Goal: Information Seeking & Learning: Find specific fact

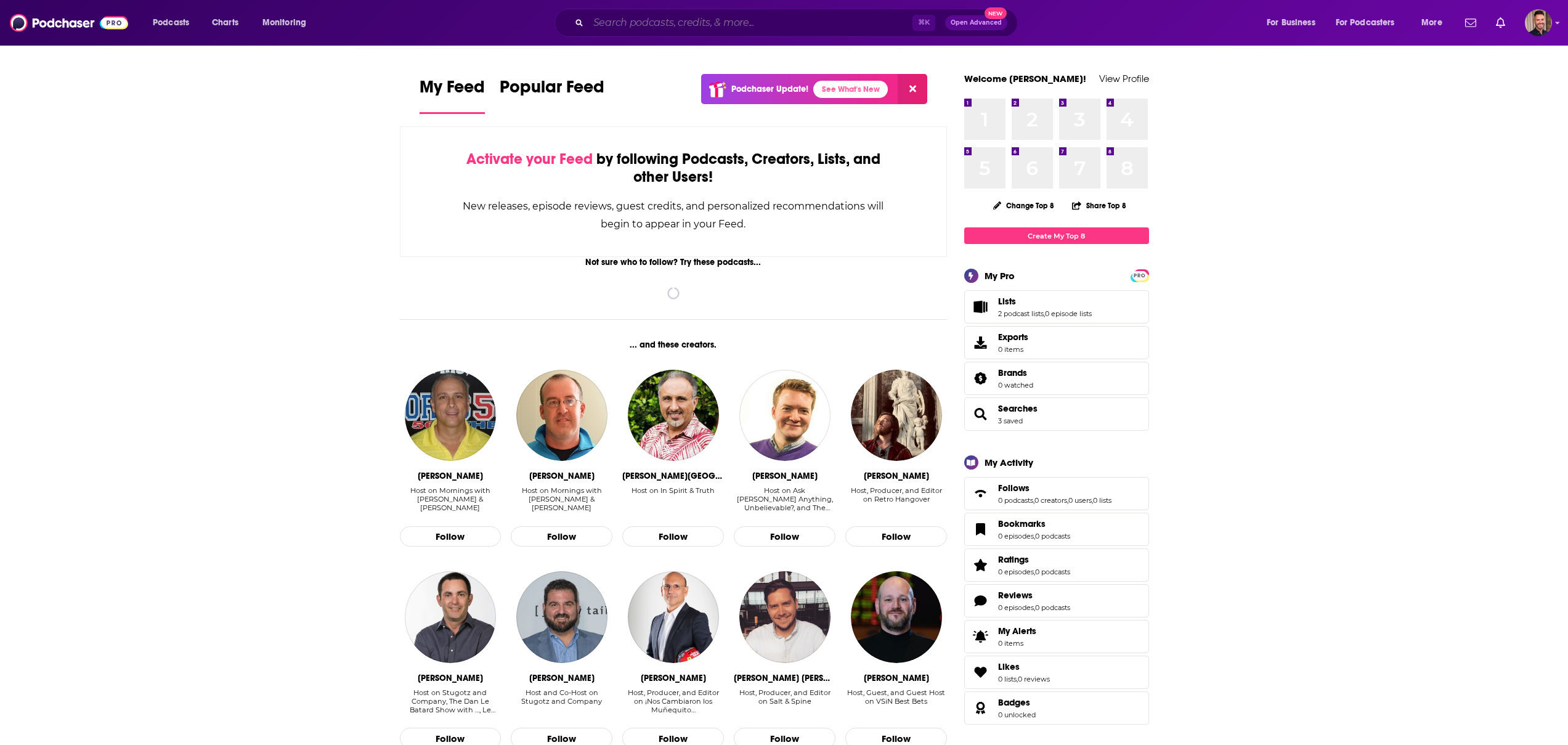
click at [697, 25] on input "Search podcasts, credits, & more..." at bounding box center [750, 22] width 324 height 20
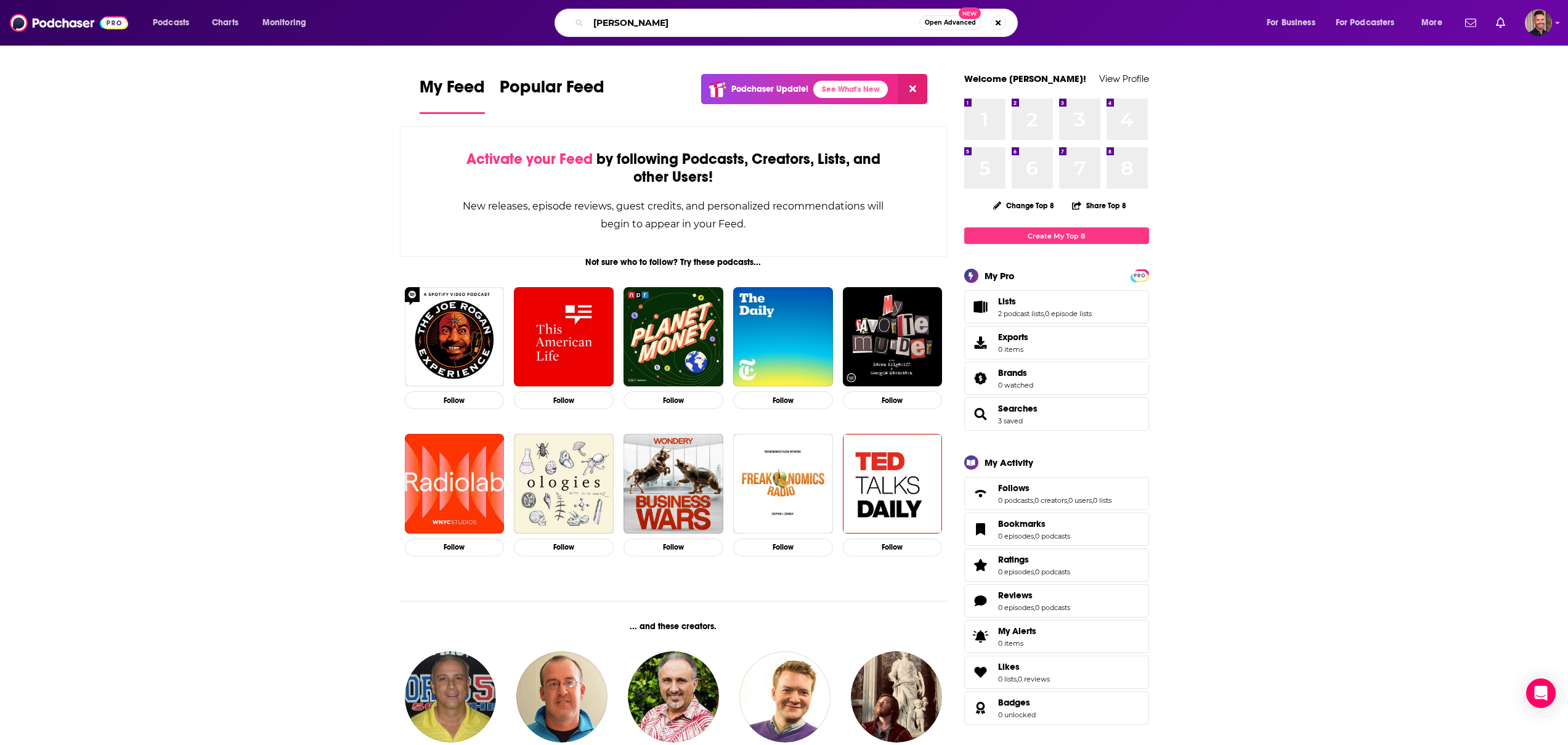
click at [625, 17] on input "[PERSON_NAME]" at bounding box center [754, 22] width 331 height 20
click at [640, 21] on input "[PERSON_NAME]" at bounding box center [754, 22] width 331 height 20
click at [648, 22] on input "[PERSON_NAME]" at bounding box center [754, 22] width 331 height 20
type input "[PERSON_NAME]"
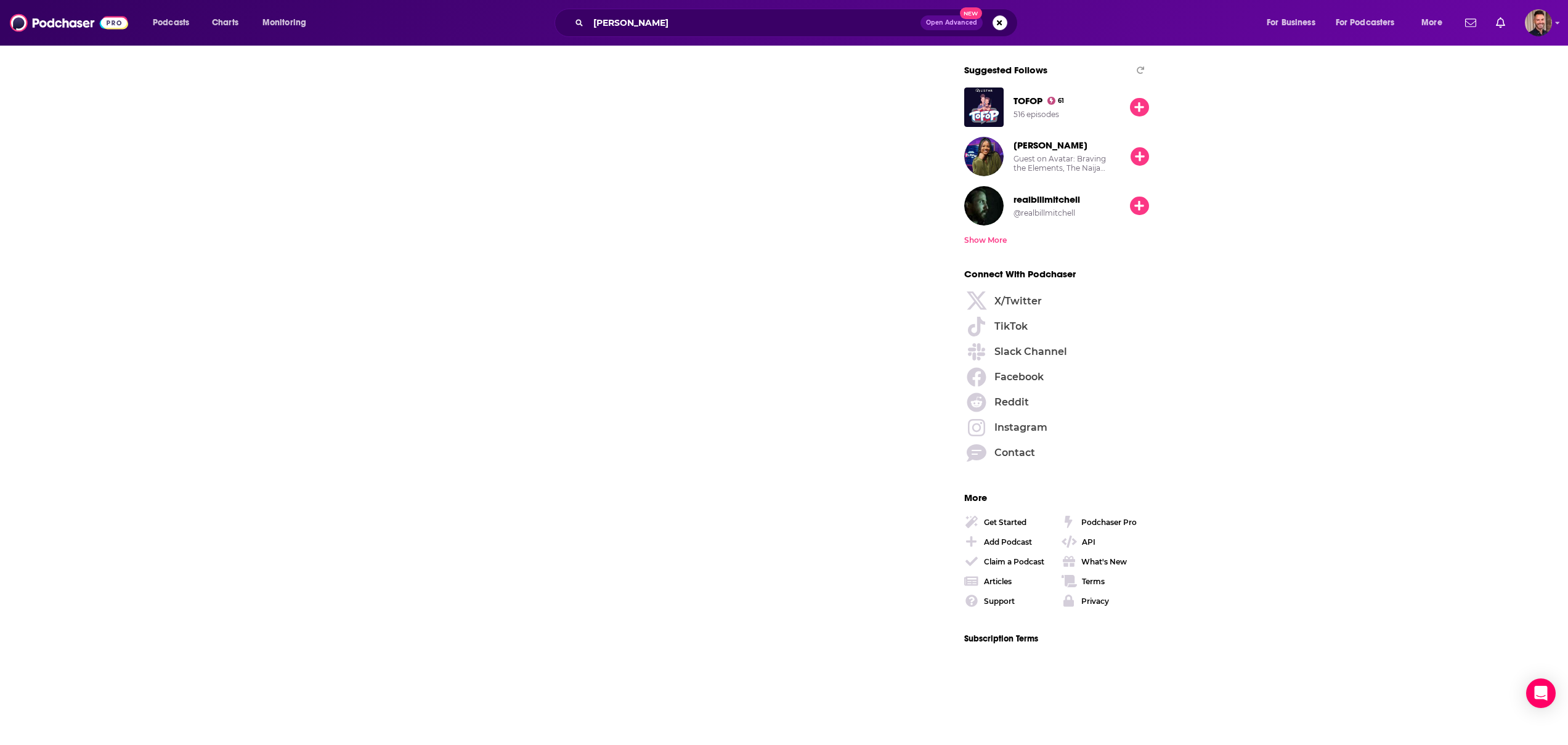
scroll to position [1867, 0]
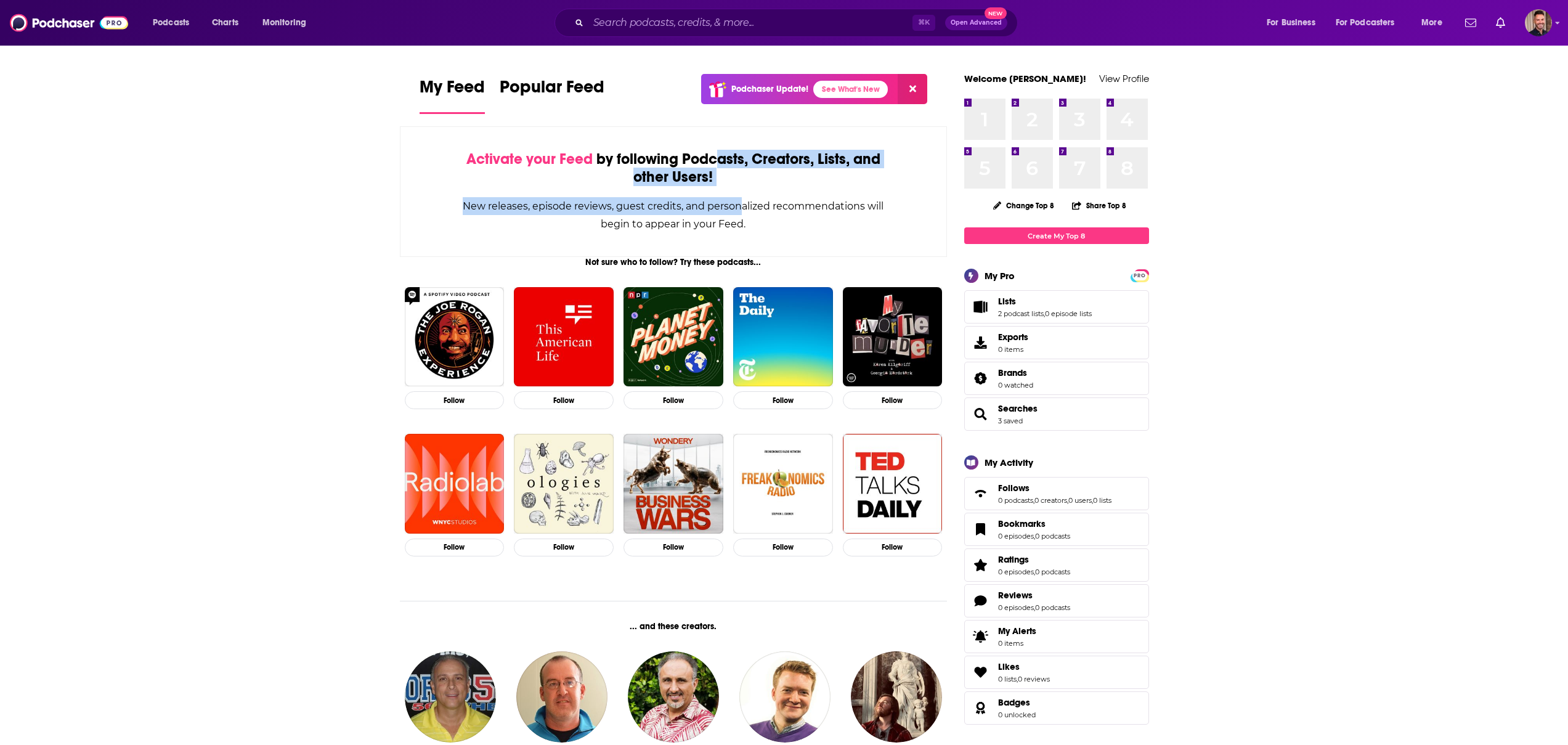
drag, startPoint x: 714, startPoint y: 154, endPoint x: 744, endPoint y: 210, distance: 63.5
click at [744, 210] on div "Activate your Feed by following Podcasts, Creators, Lists, and other Users! New…" at bounding box center [673, 191] width 548 height 131
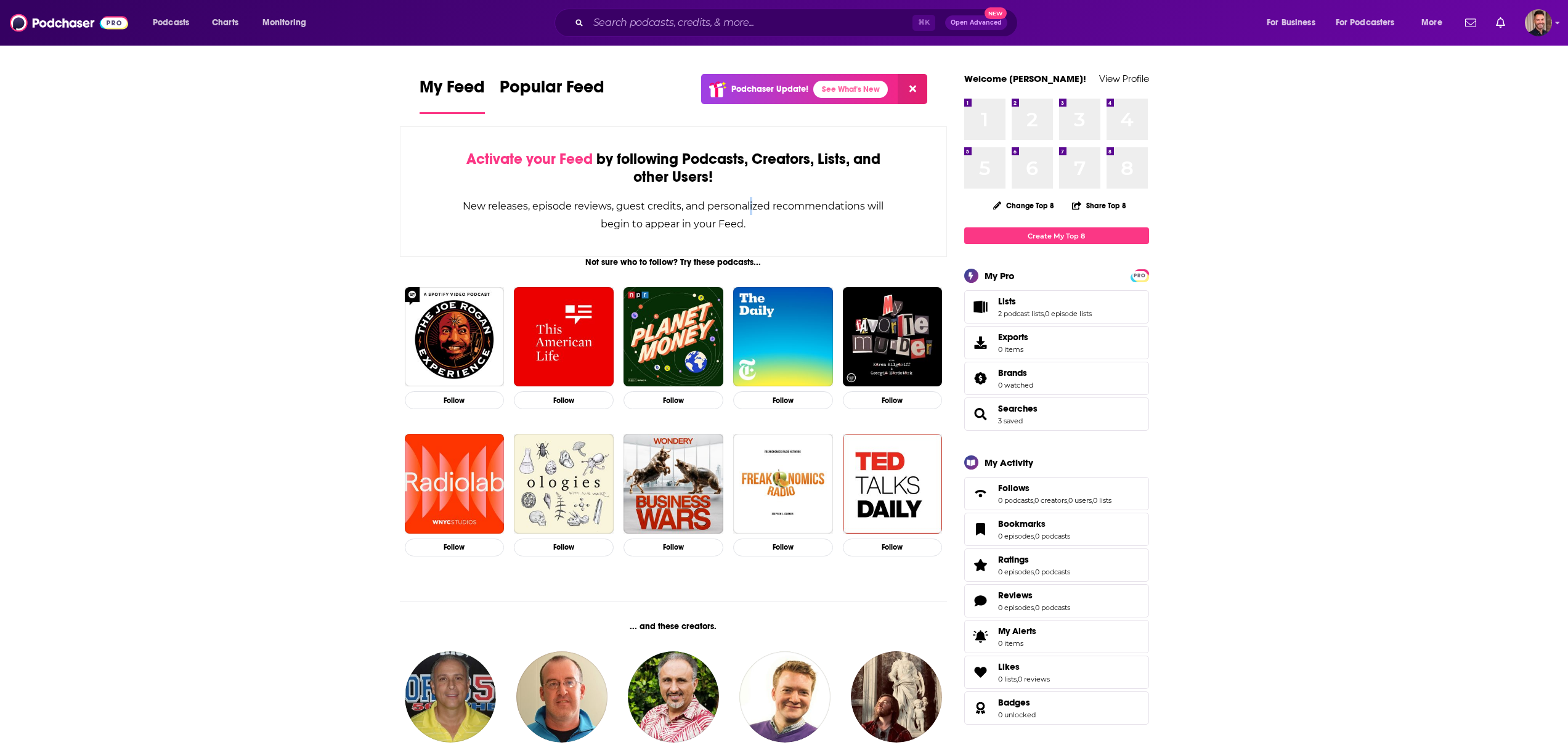
drag, startPoint x: 750, startPoint y: 211, endPoint x: 767, endPoint y: 218, distance: 18.4
click at [750, 211] on div "New releases, episode reviews, guest credits, and personalized recommendations …" at bounding box center [673, 215] width 423 height 36
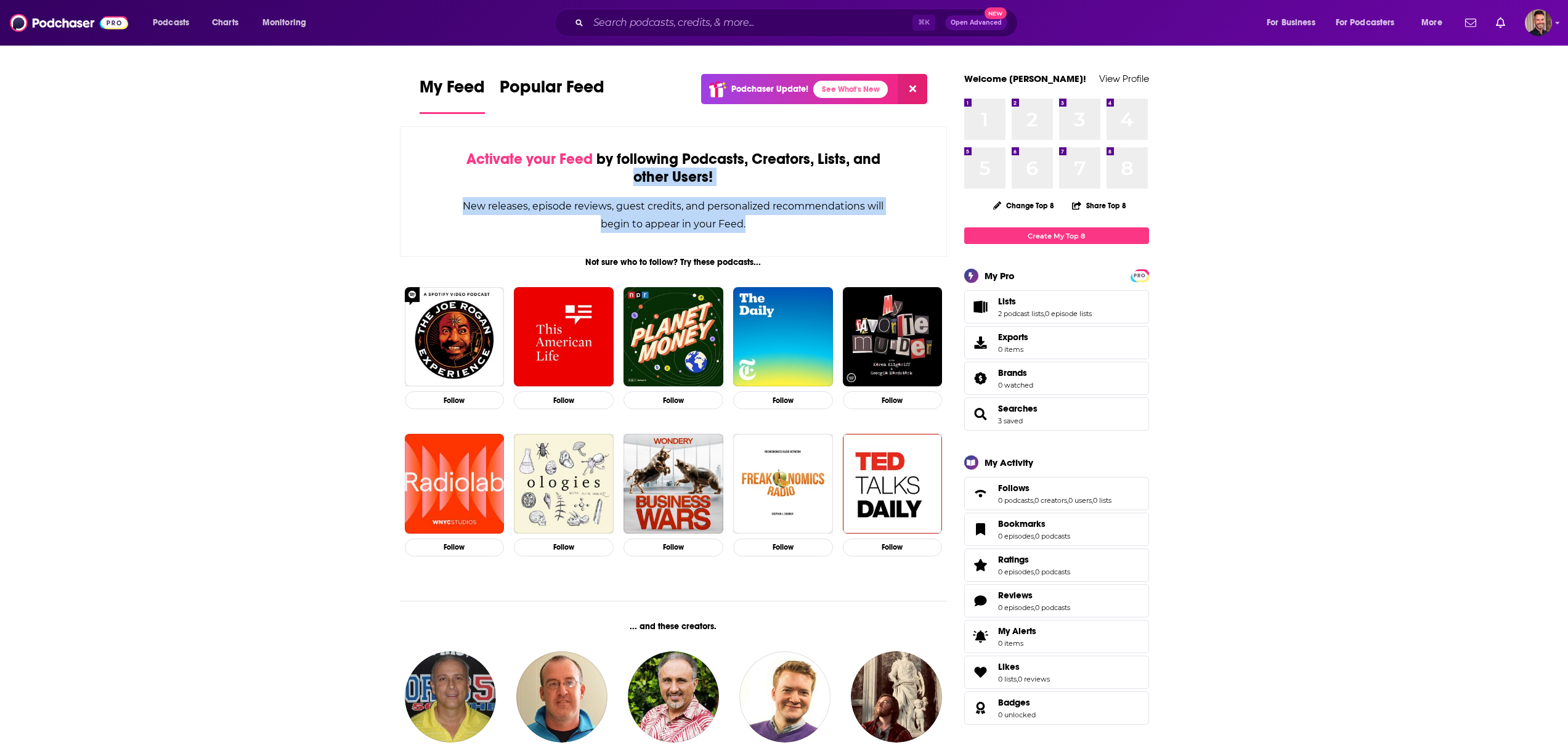
drag, startPoint x: 782, startPoint y: 221, endPoint x: 270, endPoint y: 184, distance: 513.3
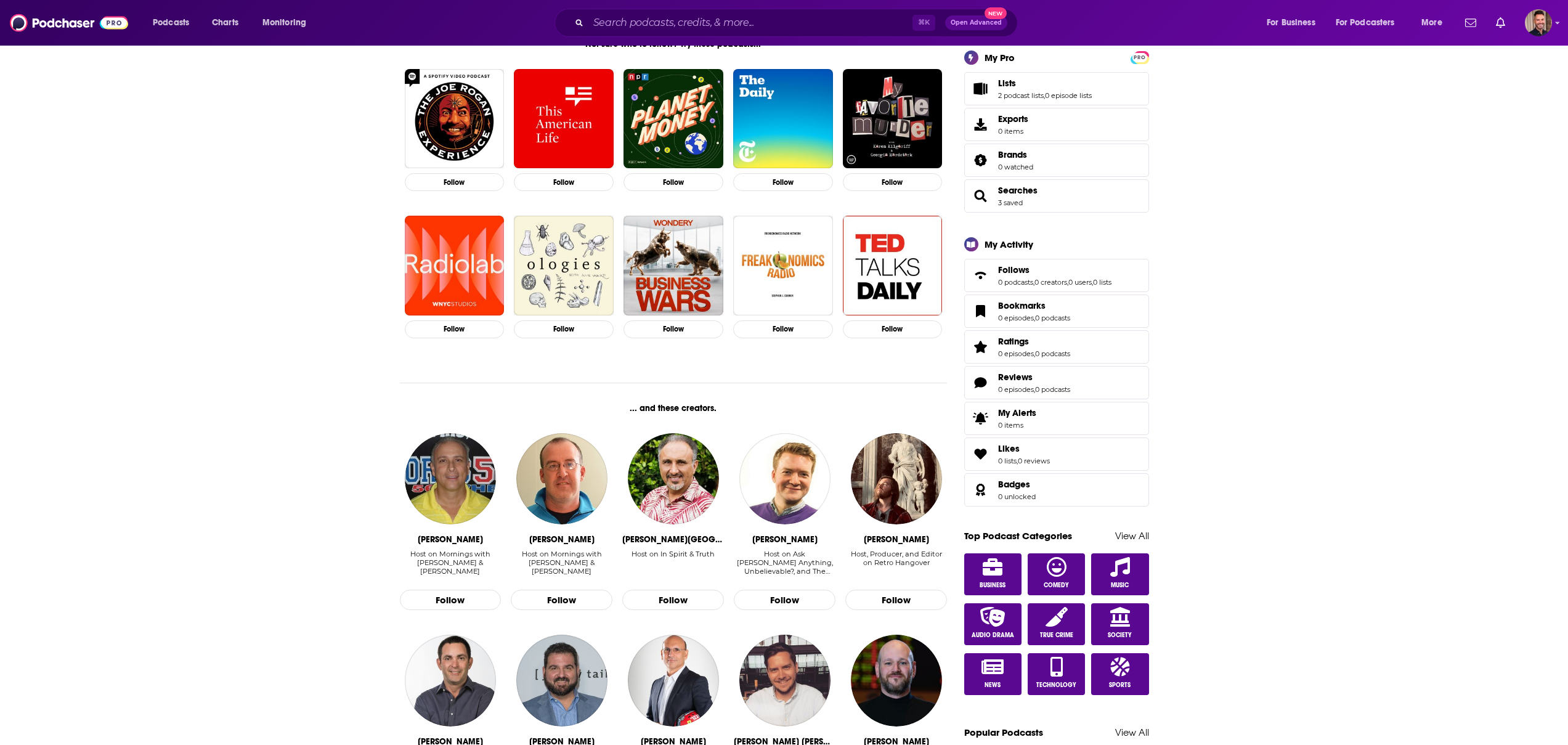
scroll to position [147, 0]
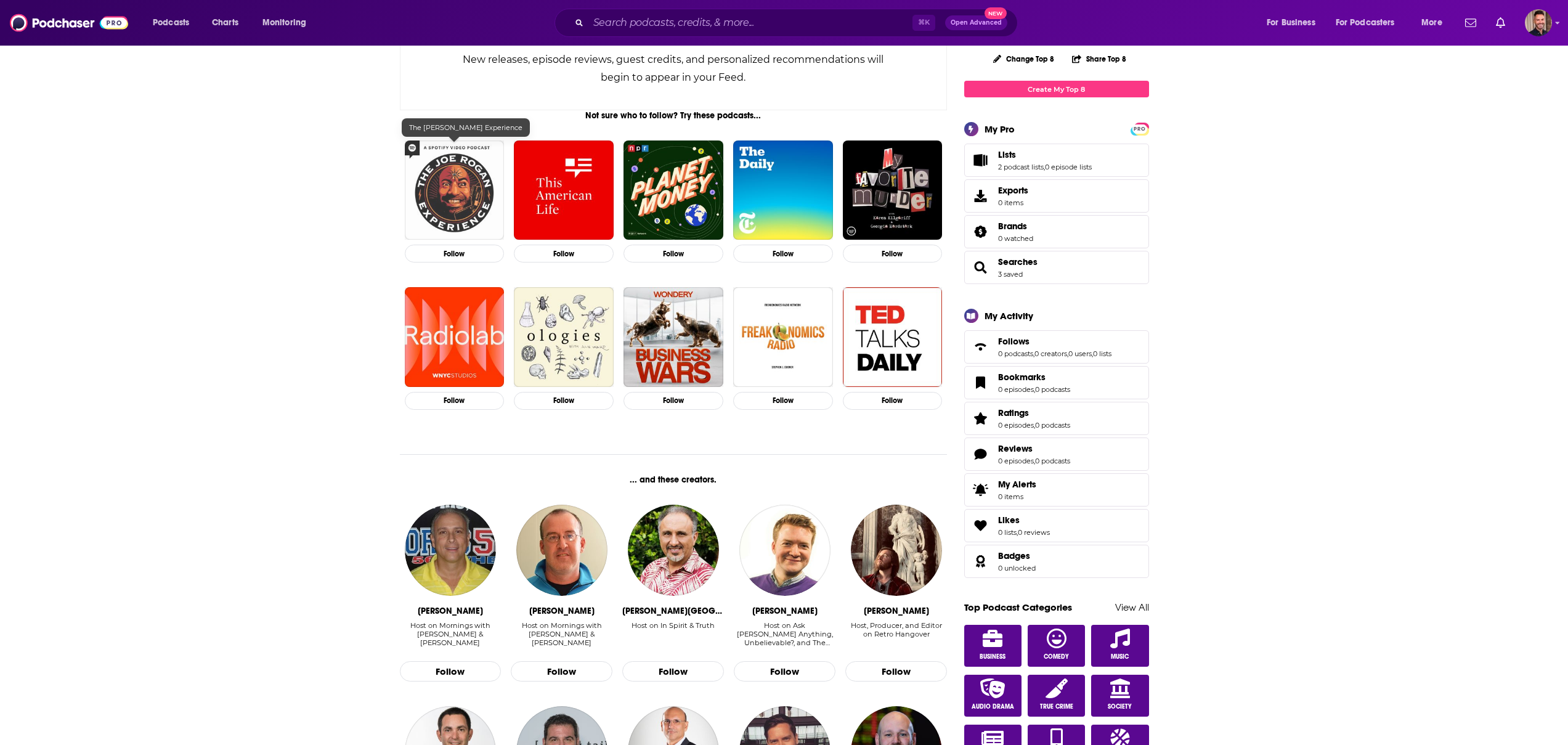
click at [433, 227] on img "The Joe Rogan Experience" at bounding box center [454, 190] width 100 height 100
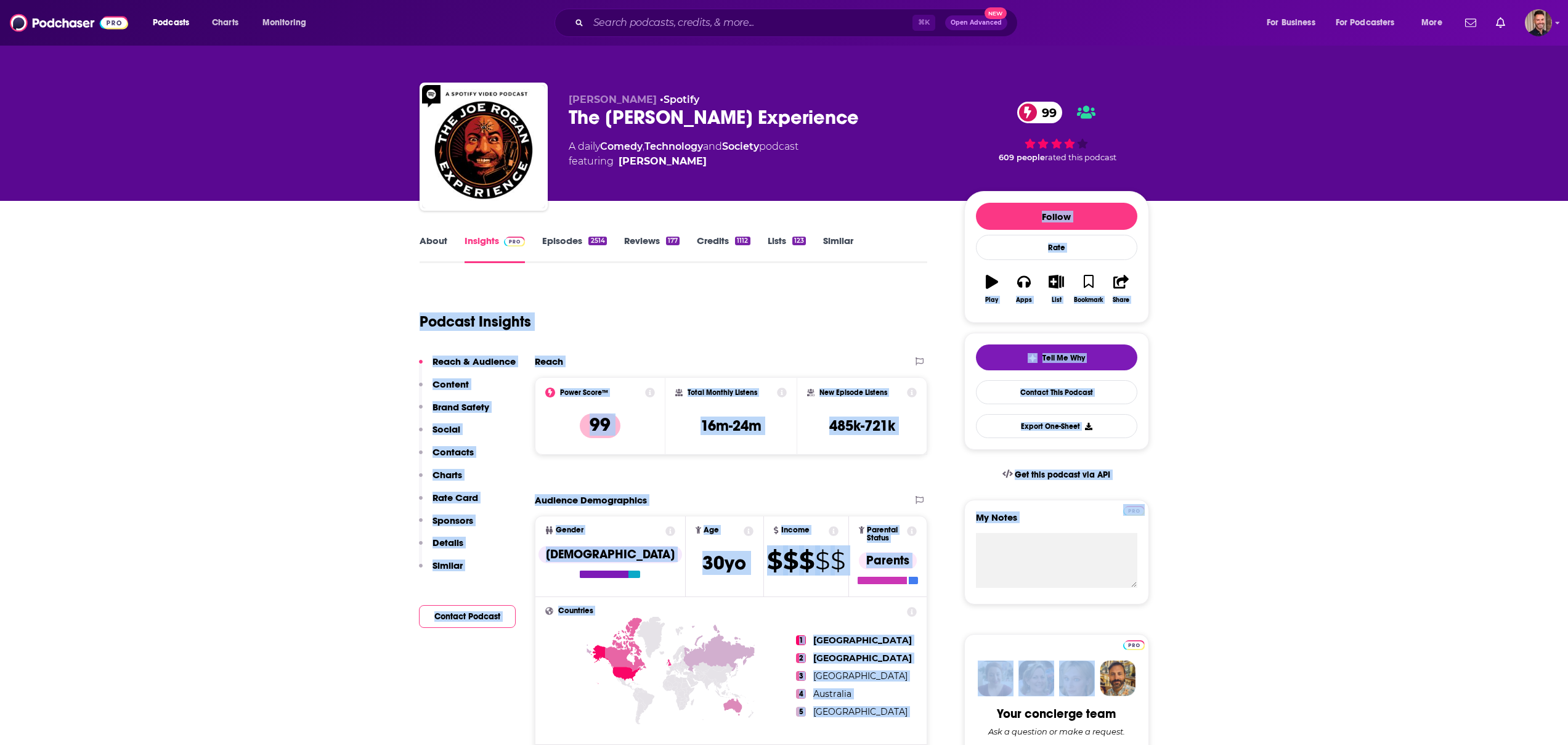
drag, startPoint x: 230, startPoint y: 283, endPoint x: 1194, endPoint y: 625, distance: 1022.9
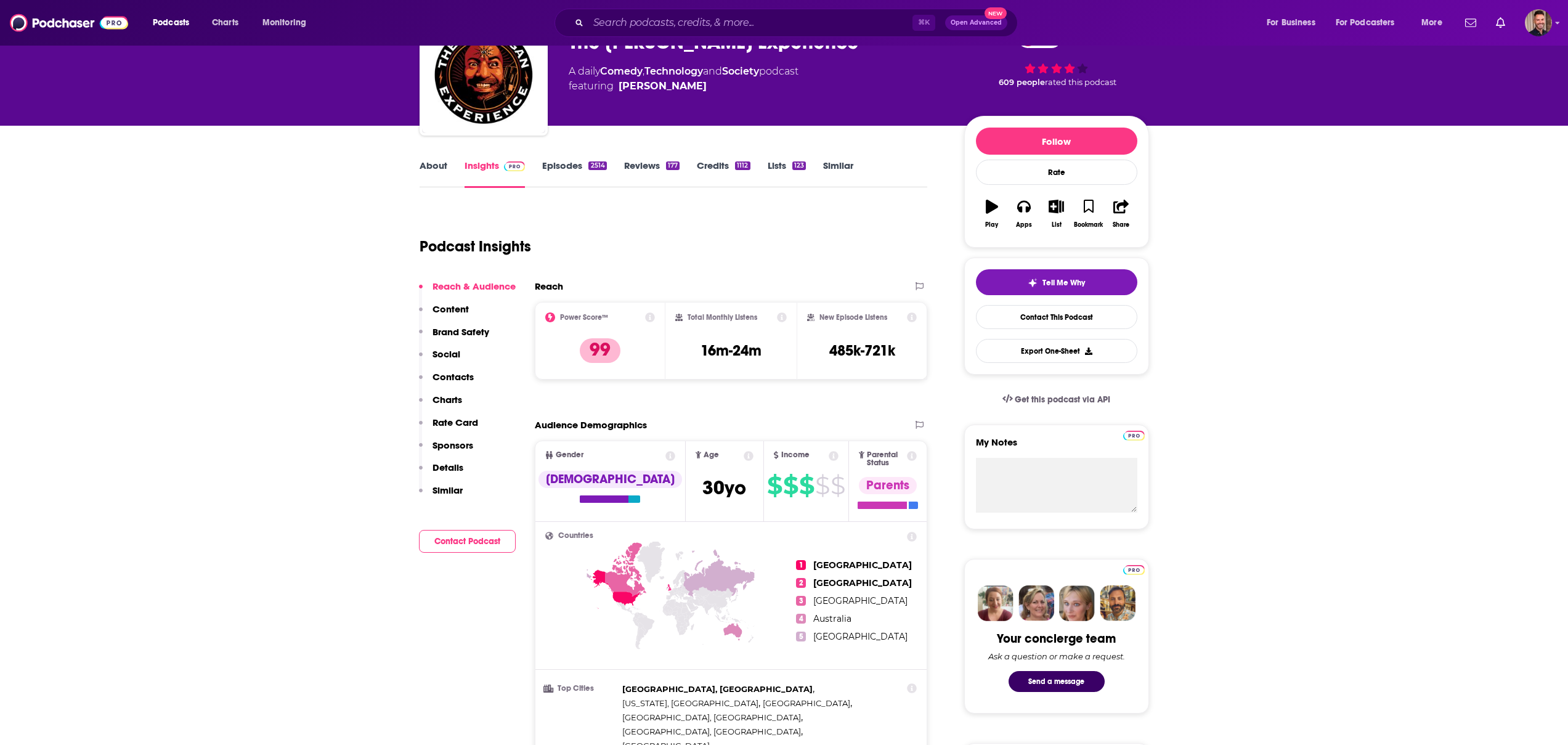
scroll to position [113, 0]
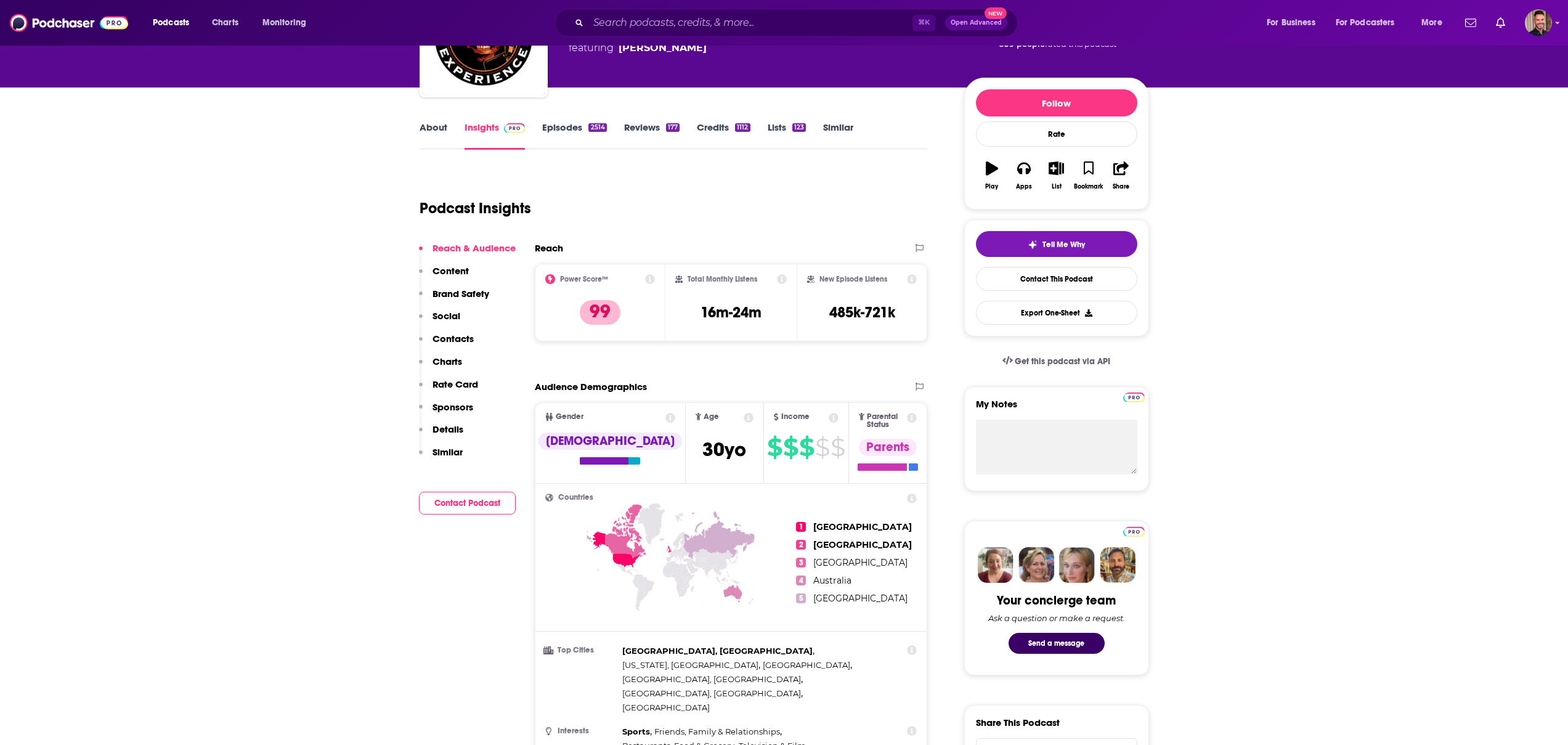
click at [782, 280] on icon at bounding box center [782, 279] width 10 height 10
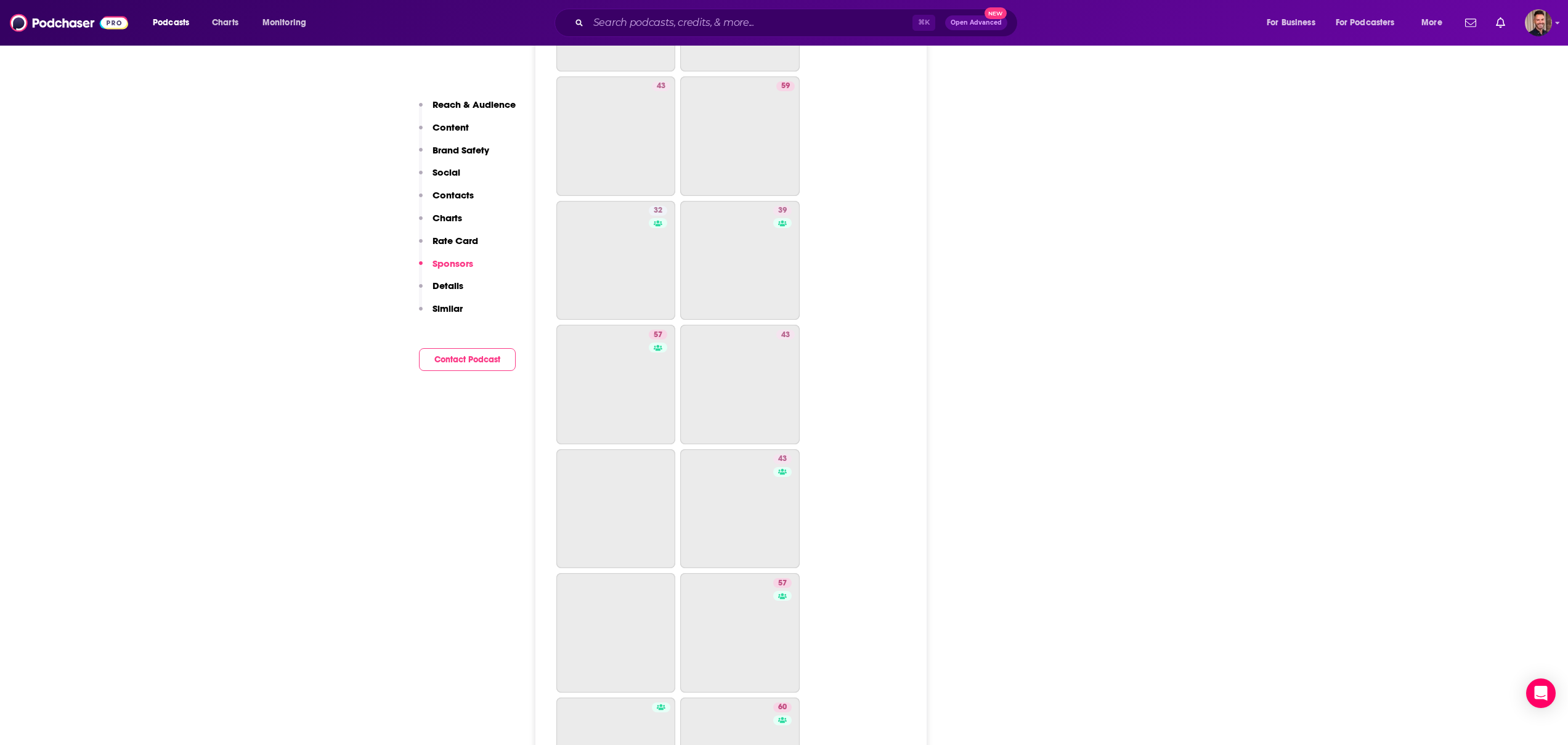
scroll to position [6671, 0]
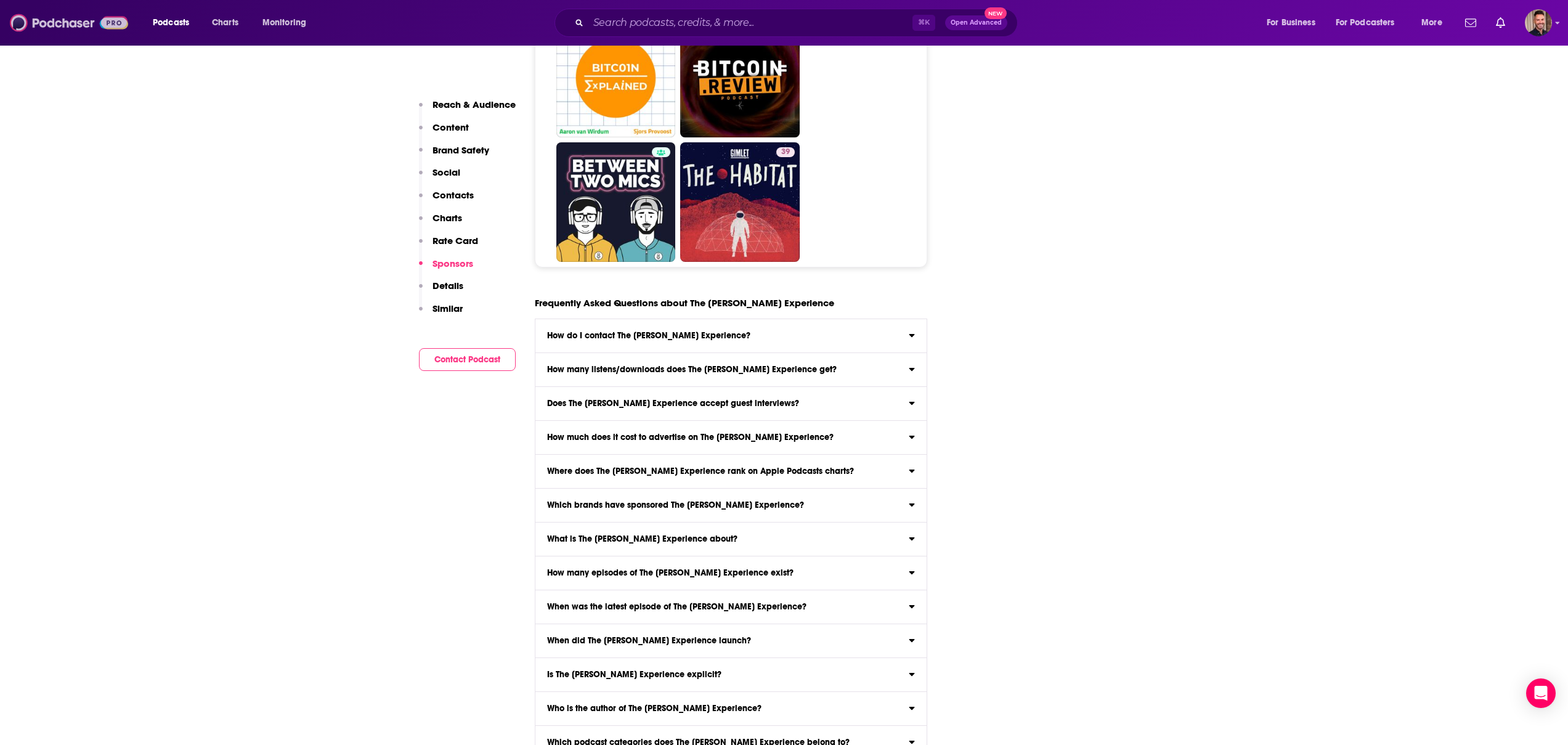
click at [46, 20] on img at bounding box center [68, 22] width 118 height 23
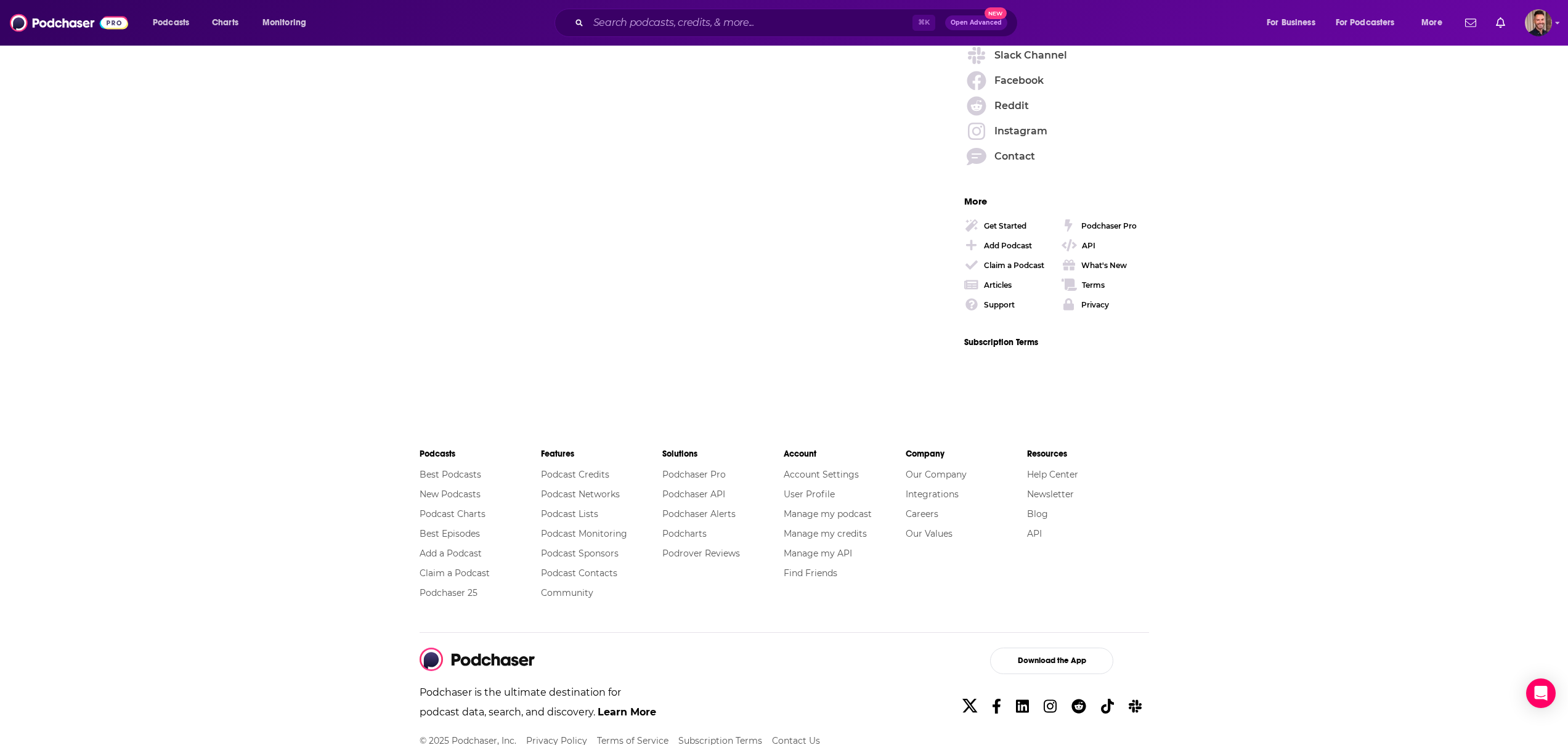
scroll to position [1867, 0]
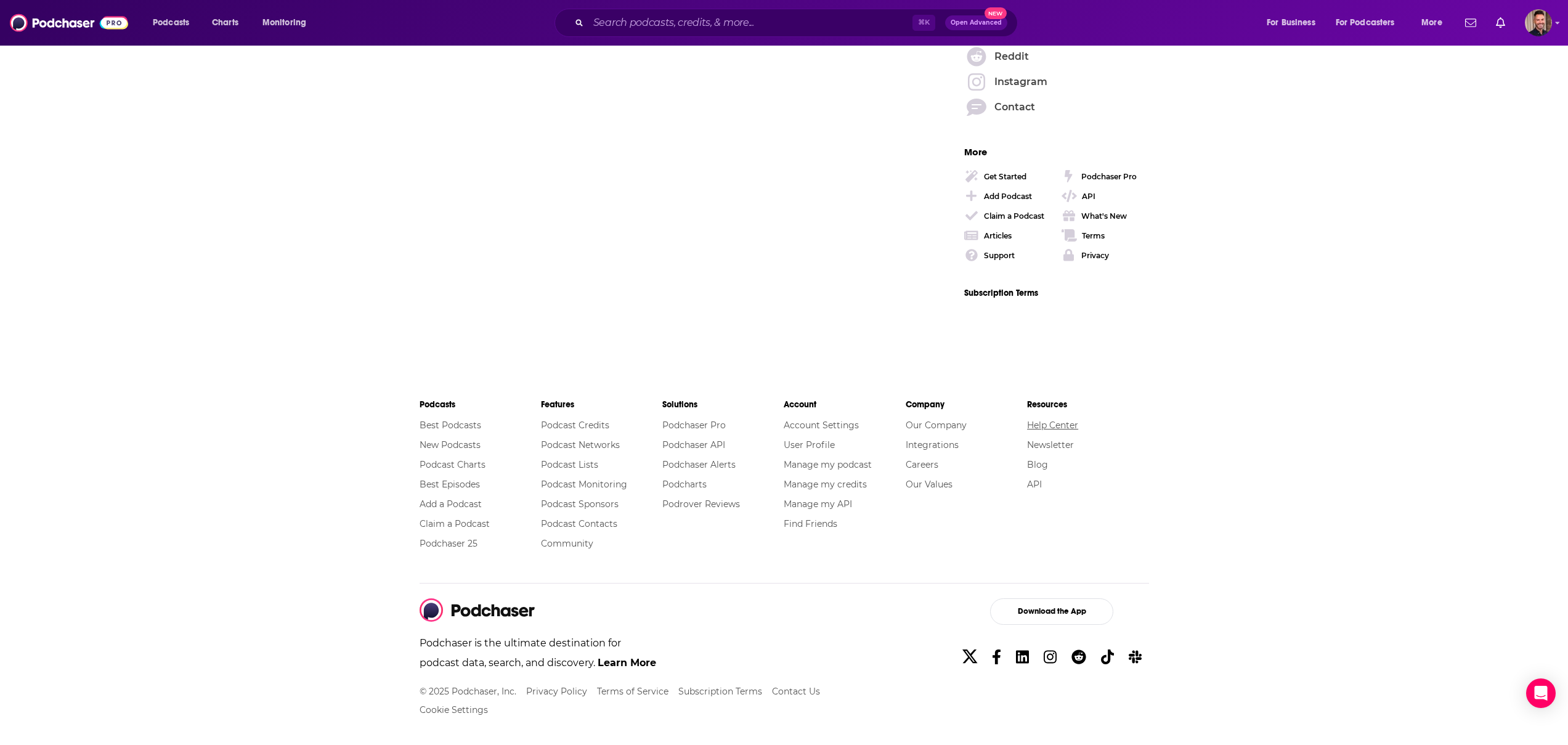
click at [1044, 423] on link "Help Center" at bounding box center [1053, 425] width 51 height 11
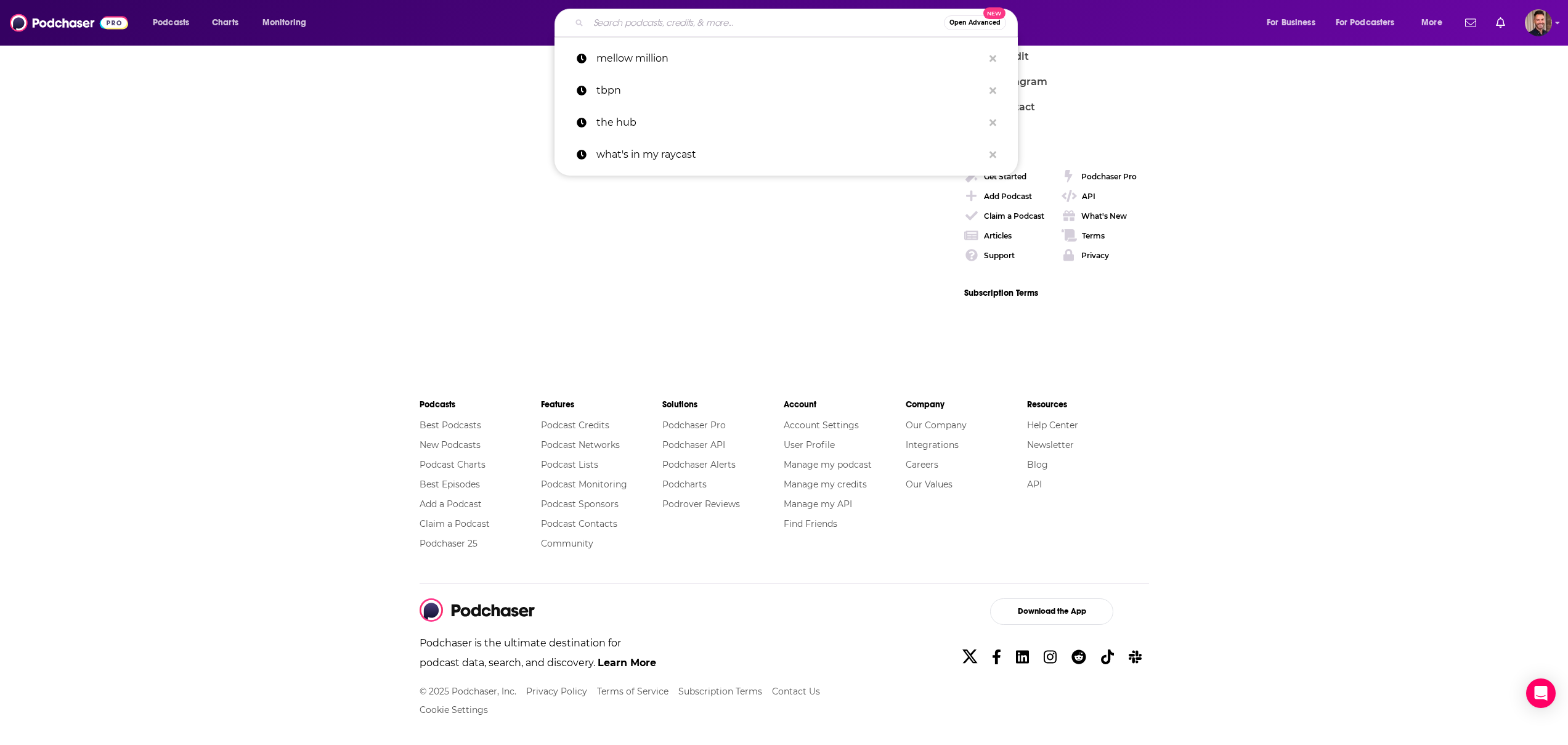
click at [628, 28] on input "Search podcasts, credits, & more..." at bounding box center [766, 22] width 355 height 20
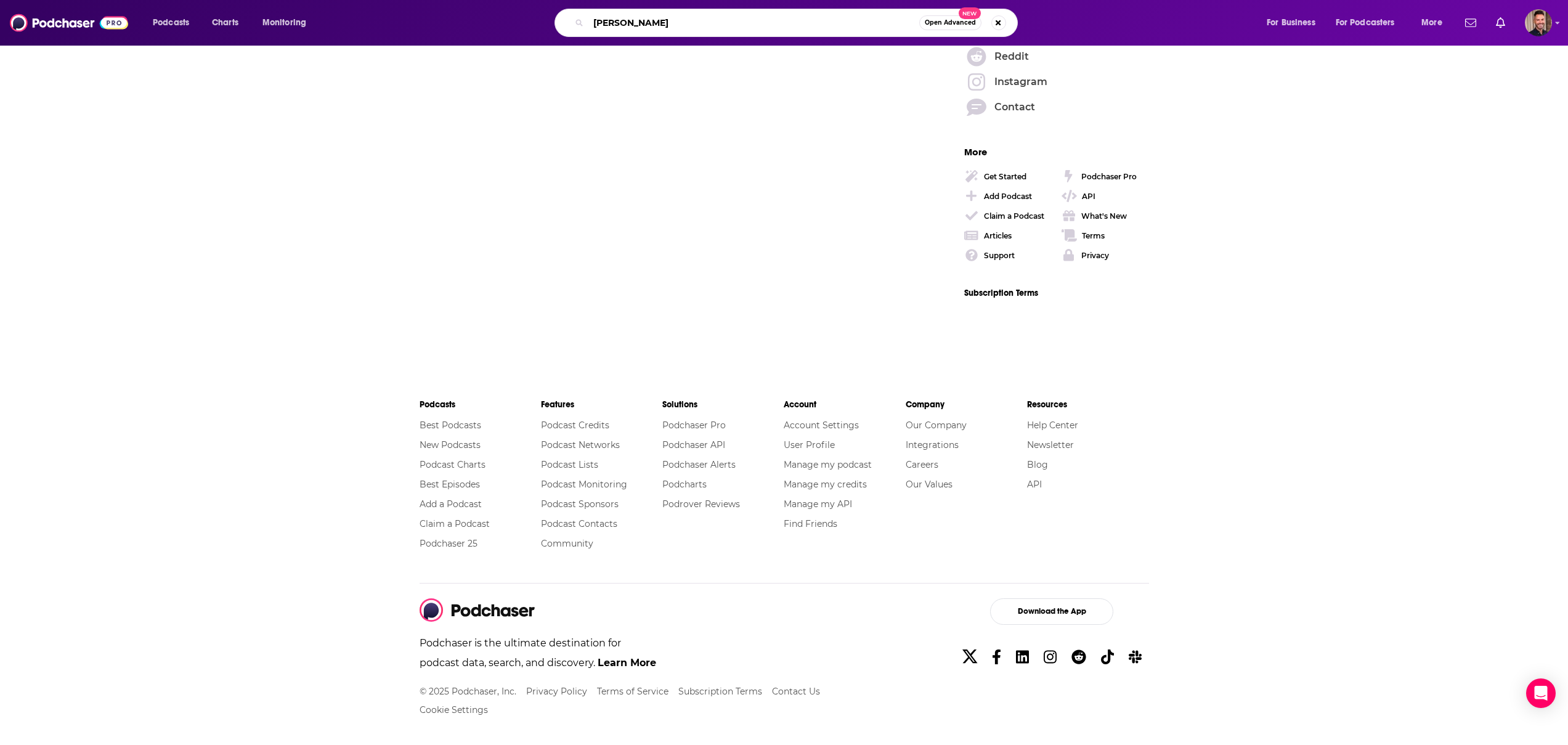
type input "[PERSON_NAME]"
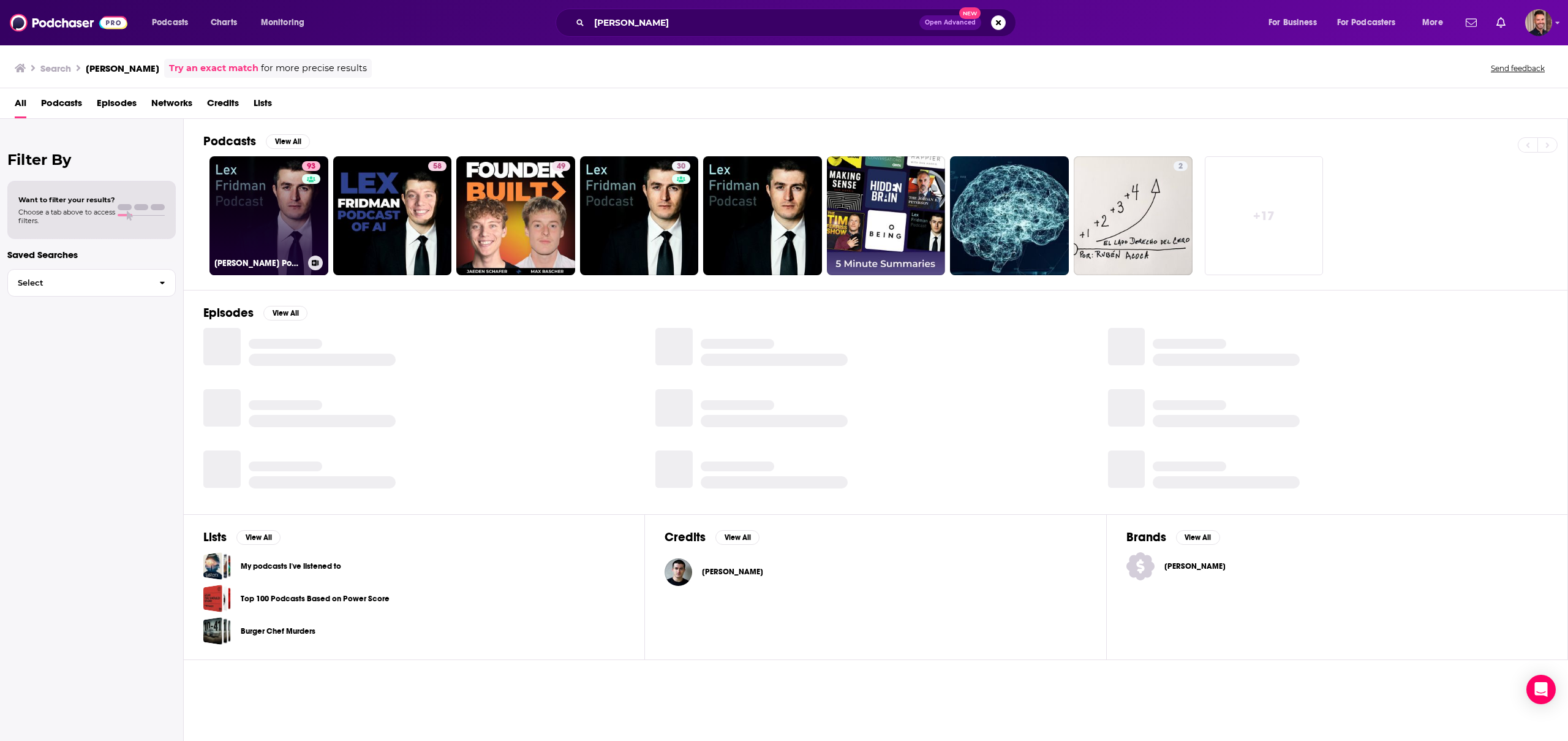
click at [251, 210] on link "93 Lex Fridman Podcast" at bounding box center [269, 216] width 119 height 119
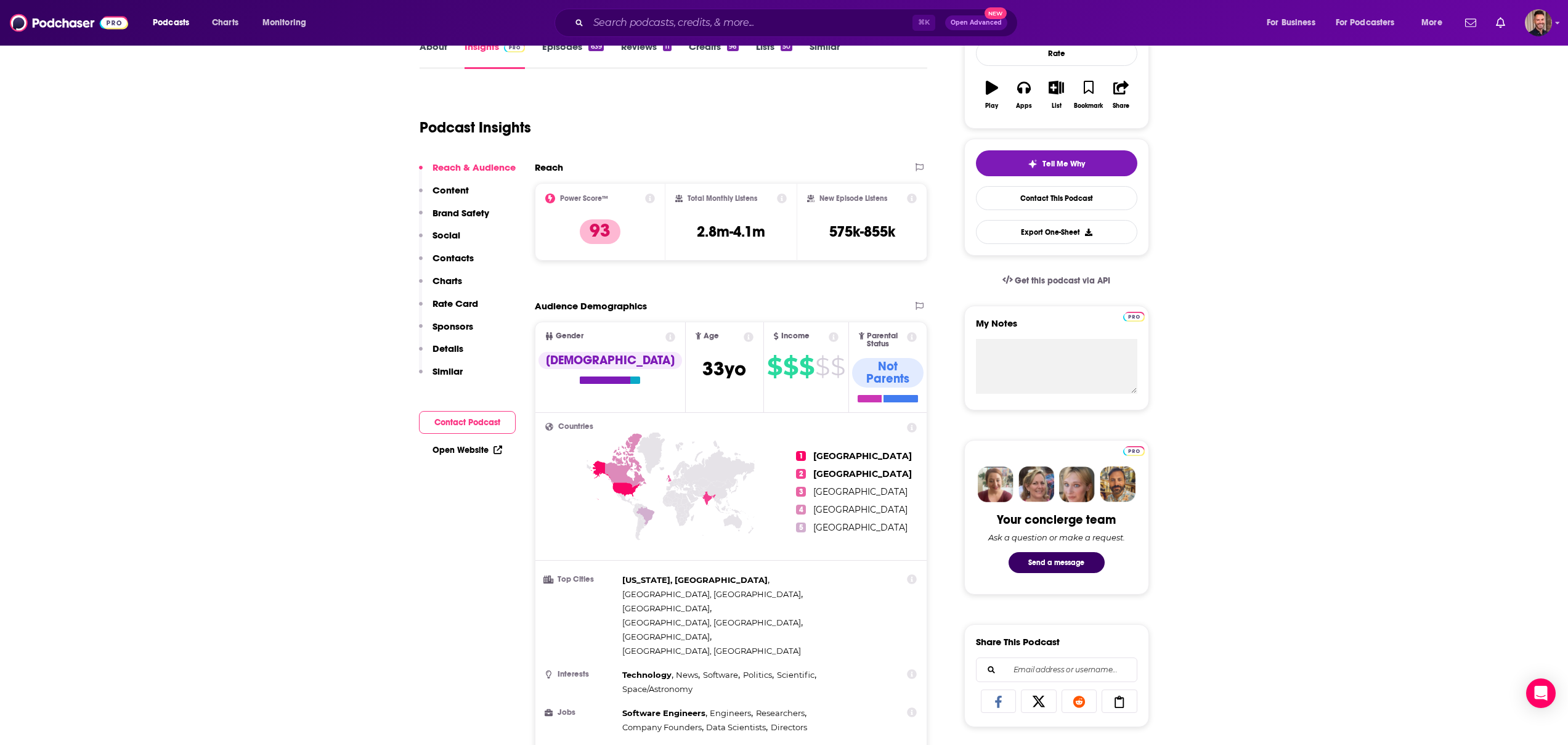
scroll to position [197, 0]
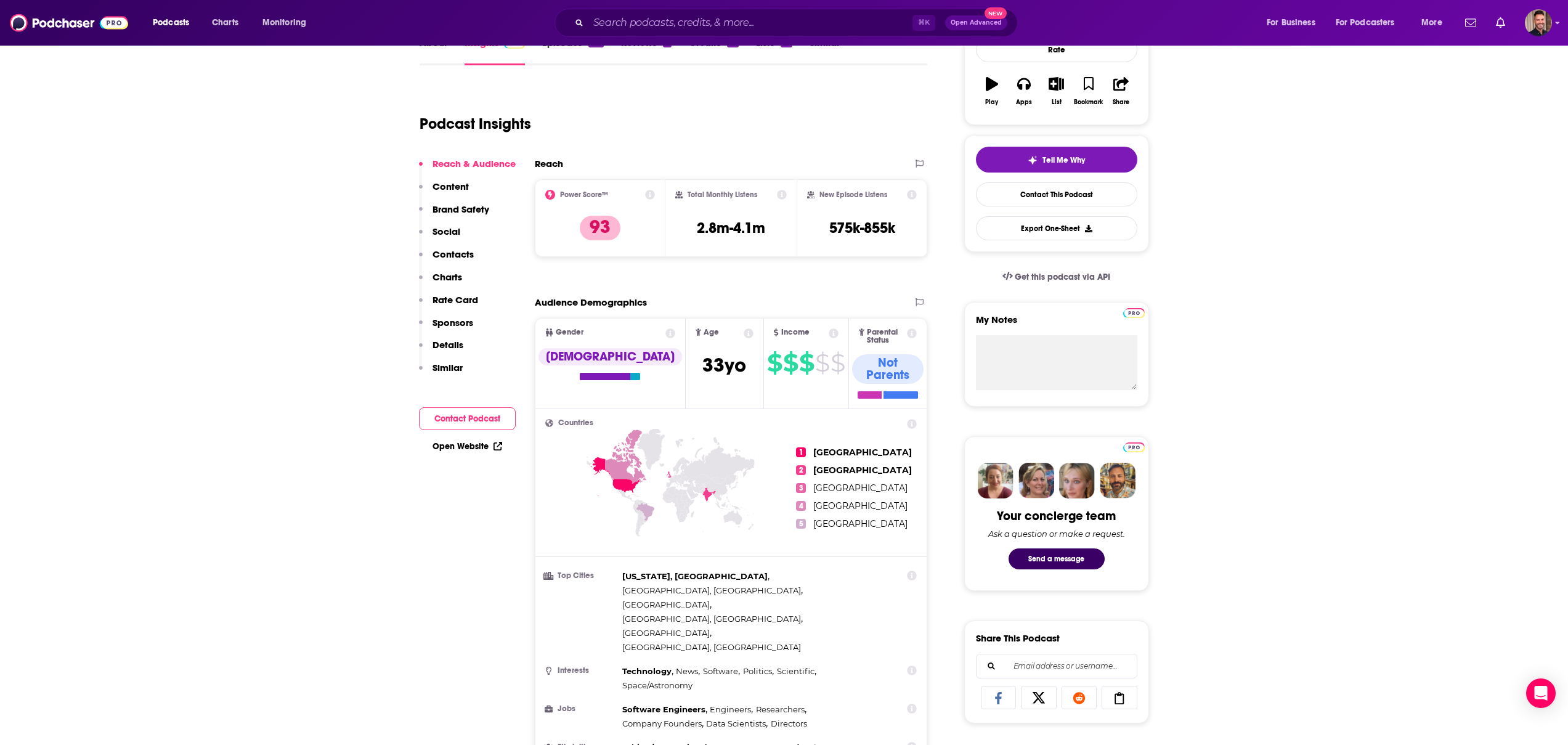
click at [650, 197] on icon at bounding box center [650, 194] width 10 height 10
click at [675, 158] on link "Power Score™" at bounding box center [687, 159] width 54 height 10
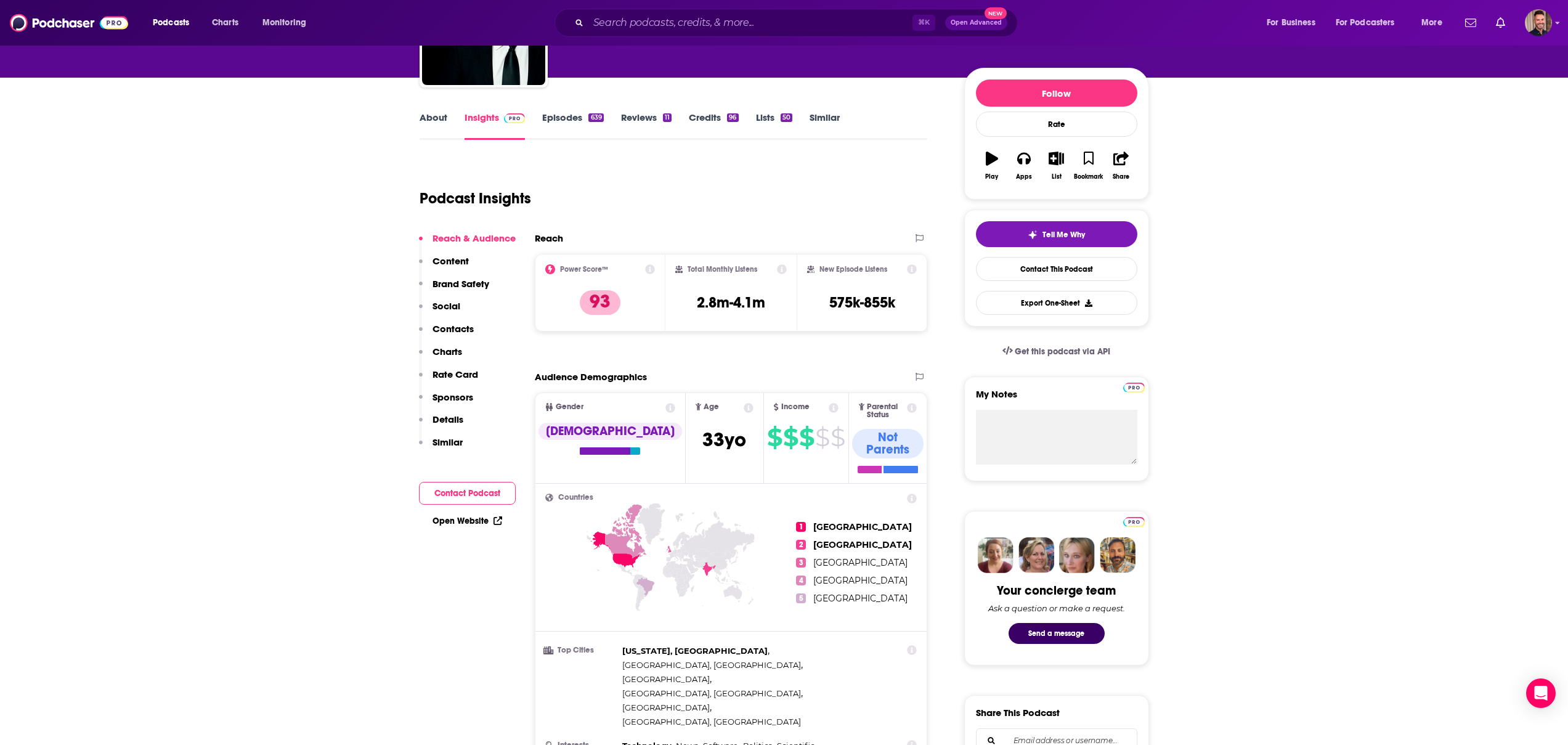
scroll to position [118, 0]
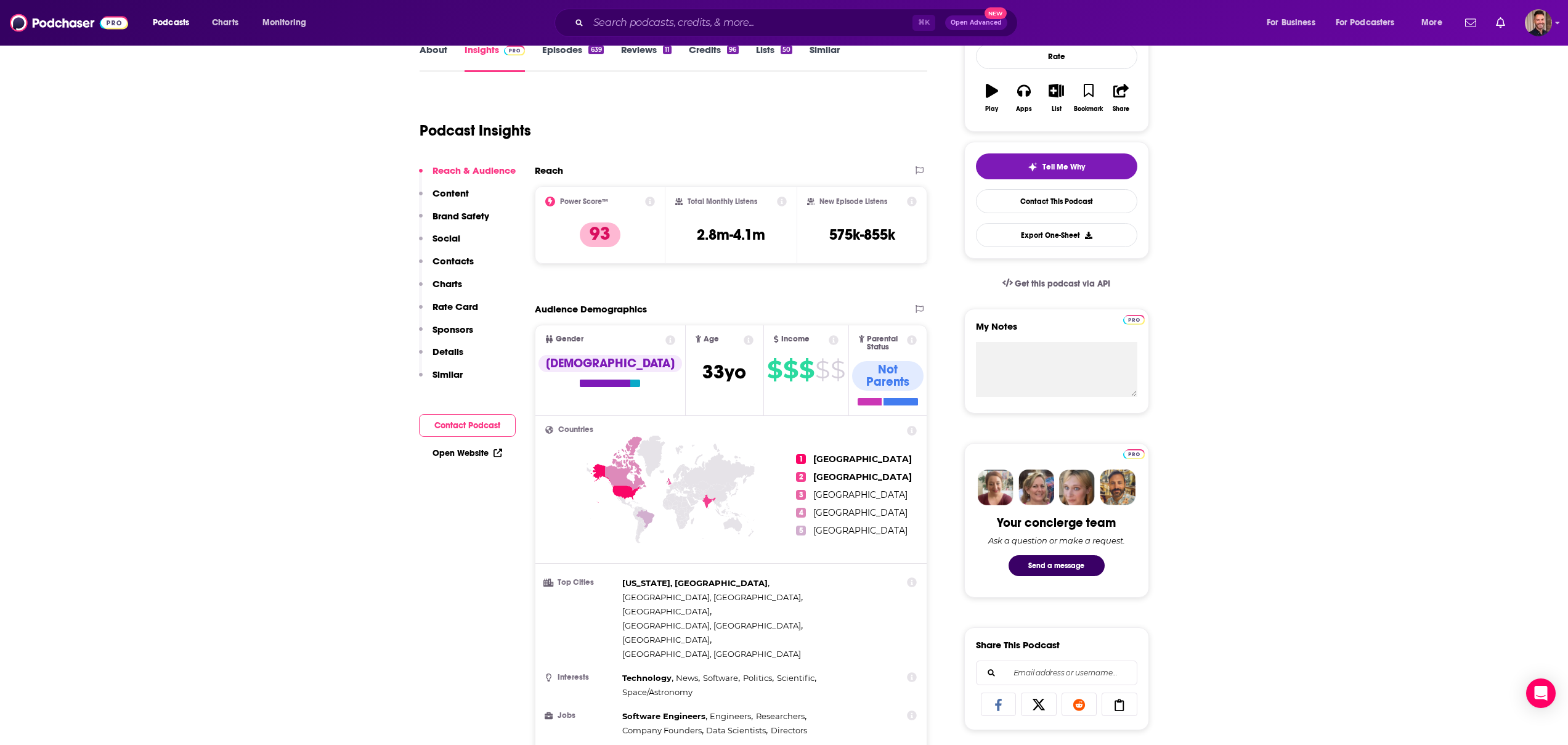
scroll to position [179, 0]
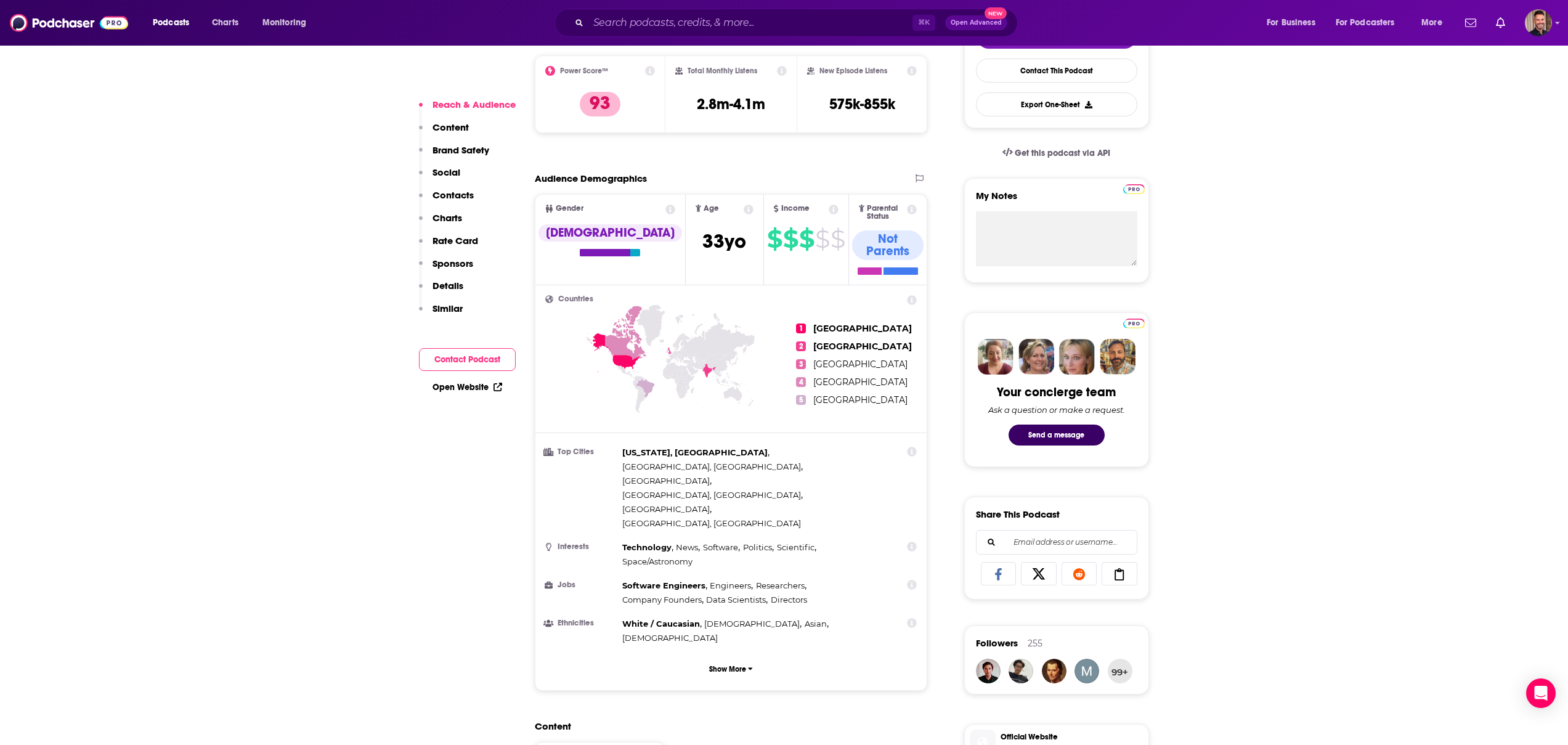
scroll to position [324, 0]
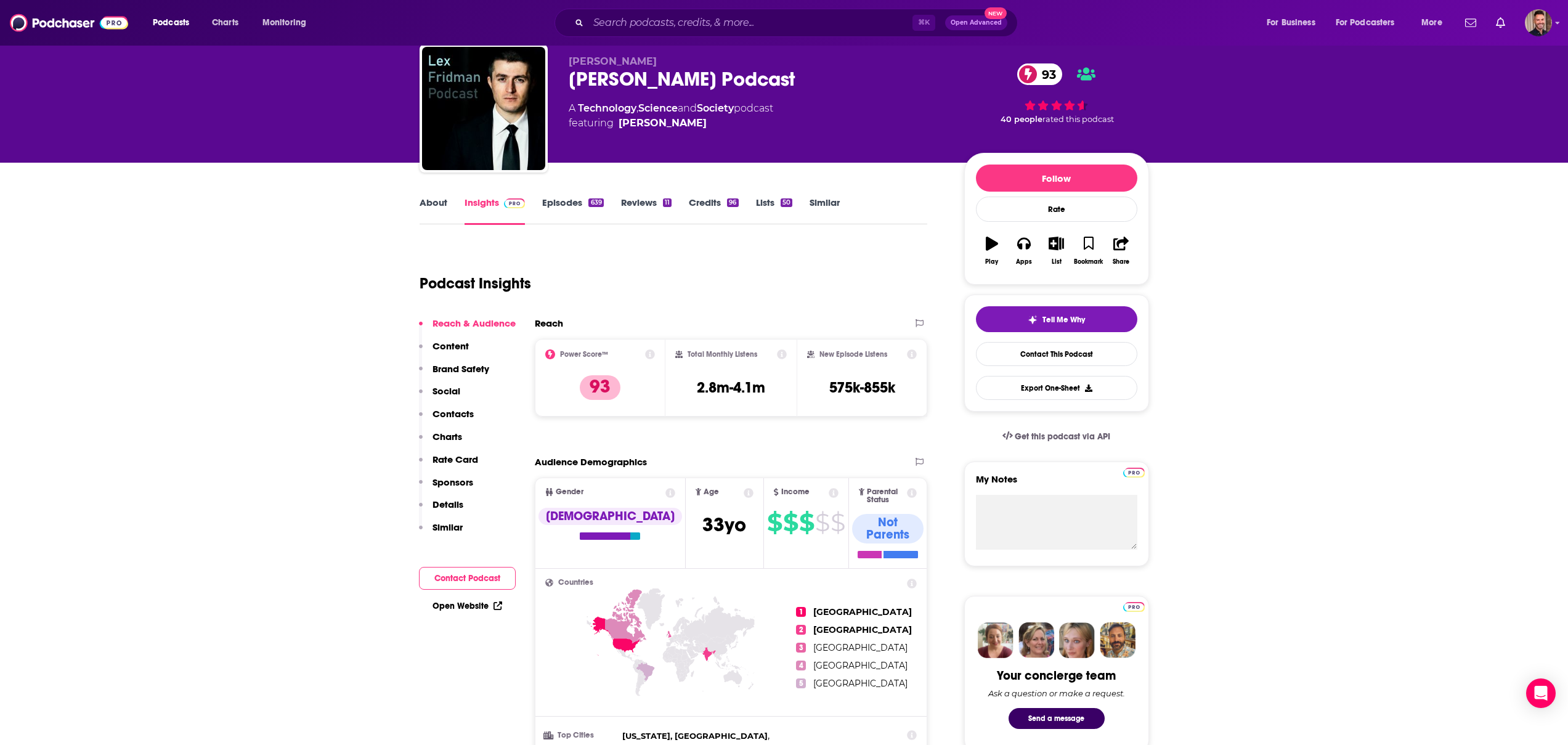
scroll to position [38, 0]
drag, startPoint x: 903, startPoint y: 385, endPoint x: 826, endPoint y: 385, distance: 77.0
click at [826, 385] on div "New Episode Listens 575k-855k" at bounding box center [862, 378] width 110 height 57
copy h3 "575k-855k"
drag, startPoint x: 770, startPoint y: 390, endPoint x: 697, endPoint y: 386, distance: 73.1
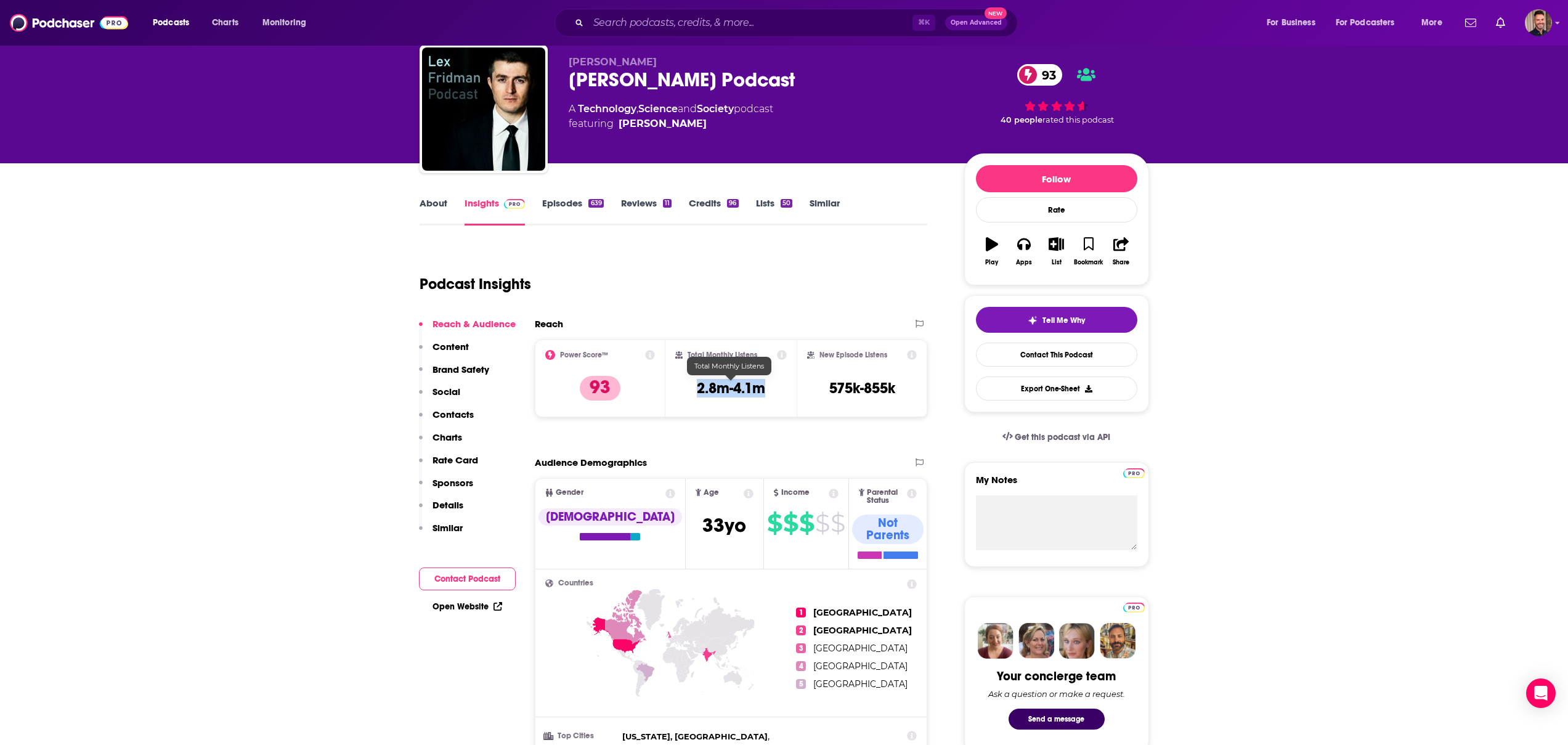
click at [697, 386] on div "Total Monthly Listens 2.8m-4.1m" at bounding box center [730, 378] width 112 height 57
copy h3 "2.8m-4.1m"
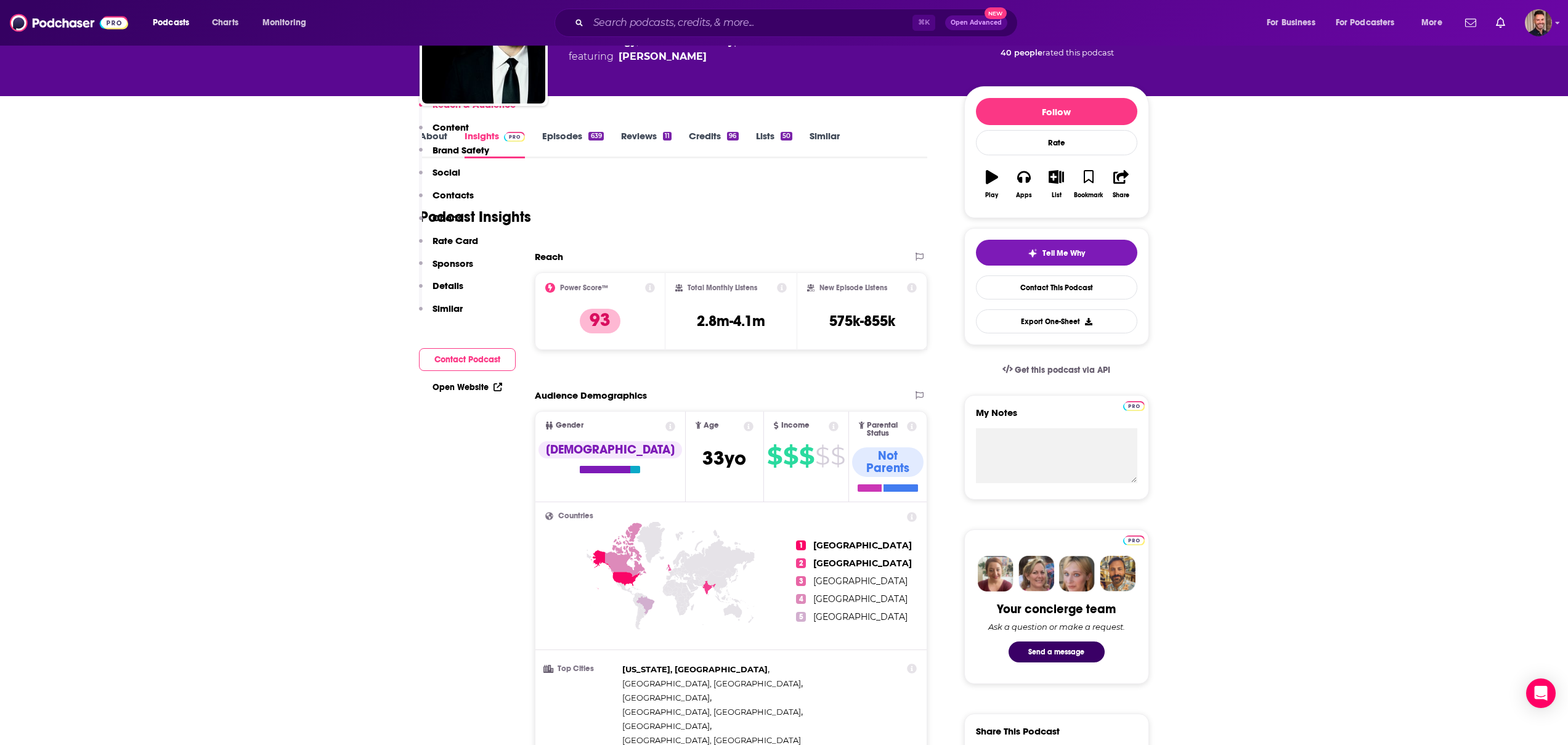
scroll to position [270, 0]
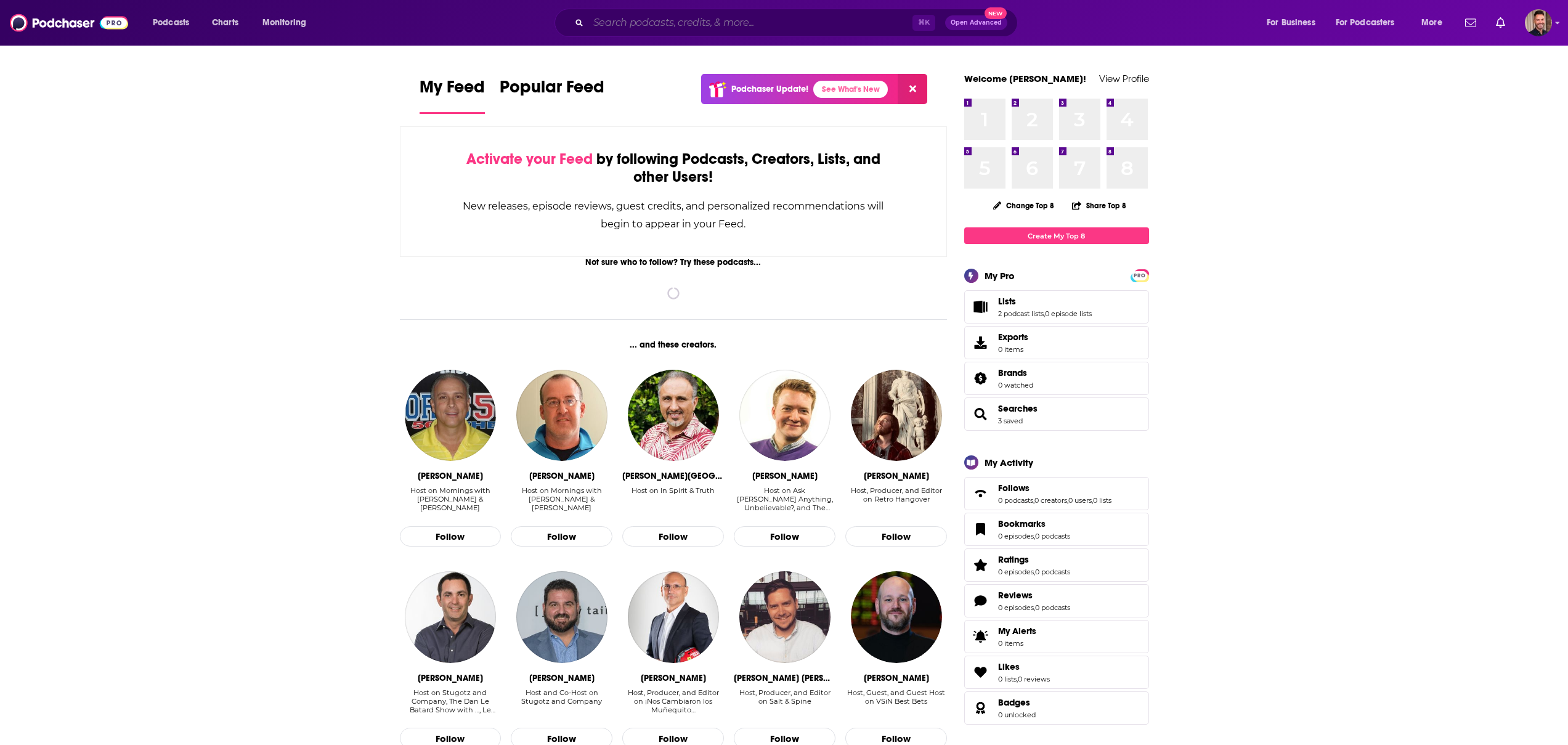
click at [728, 29] on input "Search podcasts, credits, & more..." at bounding box center [750, 22] width 324 height 20
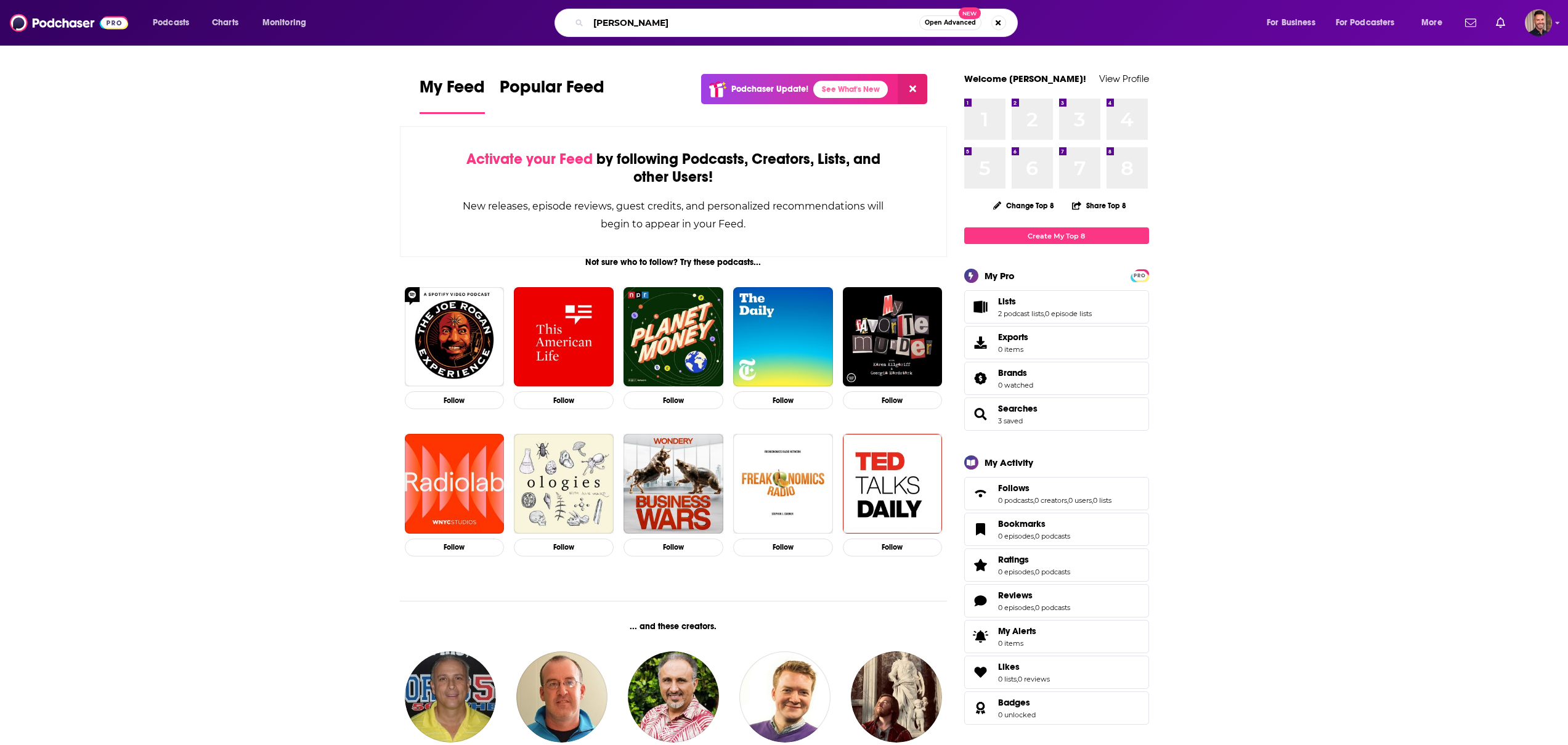
type input "joe rogan"
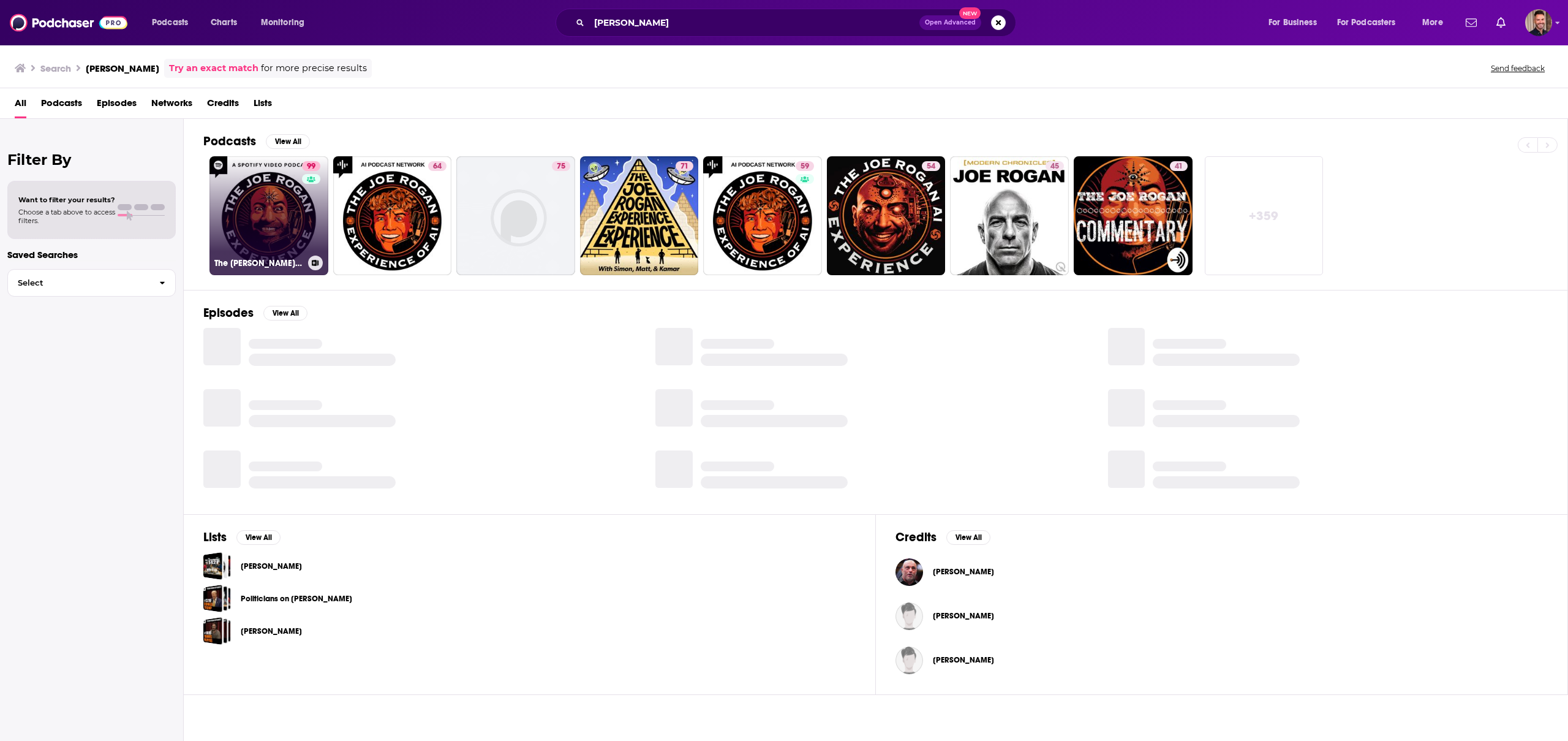
click at [282, 230] on link "99 The Joe Rogan Experience" at bounding box center [269, 216] width 119 height 119
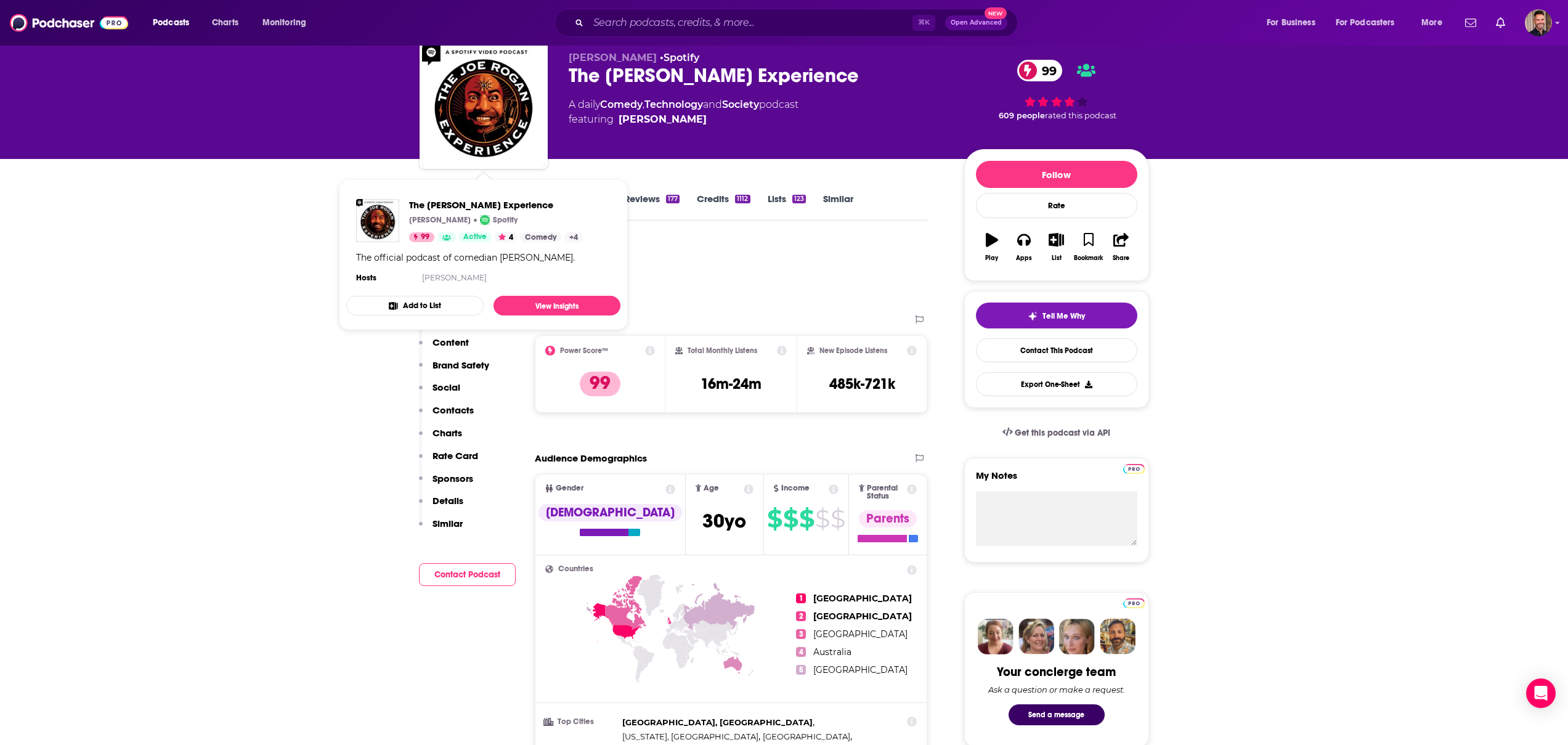
scroll to position [42, 0]
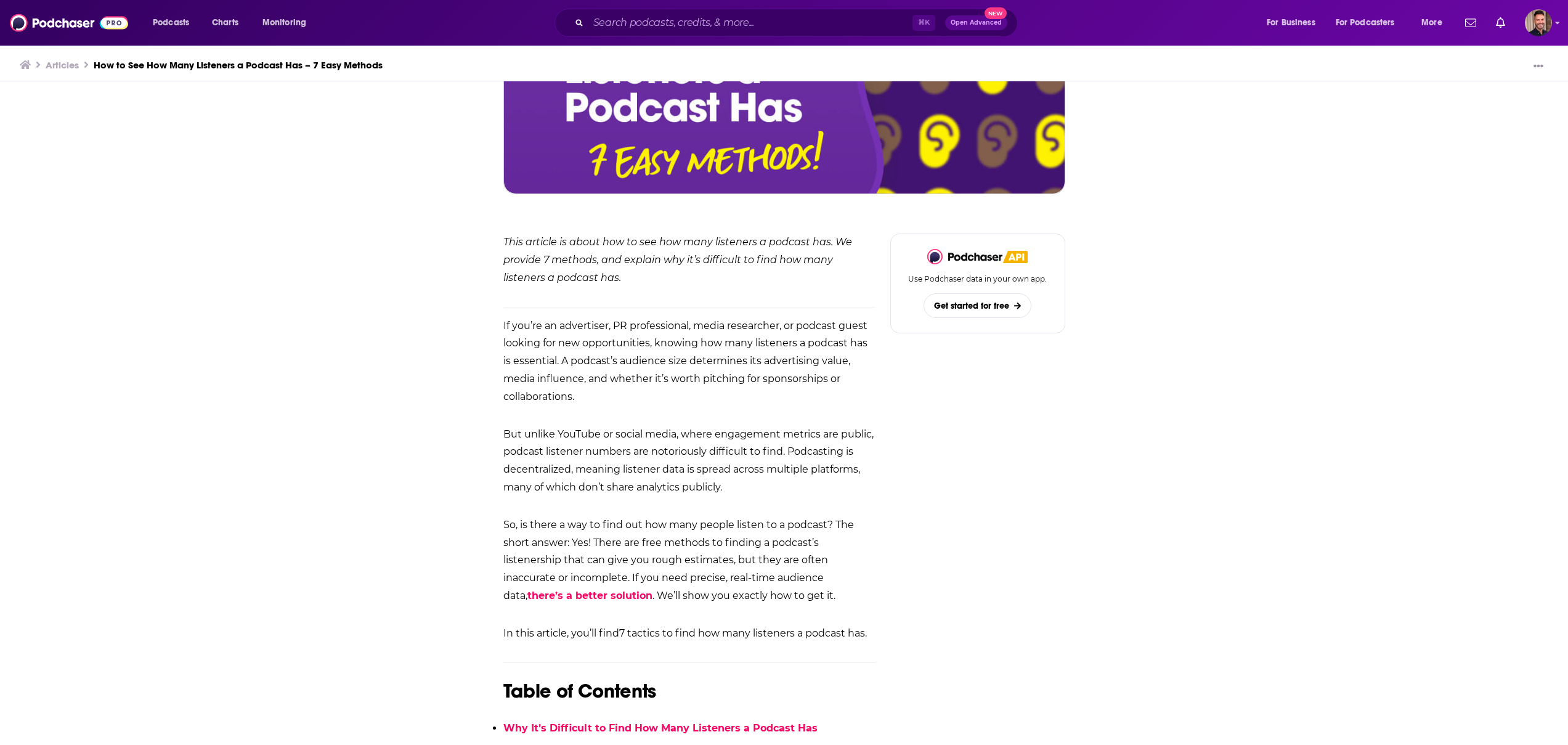
scroll to position [354, 0]
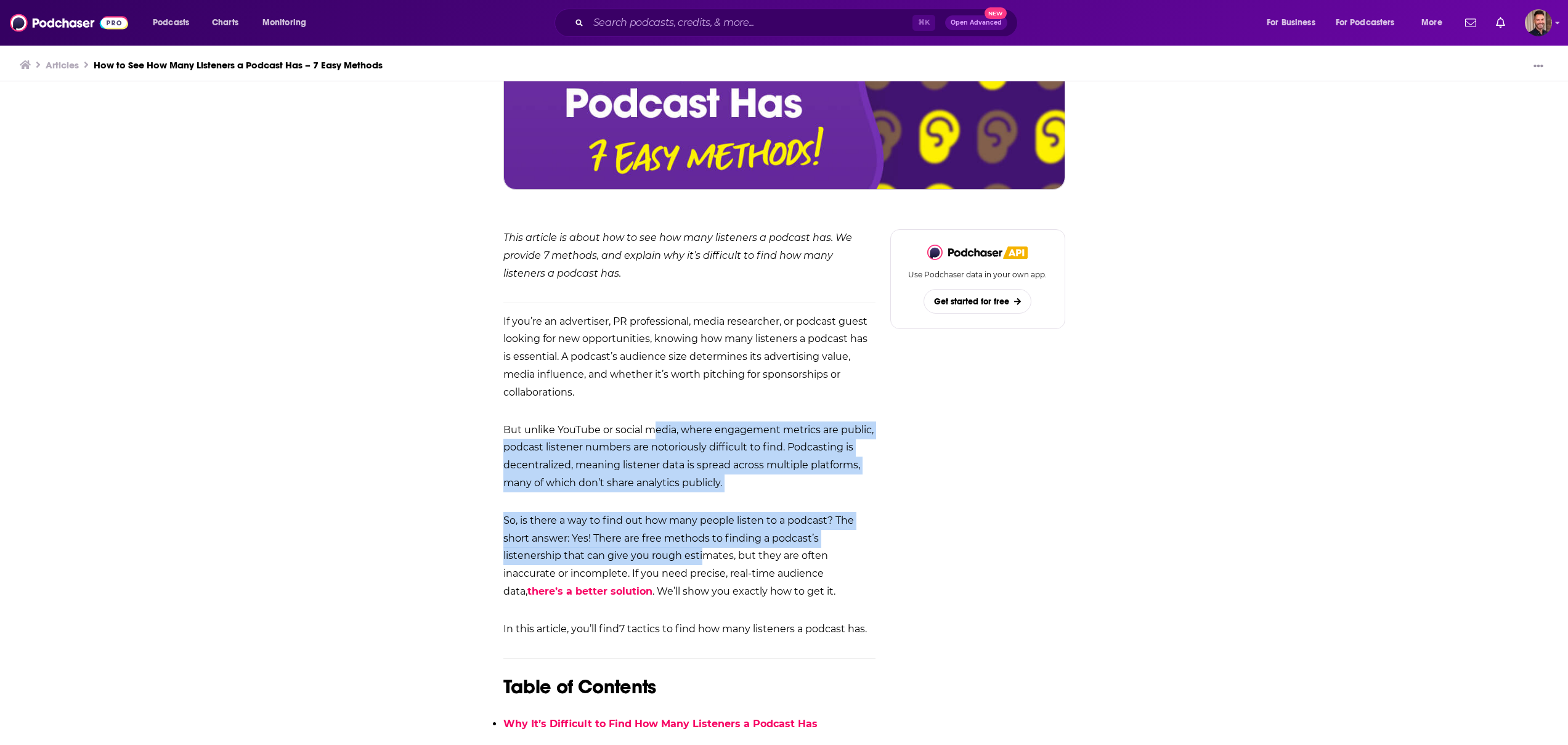
drag, startPoint x: 656, startPoint y: 422, endPoint x: 702, endPoint y: 554, distance: 139.8
click at [702, 554] on p "So, is there a way to find out how many people listen to a podcast? The short a…" at bounding box center [689, 556] width 372 height 89
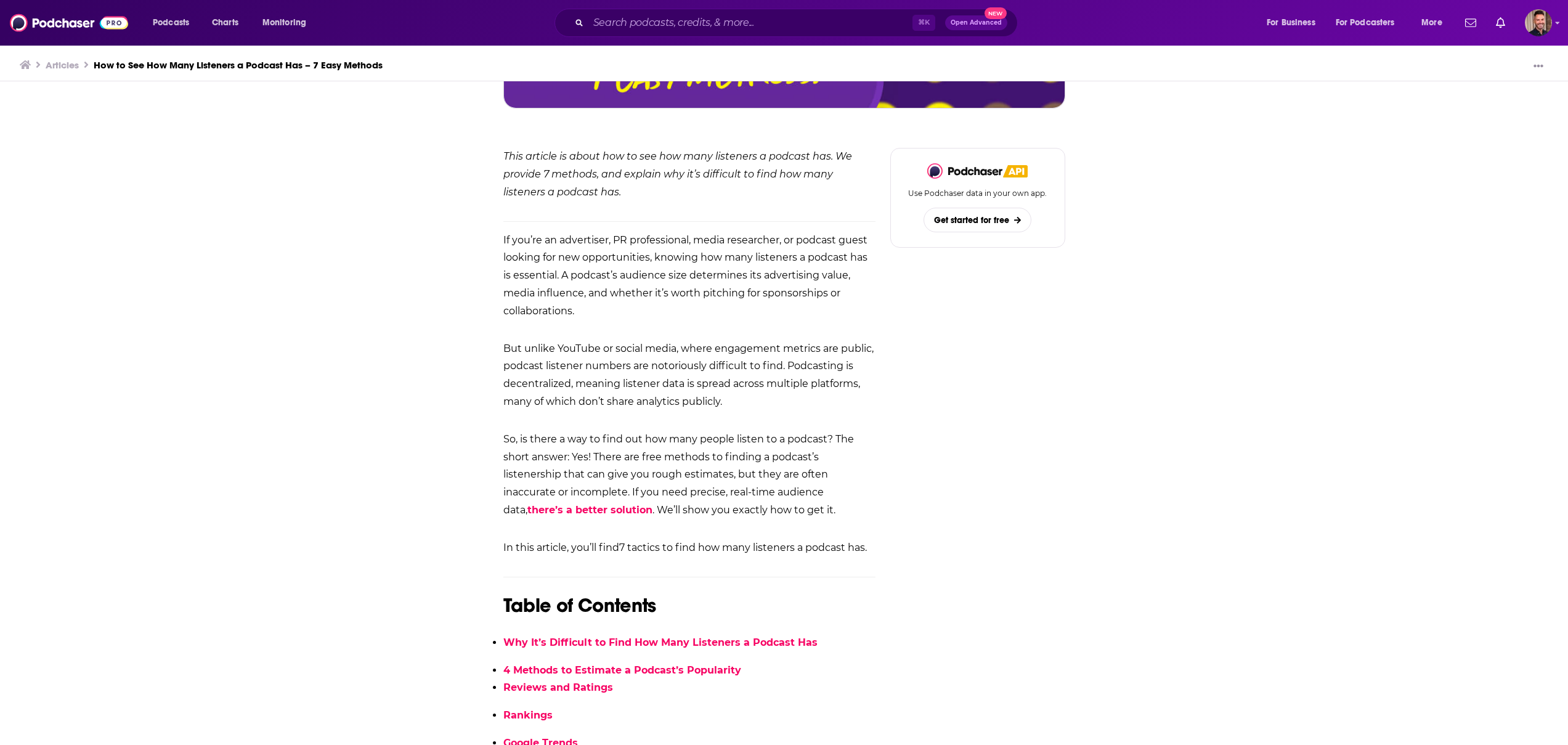
scroll to position [438, 0]
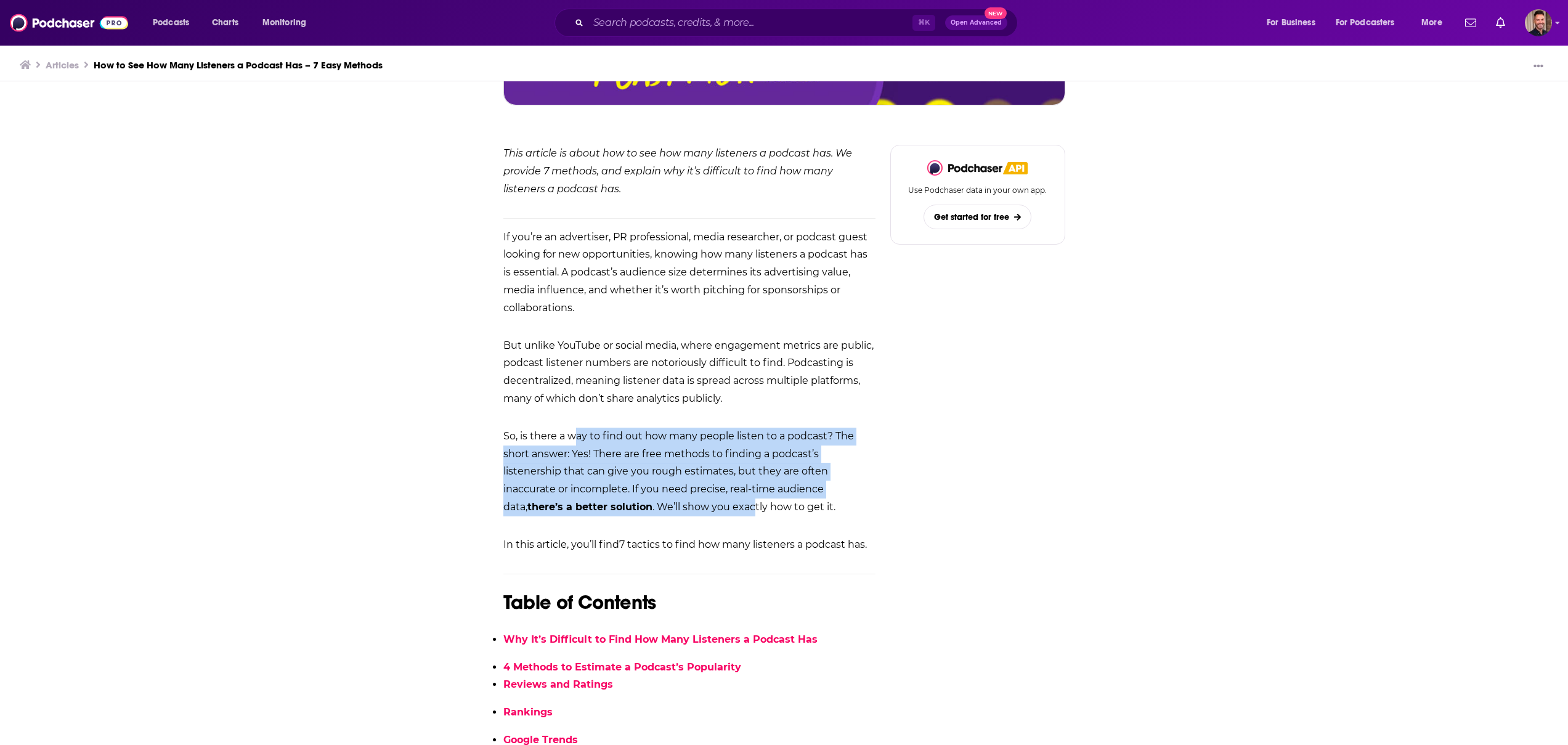
drag, startPoint x: 575, startPoint y: 434, endPoint x: 729, endPoint y: 511, distance: 172.2
click at [729, 511] on p "So, is there a way to find out how many people listen to a podcast? The short a…" at bounding box center [689, 472] width 372 height 89
drag, startPoint x: 704, startPoint y: 515, endPoint x: 652, endPoint y: 447, distance: 85.6
click at [652, 447] on p "So, is there a way to find out how many people listen to a podcast? The short a…" at bounding box center [689, 472] width 372 height 89
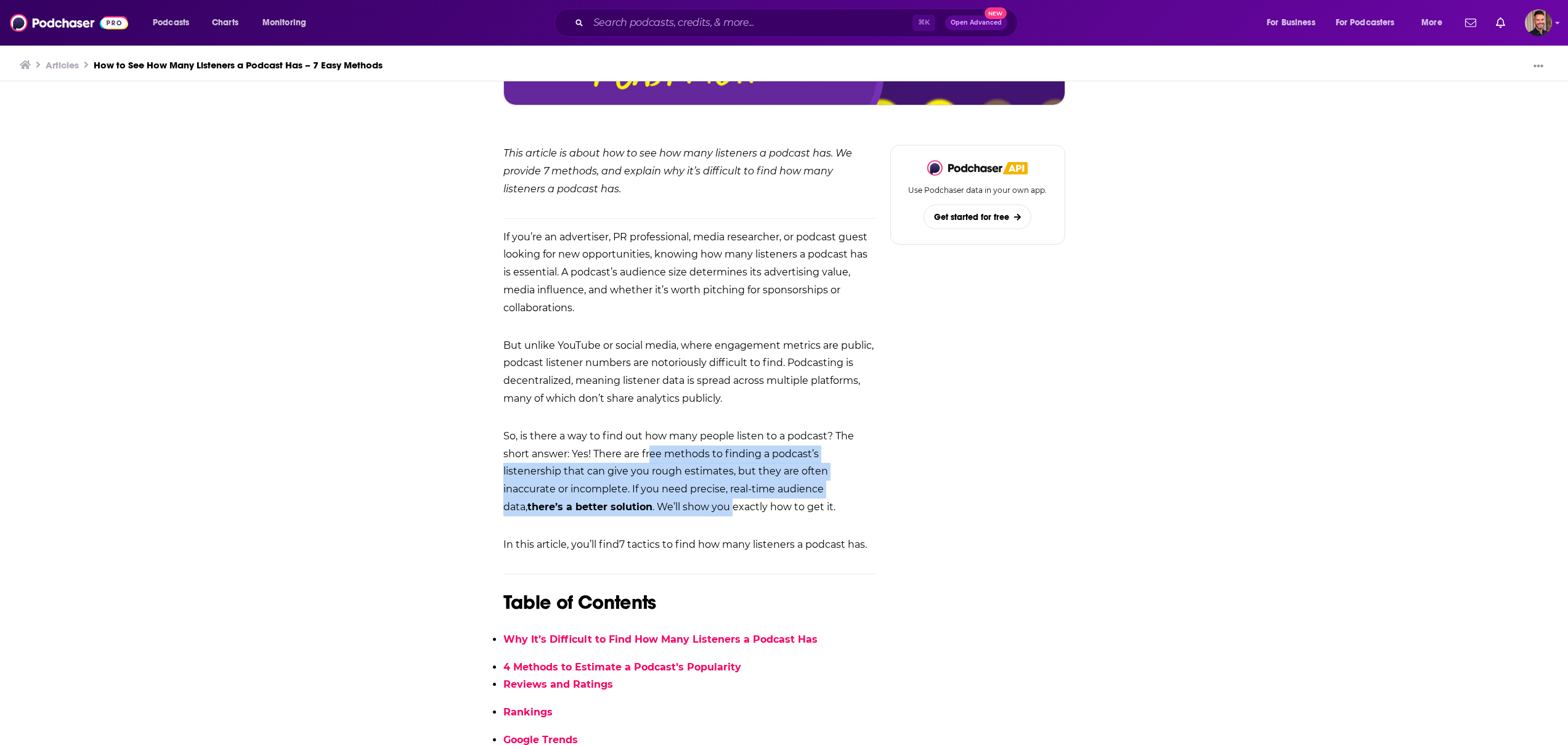
click at [652, 447] on p "So, is there a way to find out how many people listen to a podcast? The short a…" at bounding box center [689, 472] width 372 height 89
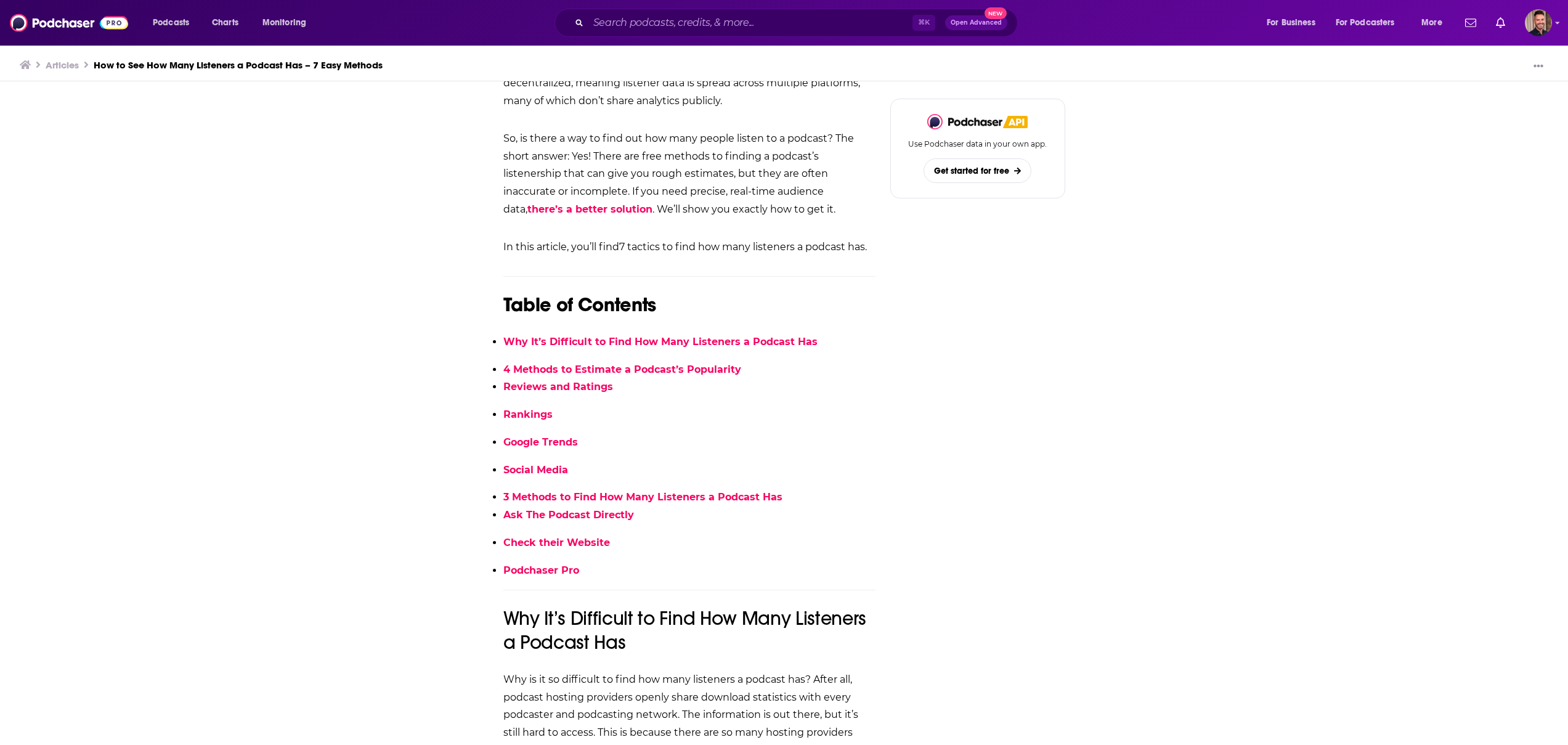
scroll to position [892, 0]
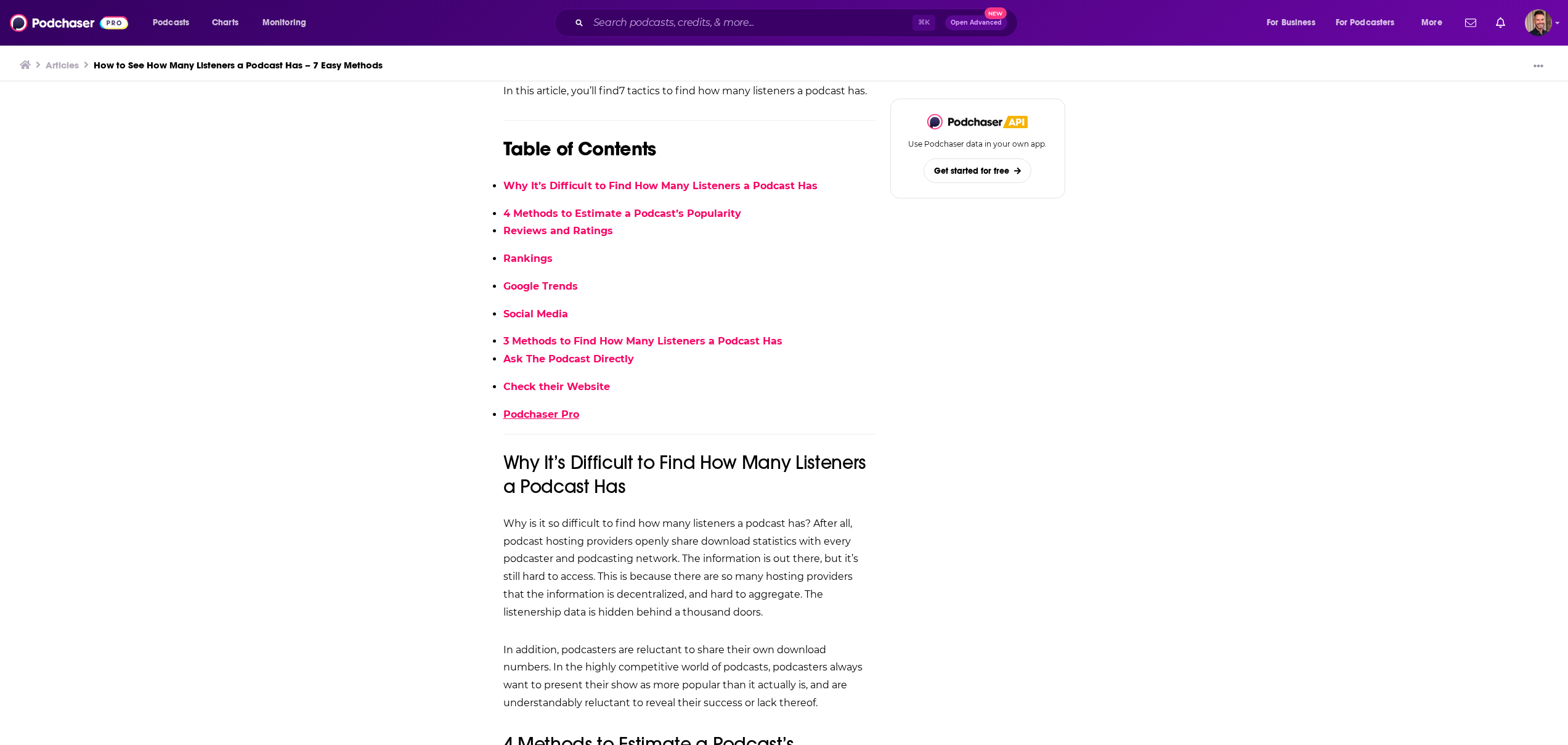
click at [549, 413] on link "Podchaser Pro" at bounding box center [541, 414] width 75 height 12
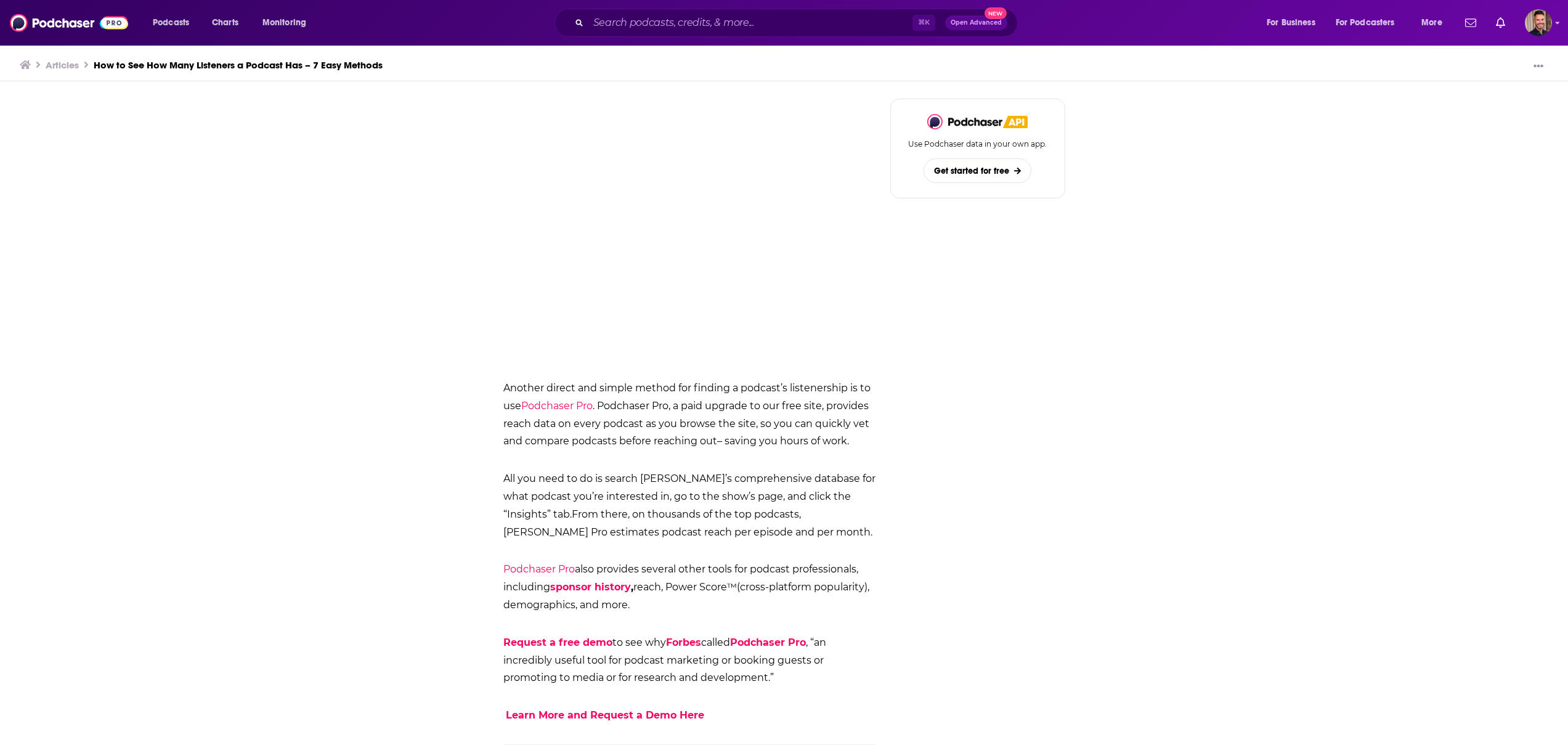
scroll to position [4169, 0]
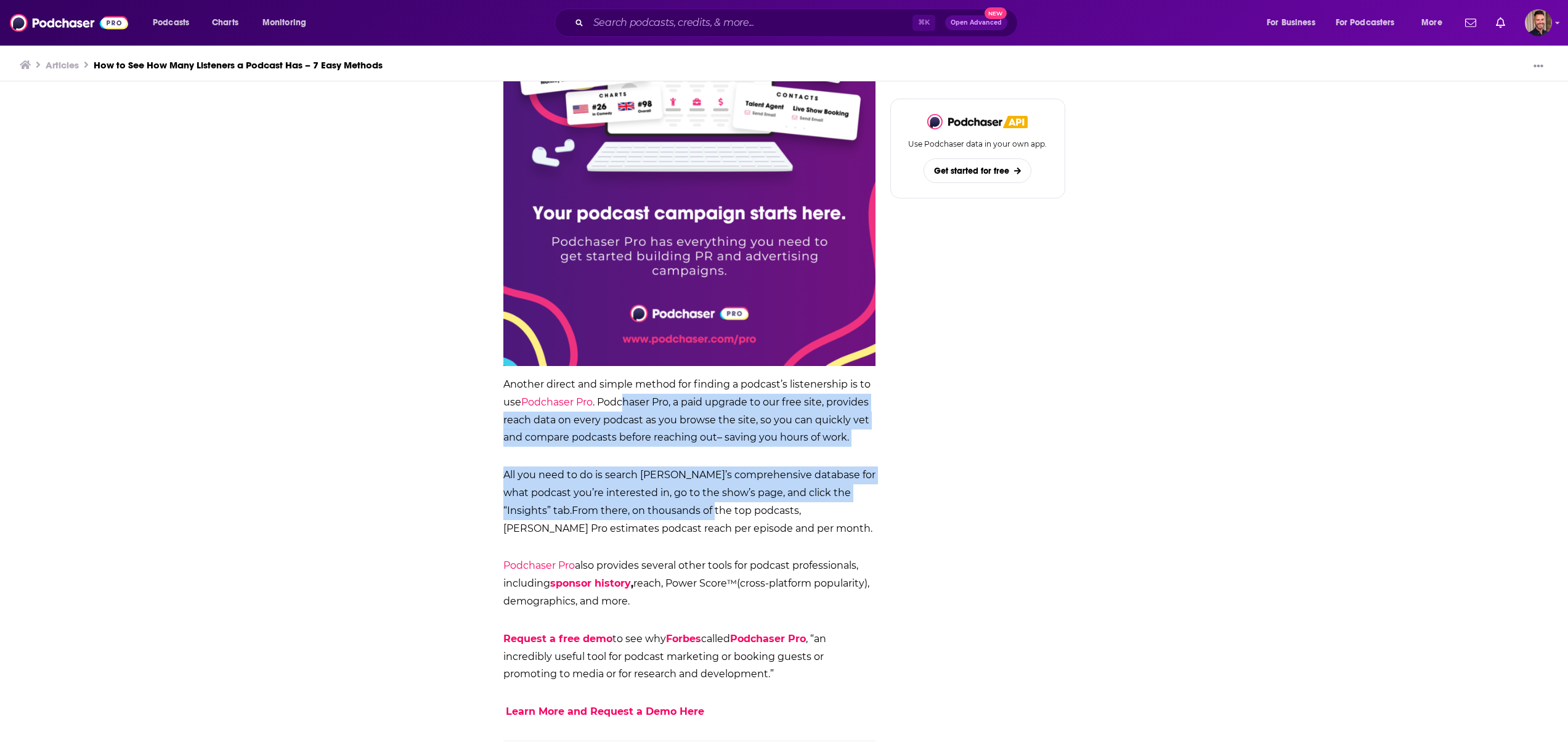
drag, startPoint x: 625, startPoint y: 400, endPoint x: 664, endPoint y: 515, distance: 121.4
click at [664, 515] on p "All you need to do is search Podchaser’s comprehensive database for what podcas…" at bounding box center [689, 502] width 372 height 71
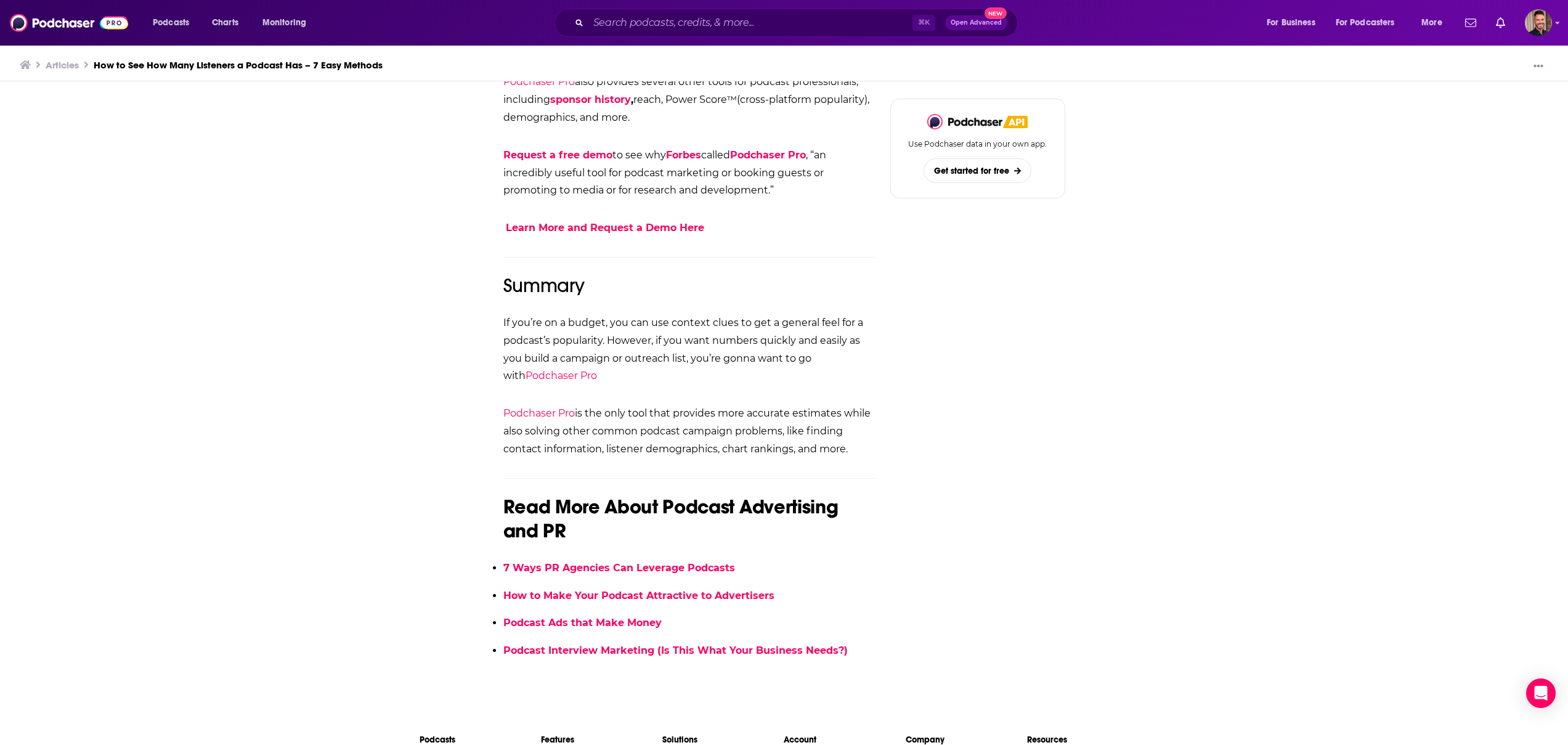
scroll to position [4654, 0]
click at [65, 64] on link "Articles" at bounding box center [62, 65] width 33 height 12
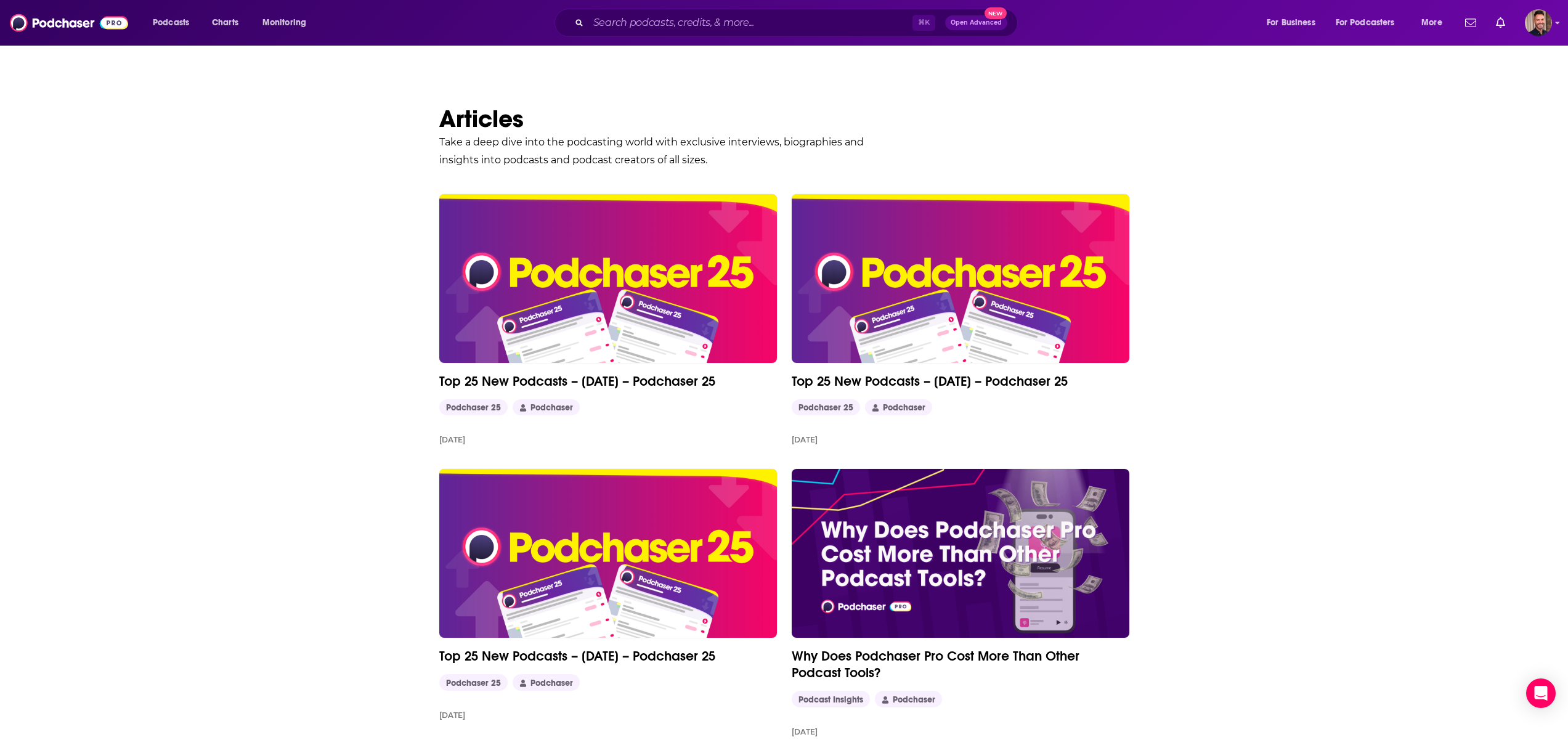
click at [931, 293] on img at bounding box center [961, 279] width 338 height 169
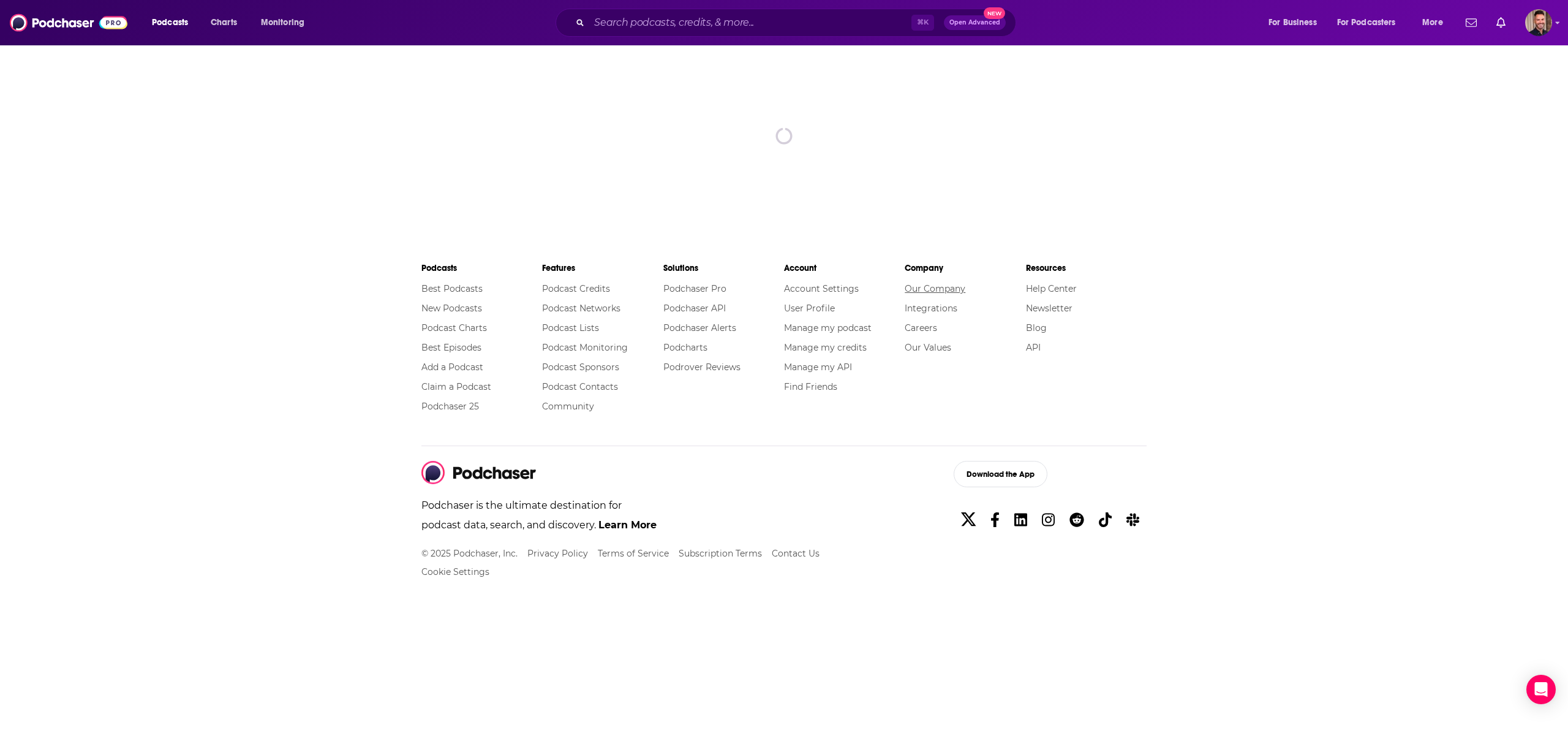
click at [926, 291] on link "Our Company" at bounding box center [935, 289] width 61 height 11
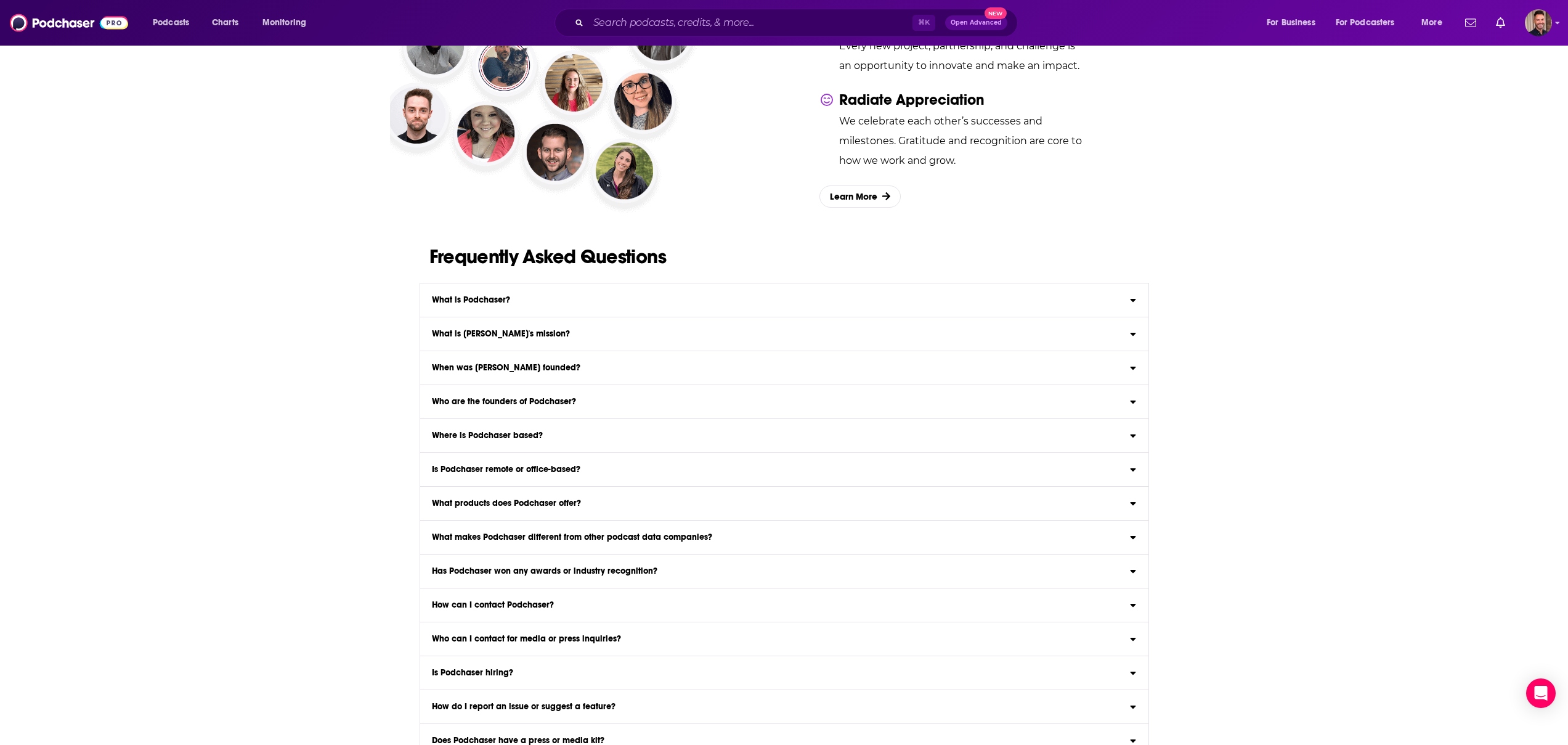
scroll to position [1953, 0]
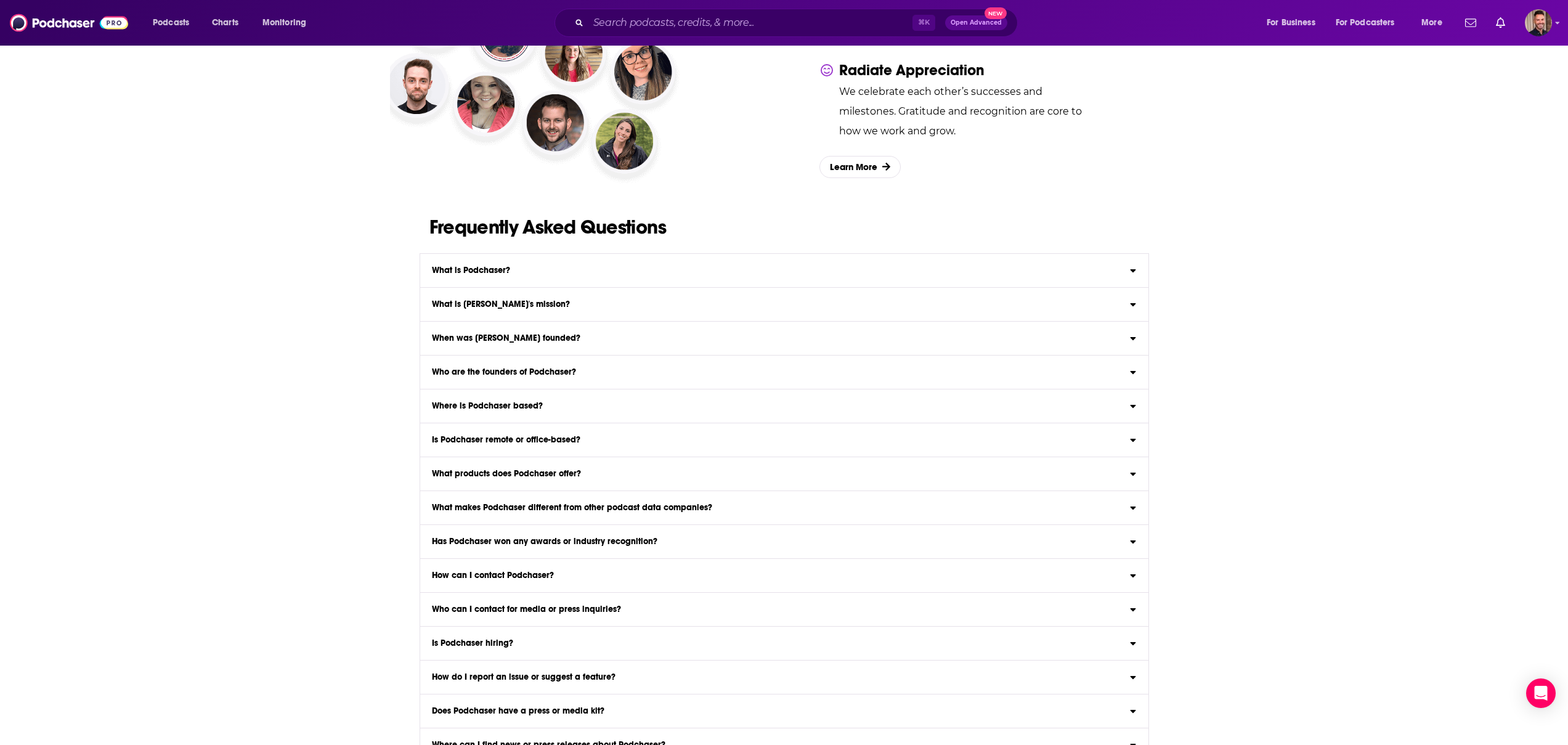
click at [501, 342] on label "When was Podchaser founded? Podchaser was founded in 2016." at bounding box center [784, 339] width 728 height 34
click at [0, 0] on input "When was Podchaser founded? Podchaser was founded in 2016." at bounding box center [0, 0] width 0 height 0
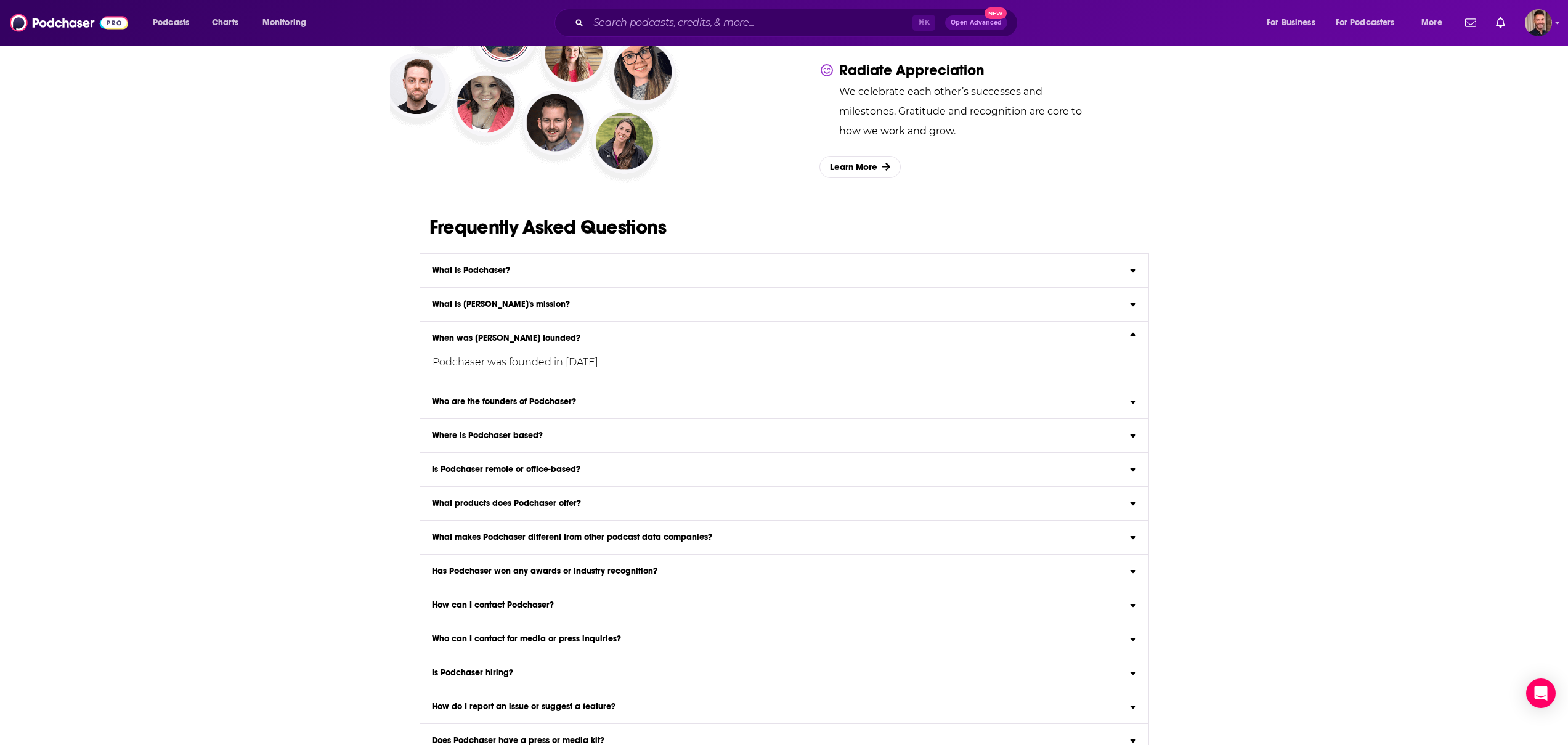
click at [502, 343] on div "Podchaser was founded in 2016." at bounding box center [766, 357] width 692 height 30
click at [0, 0] on input "When was Podchaser founded? Podchaser was founded in 2016." at bounding box center [0, 0] width 0 height 0
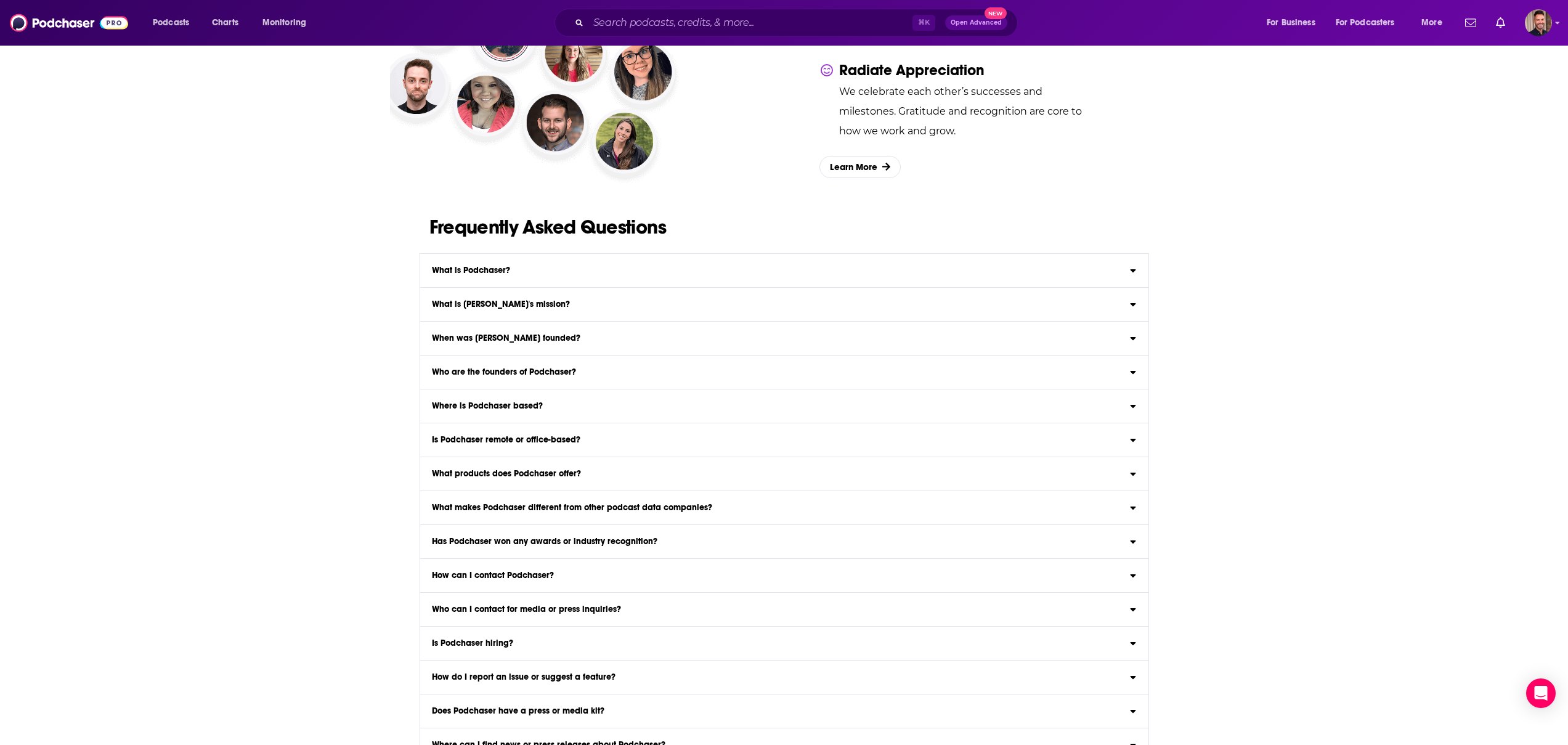
click at [489, 371] on h3 "Who are the founders of Podchaser?" at bounding box center [504, 372] width 144 height 9
click at [0, 0] on input "Who are the founders of Podchaser? Podchaser was founded by Bradley Davis, Ben …" at bounding box center [0, 0] width 0 height 0
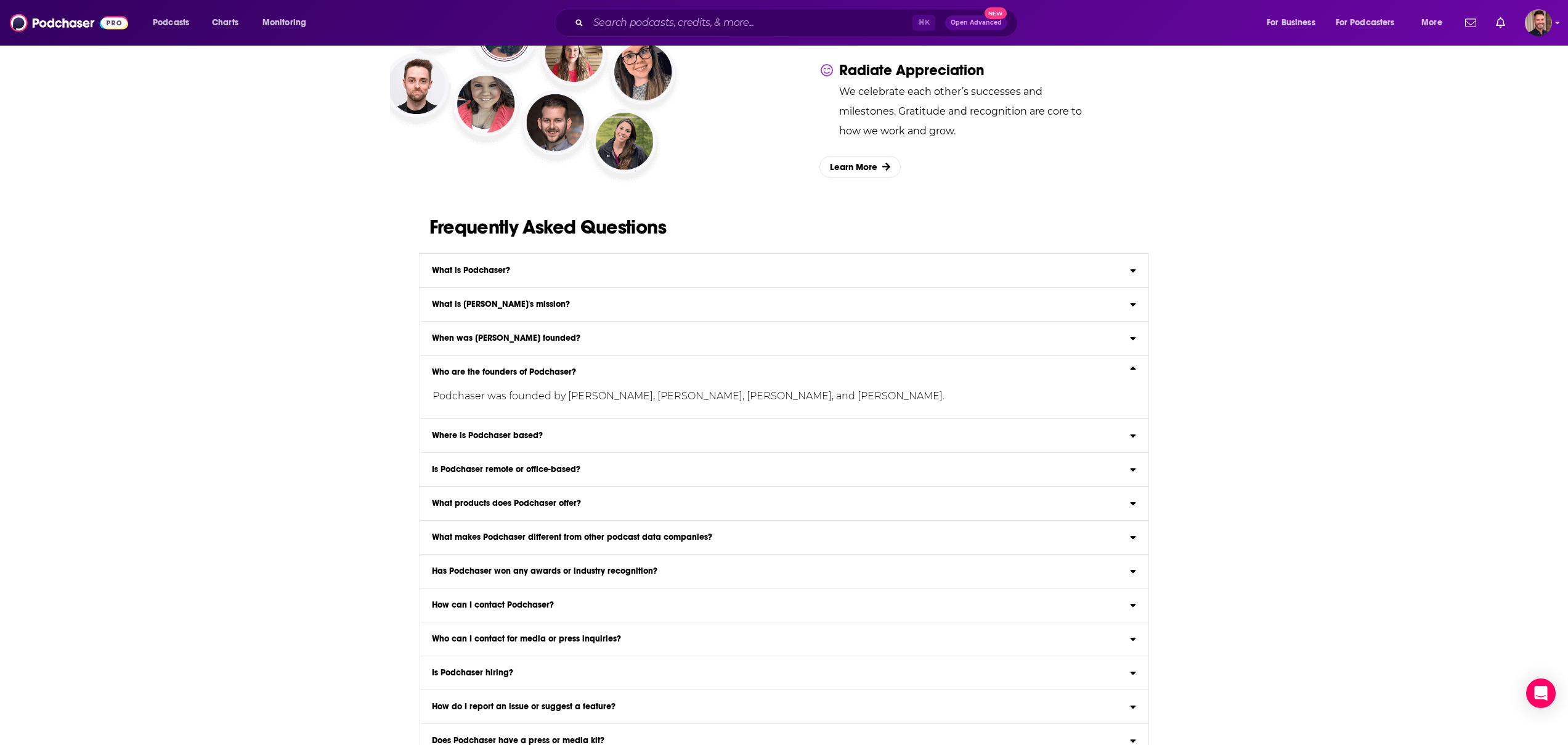
click at [489, 371] on h3 "Who are the founders of Podchaser?" at bounding box center [504, 372] width 144 height 9
click at [0, 0] on input "Who are the founders of Podchaser? Podchaser was founded by Bradley Davis, Ben …" at bounding box center [0, 0] width 0 height 0
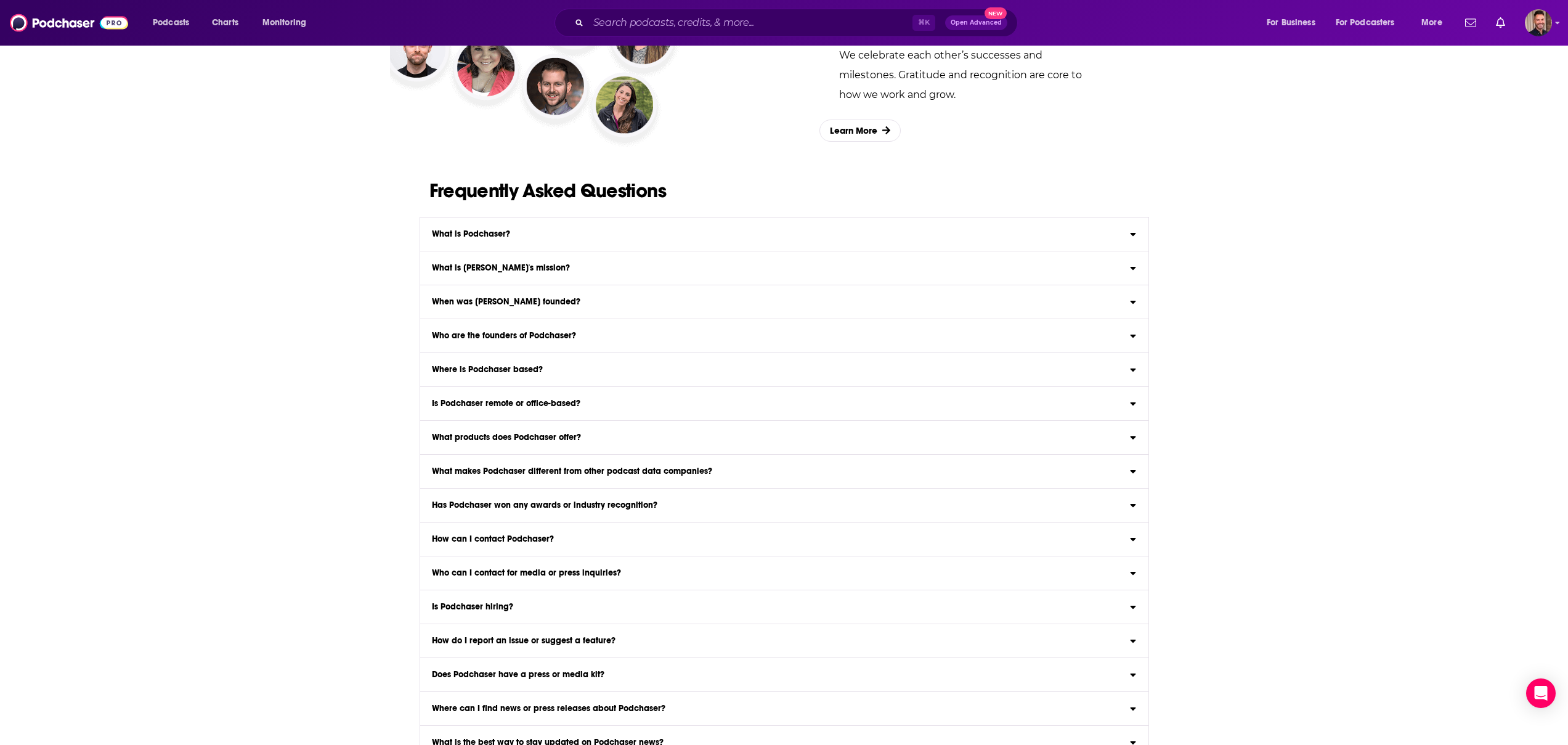
scroll to position [2070, 0]
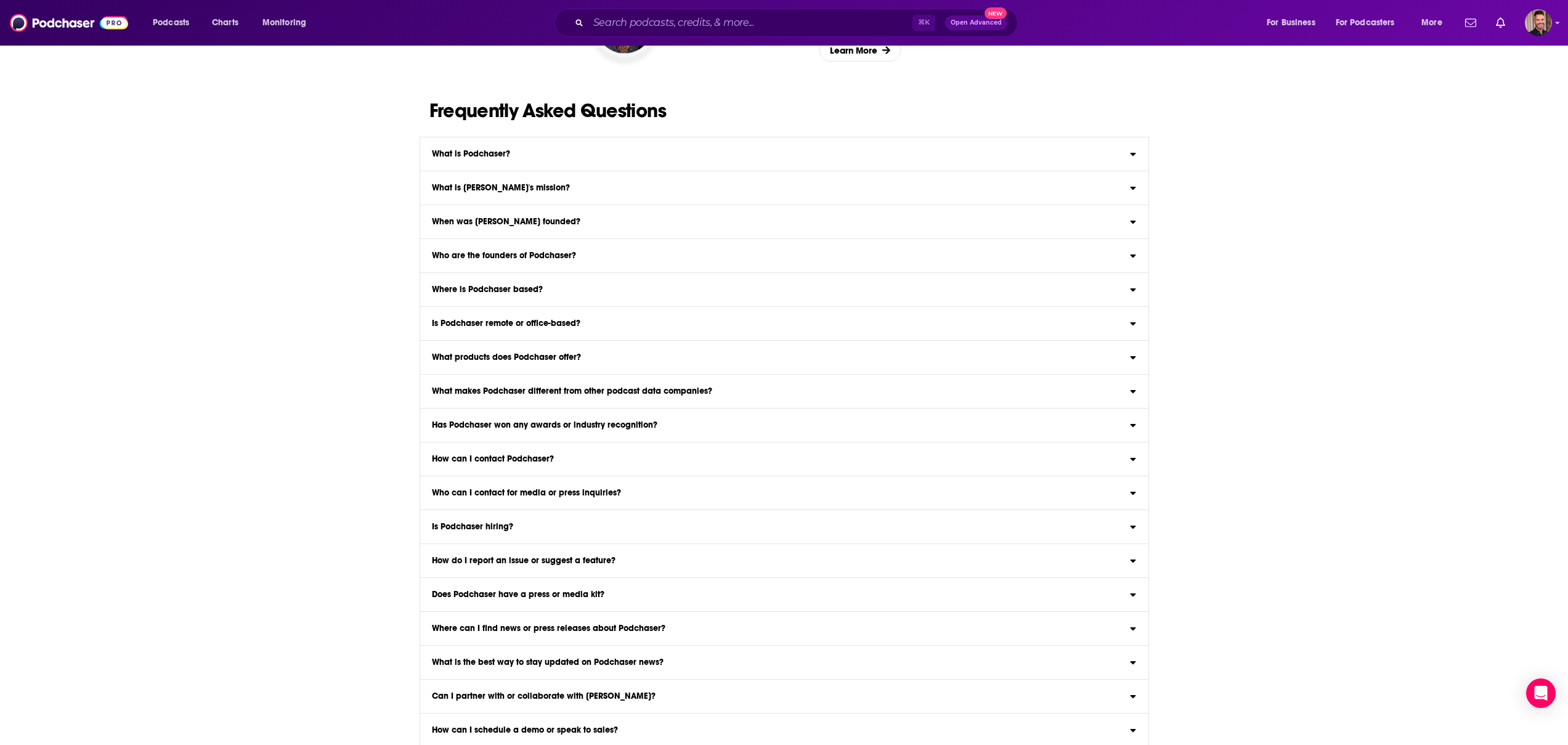
click at [557, 393] on label "What makes Podchaser different from other podcast data companies? Podchaser is …" at bounding box center [784, 392] width 728 height 34
click at [0, 0] on input "What makes Podchaser different from other podcast data companies? Podchaser is …" at bounding box center [0, 0] width 0 height 0
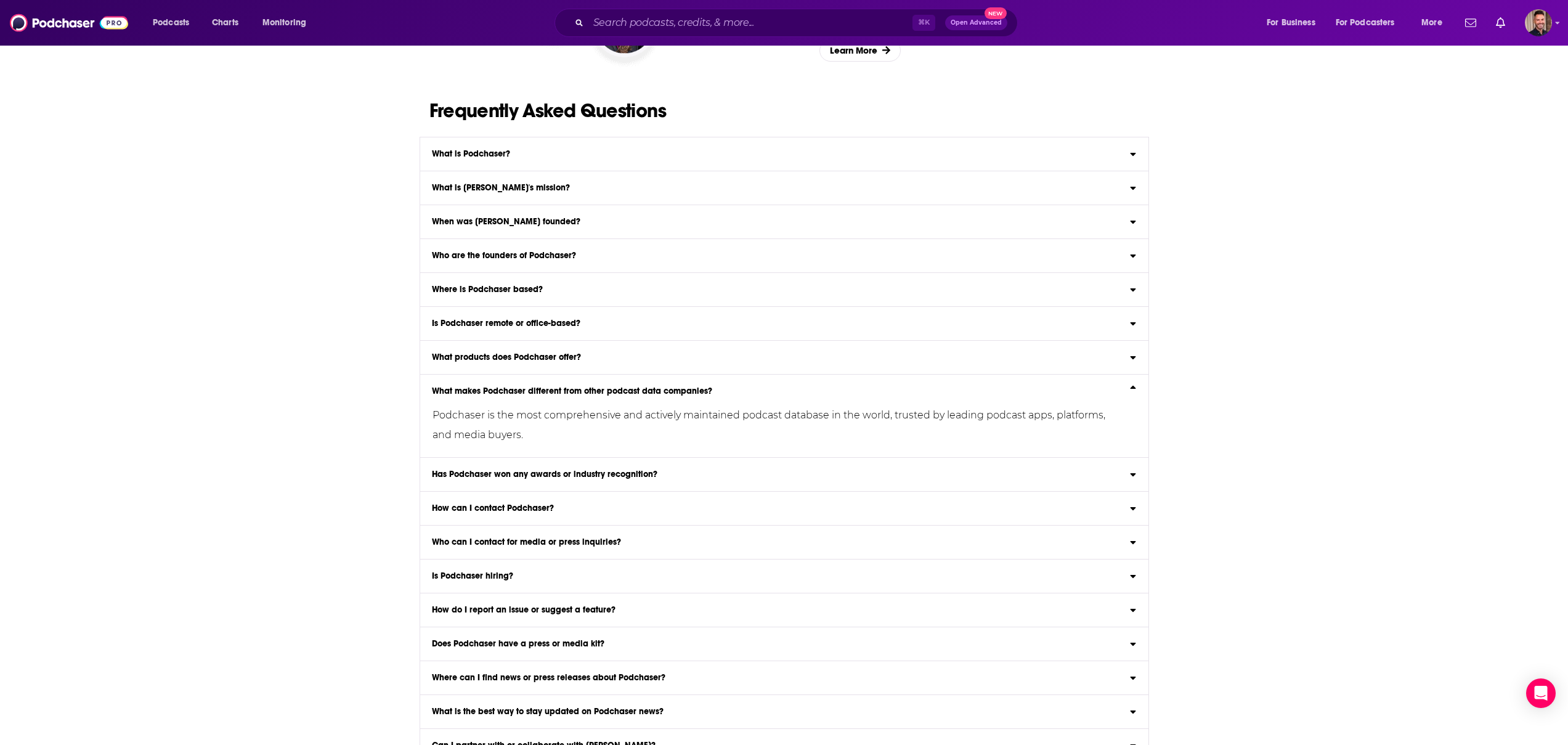
click at [557, 396] on div "Podchaser is the most comprehensive and actively maintained podcast database in…" at bounding box center [766, 420] width 692 height 49
click at [0, 0] on input "What makes Podchaser different from other podcast data companies? Podchaser is …" at bounding box center [0, 0] width 0 height 0
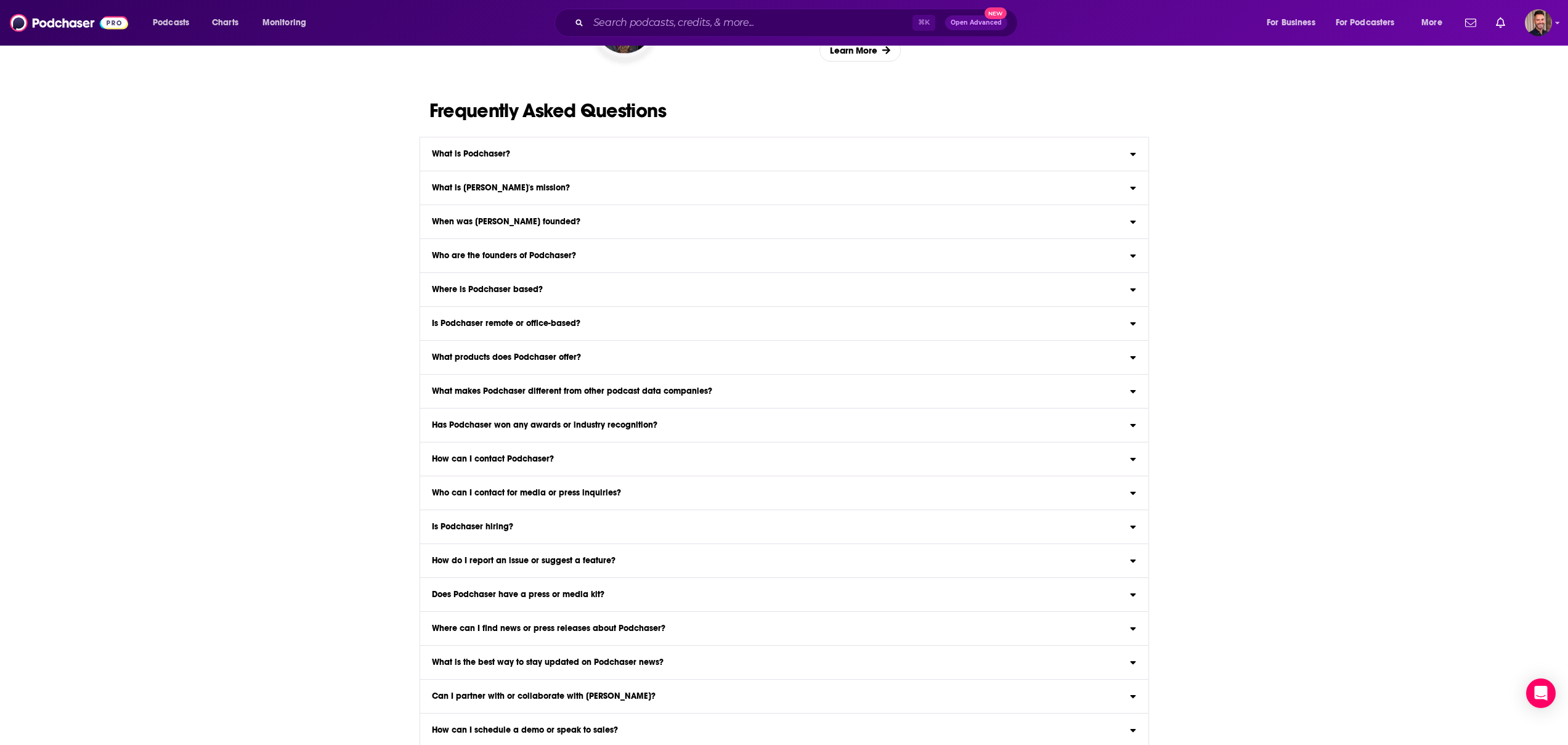
click at [296, 417] on div "Frequently Asked Questions What is Podchaser? Podchaser is the leading podcast …" at bounding box center [784, 446] width 1568 height 750
click at [498, 421] on h3 "Has Podchaser won any awards or industry recognition?" at bounding box center [544, 425] width 225 height 9
click at [0, 0] on input "Has Podchaser won any awards or industry recognition? Podchaser has been recogn…" at bounding box center [0, 0] width 0 height 0
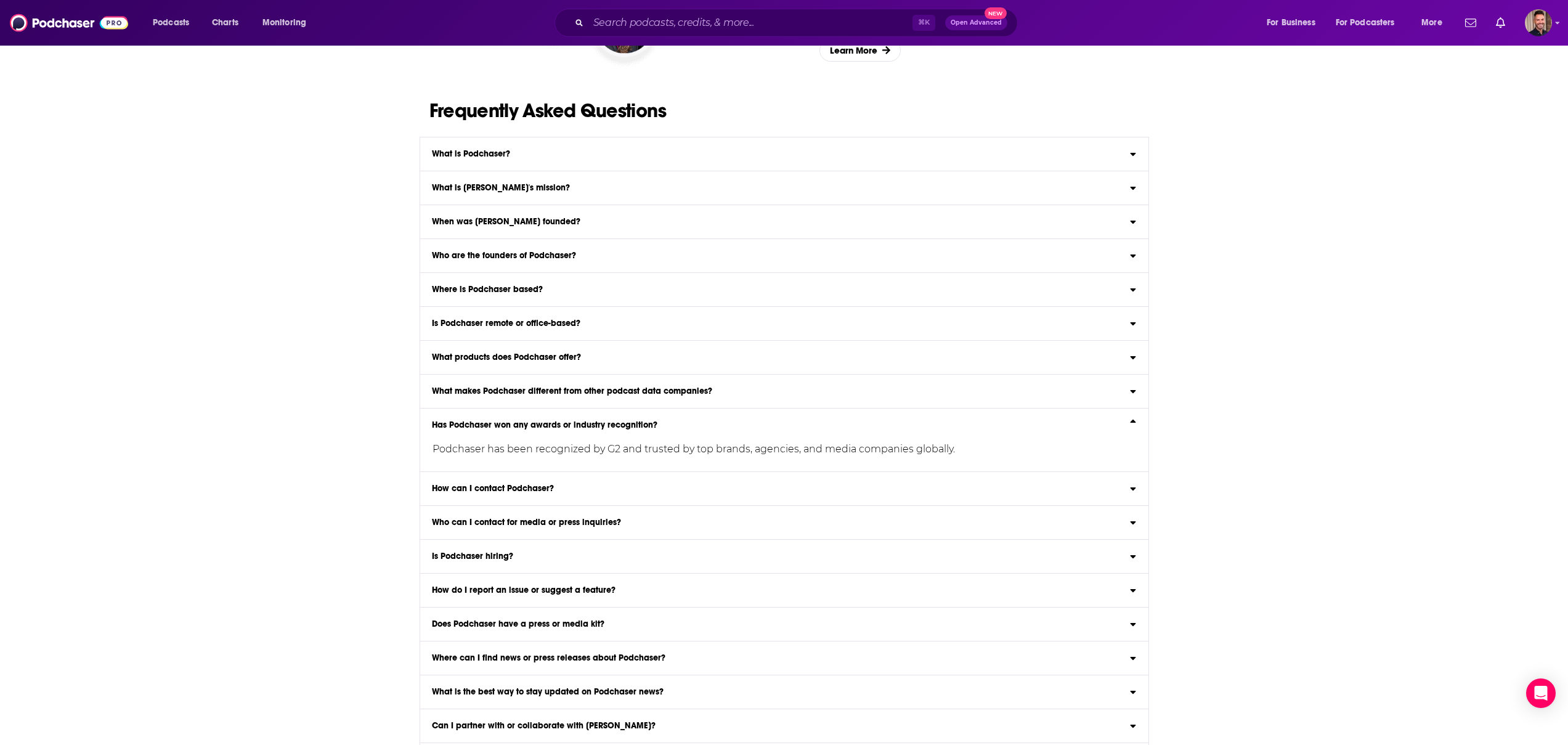
click at [498, 421] on h3 "Has Podchaser won any awards or industry recognition?" at bounding box center [544, 425] width 225 height 9
click at [0, 0] on input "Has Podchaser won any awards or industry recognition? Podchaser has been recogn…" at bounding box center [0, 0] width 0 height 0
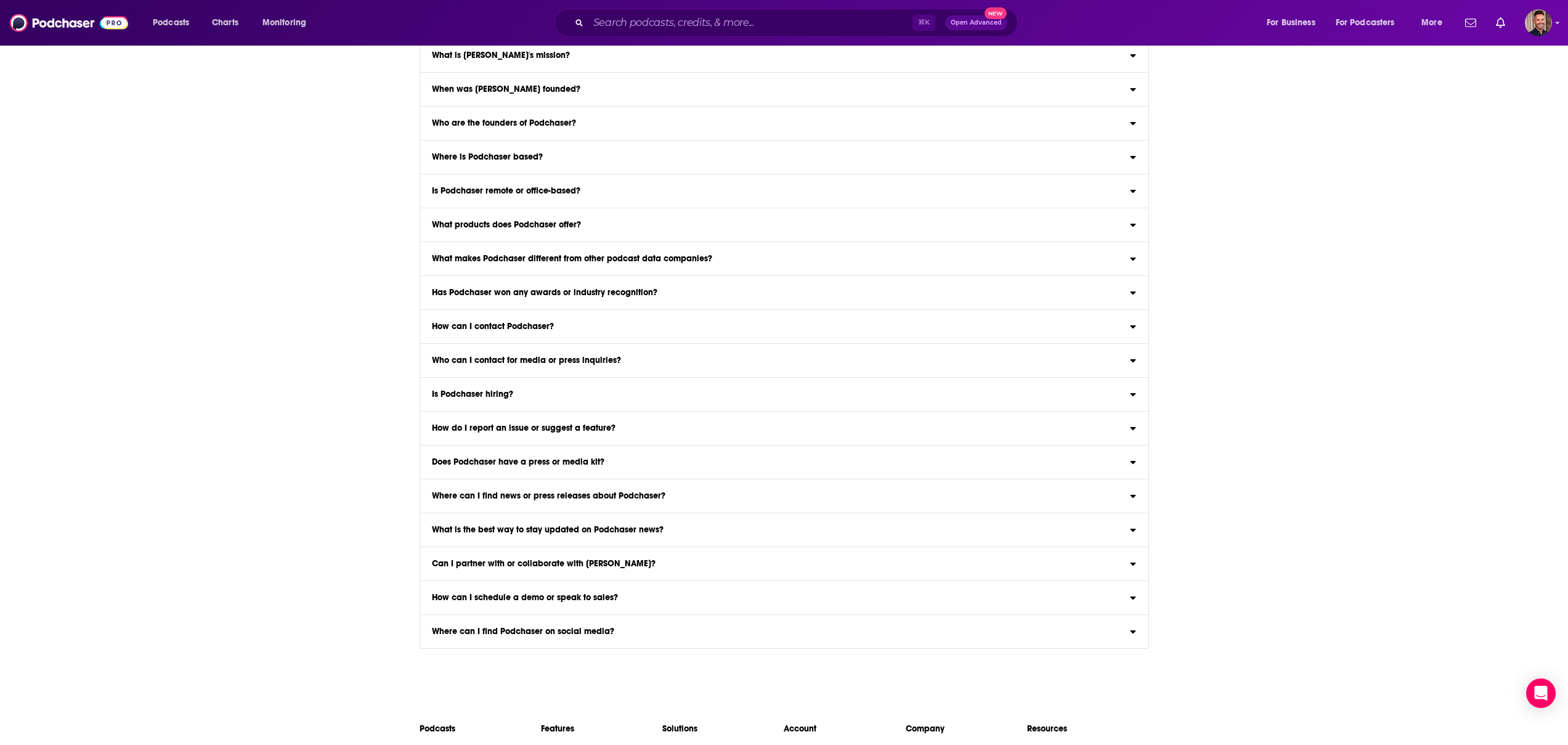
scroll to position [2215, 0]
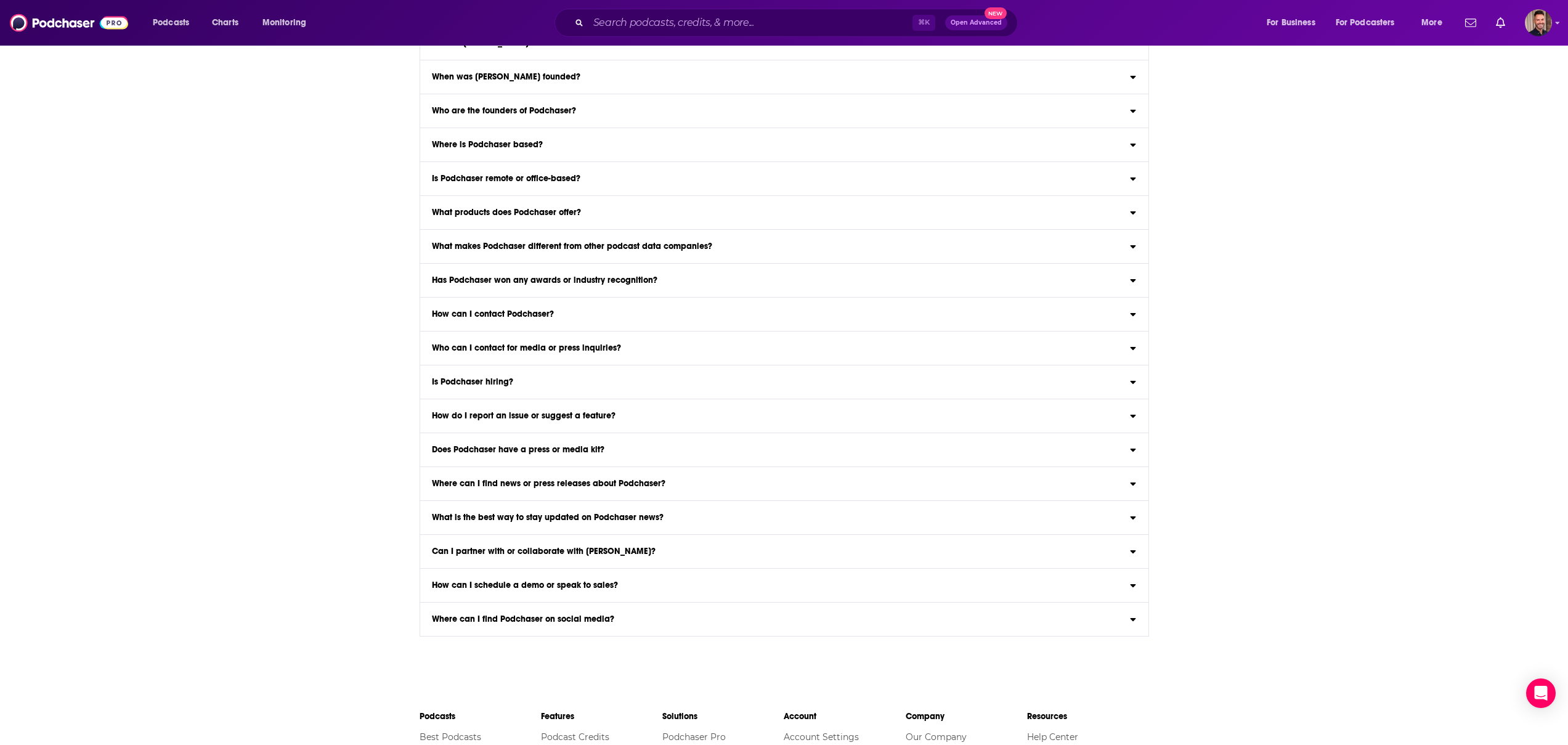
click at [351, 458] on div "Frequently Asked Questions What is Podchaser? Podchaser is the leading podcast …" at bounding box center [784, 302] width 1568 height 750
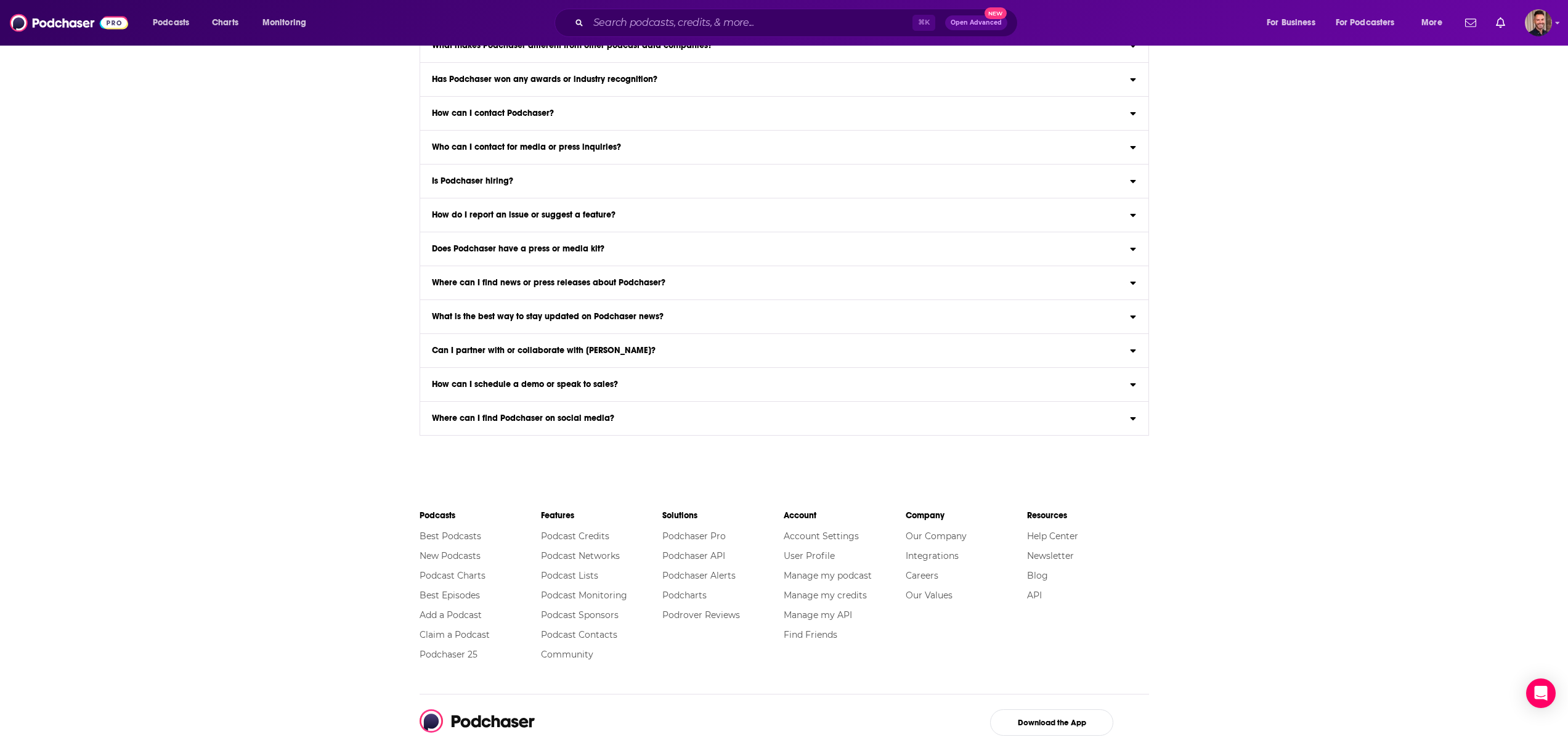
scroll to position [2420, 0]
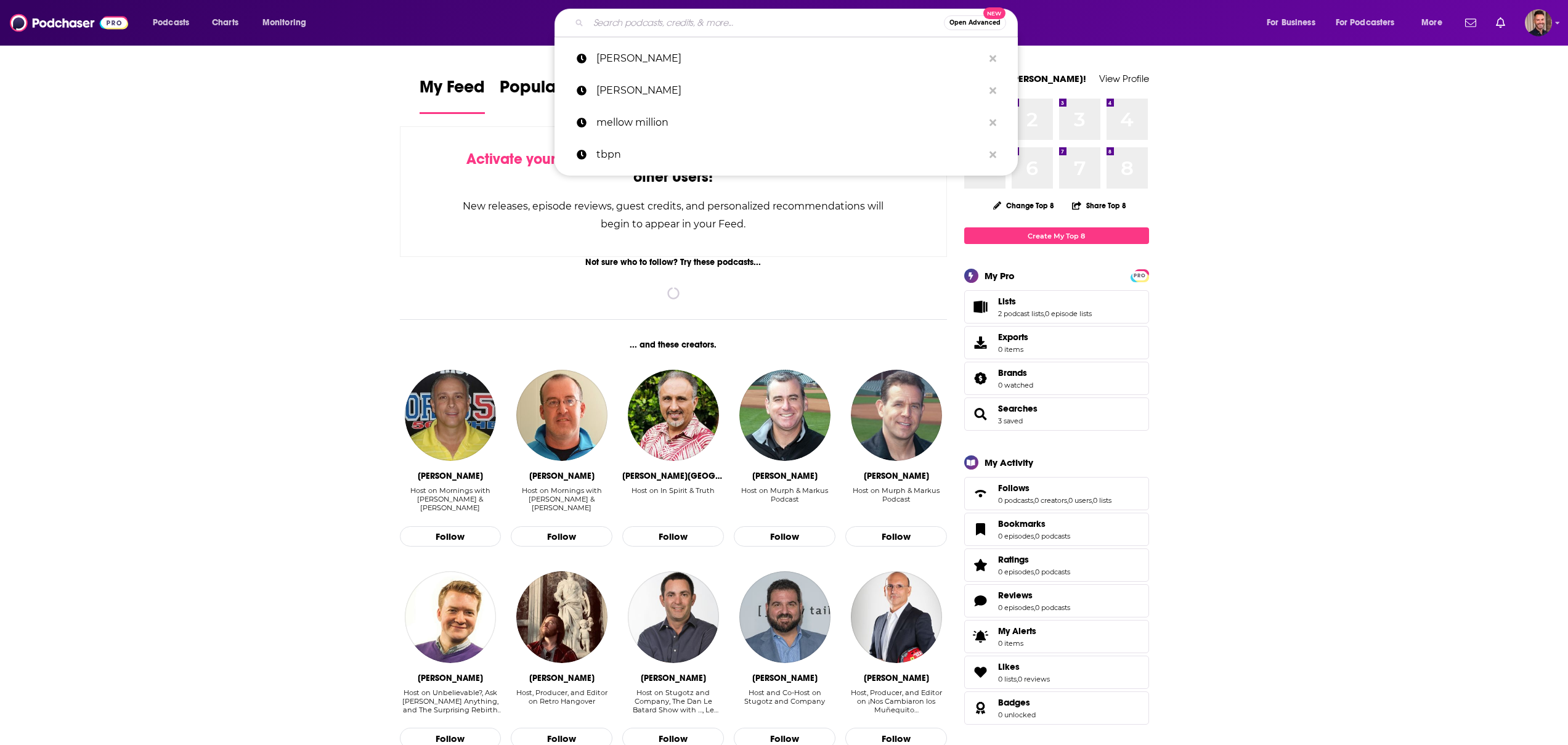
click at [609, 24] on input "Search podcasts, credits, & more..." at bounding box center [766, 22] width 355 height 20
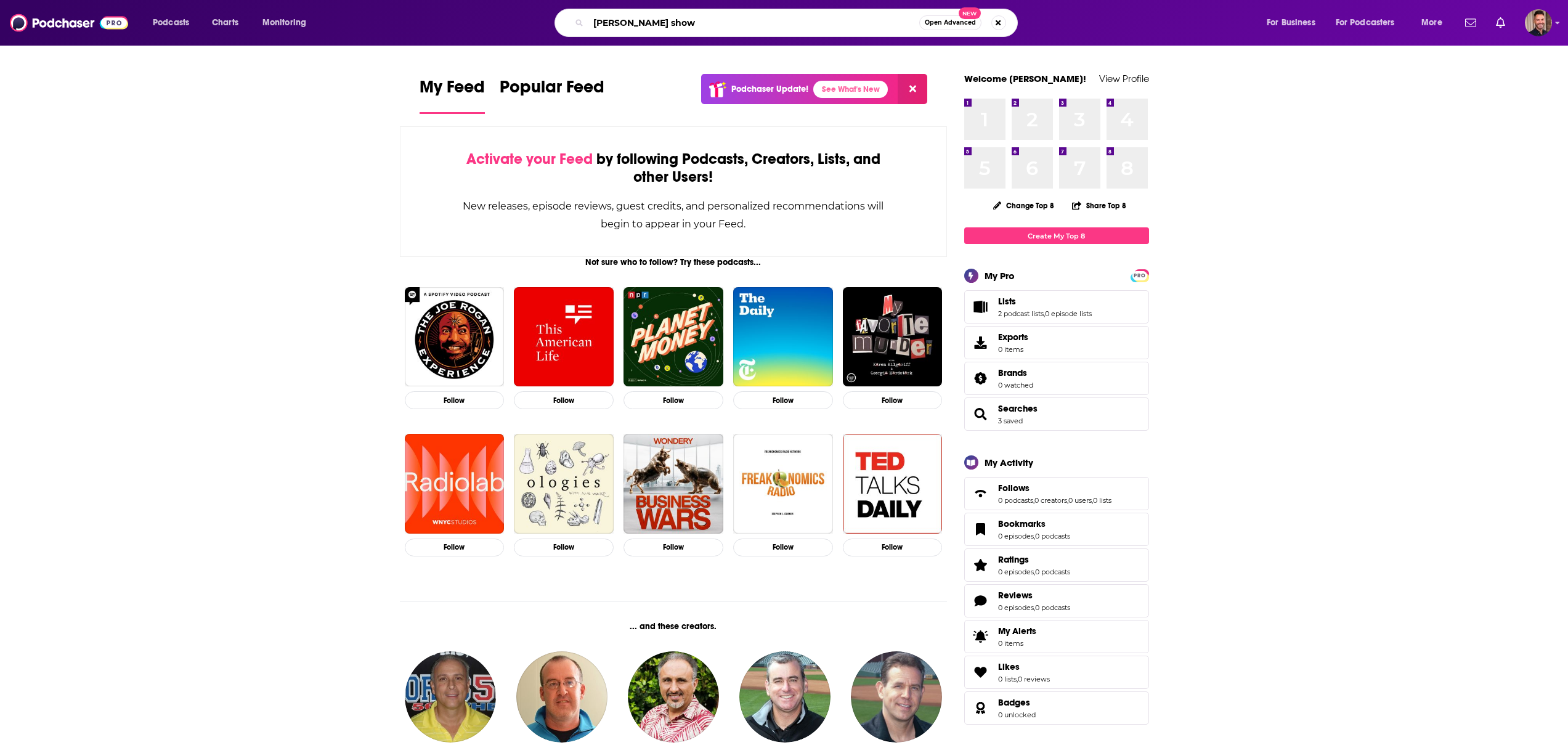
type input "[PERSON_NAME] show"
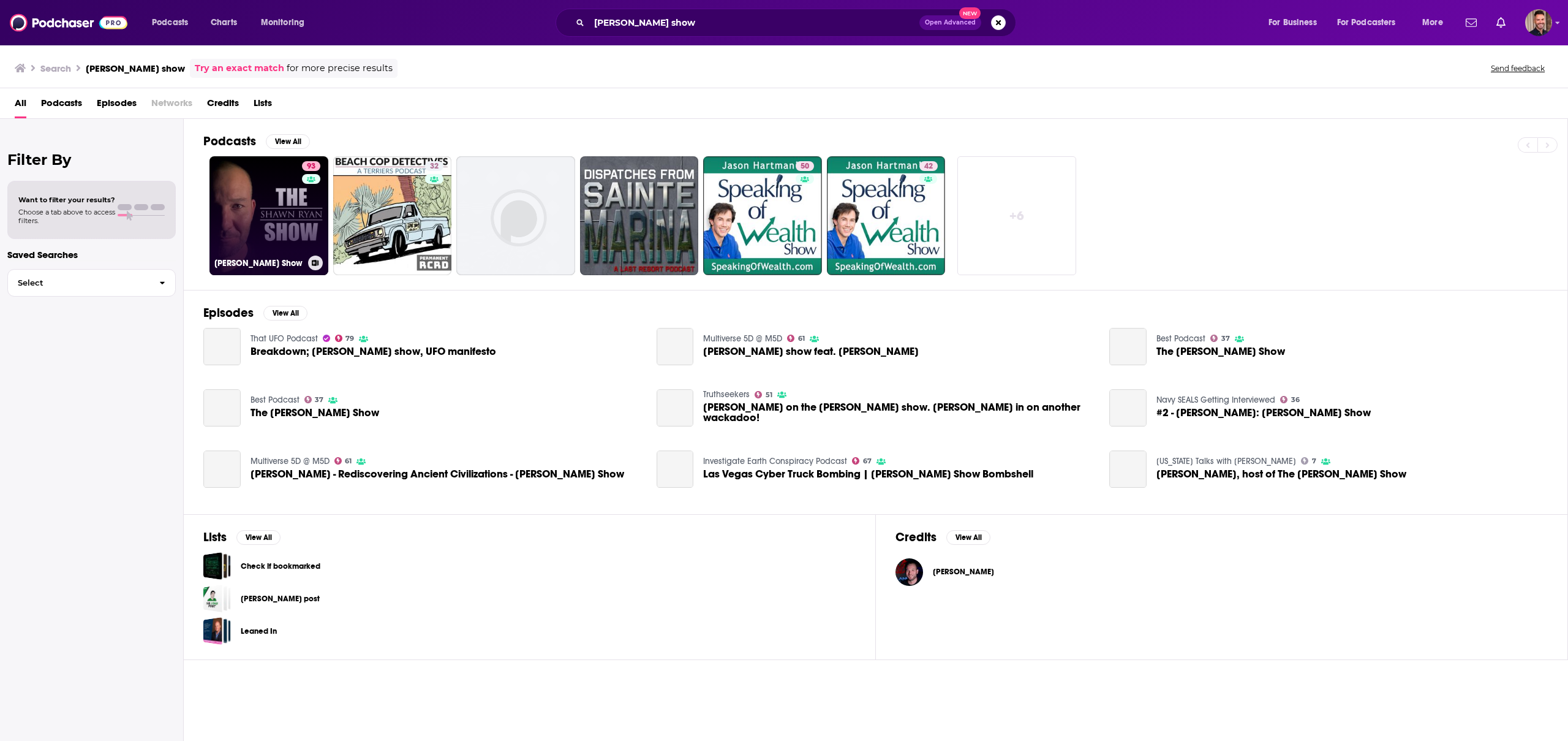
click at [295, 176] on link "93 [PERSON_NAME] Show" at bounding box center [269, 216] width 119 height 119
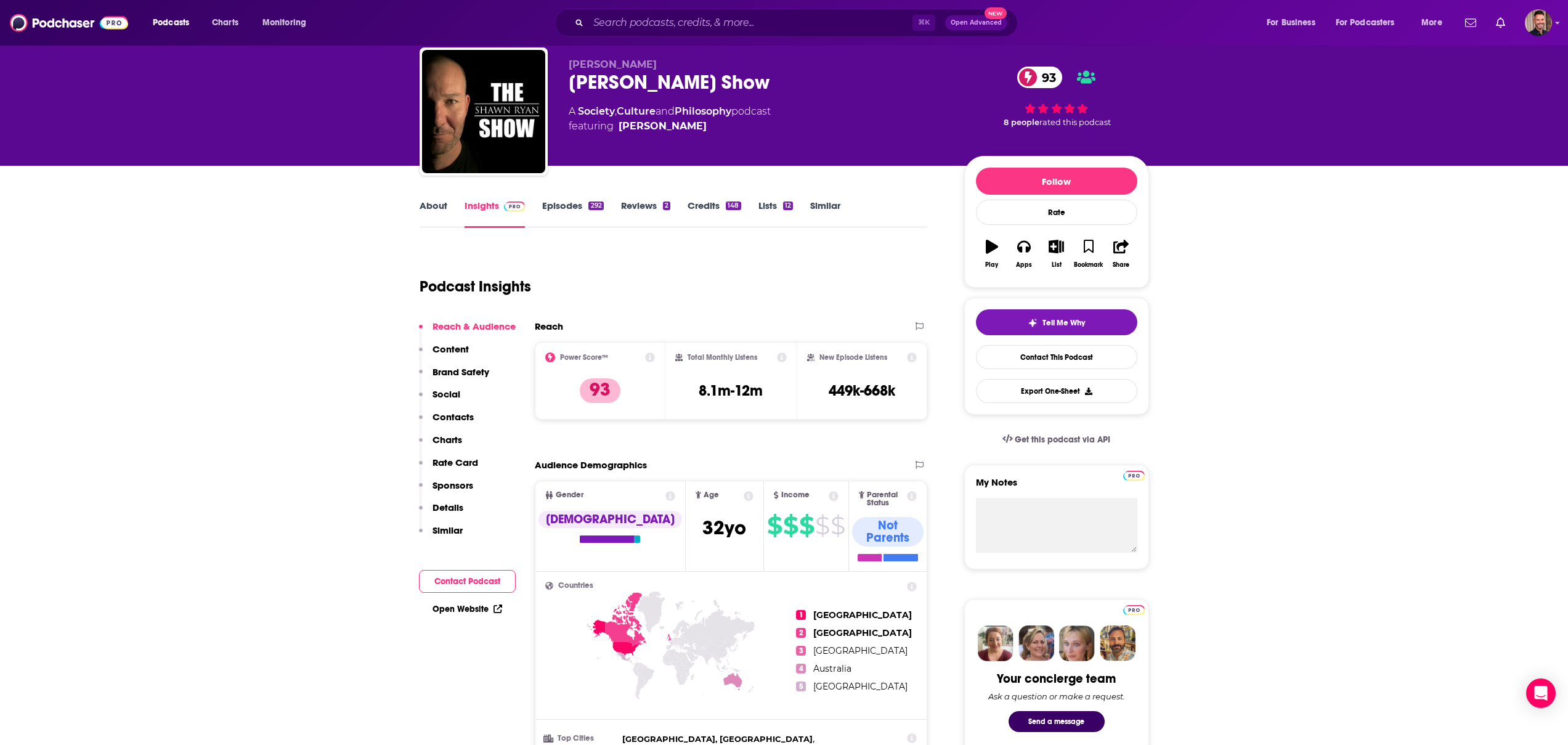
scroll to position [38, 0]
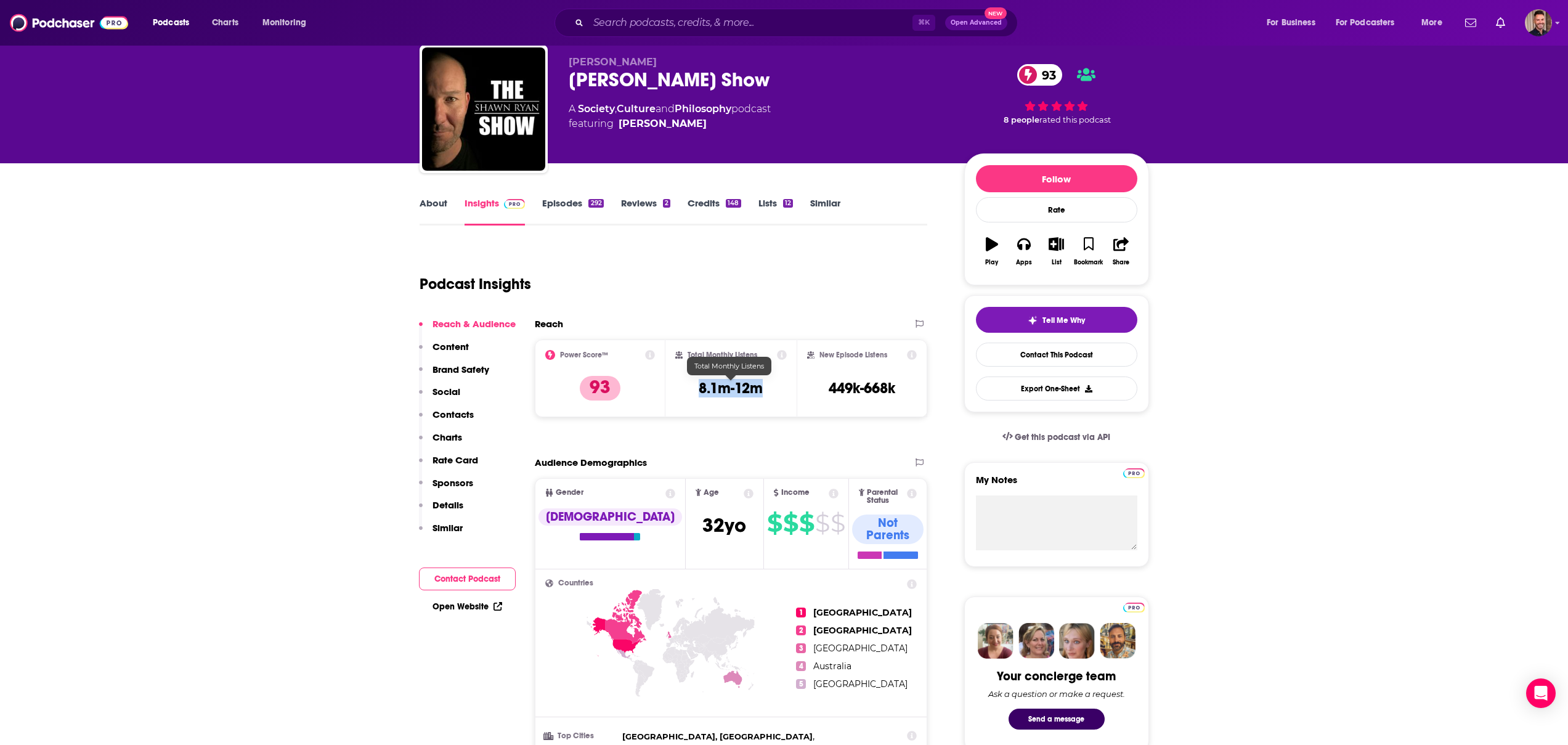
drag, startPoint x: 766, startPoint y: 385, endPoint x: 697, endPoint y: 384, distance: 69.0
click at [697, 384] on div "Total Monthly Listens 8.1m-12m" at bounding box center [730, 378] width 112 height 57
copy h3 "8.1m-12m"
drag, startPoint x: 896, startPoint y: 389, endPoint x: 829, endPoint y: 384, distance: 67.2
click at [829, 384] on h3 "449k-668k" at bounding box center [862, 388] width 67 height 18
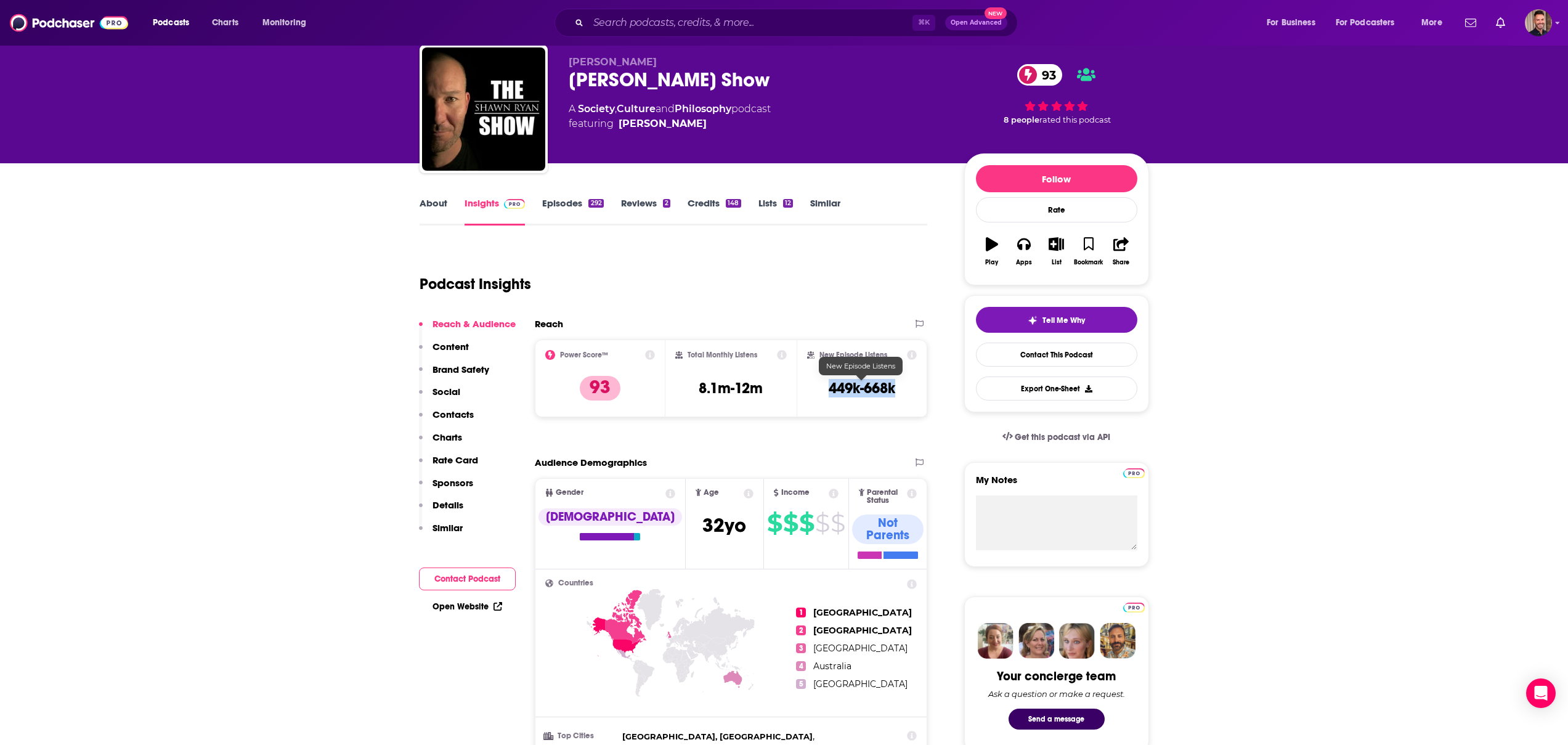
copy h3 "449k-668k"
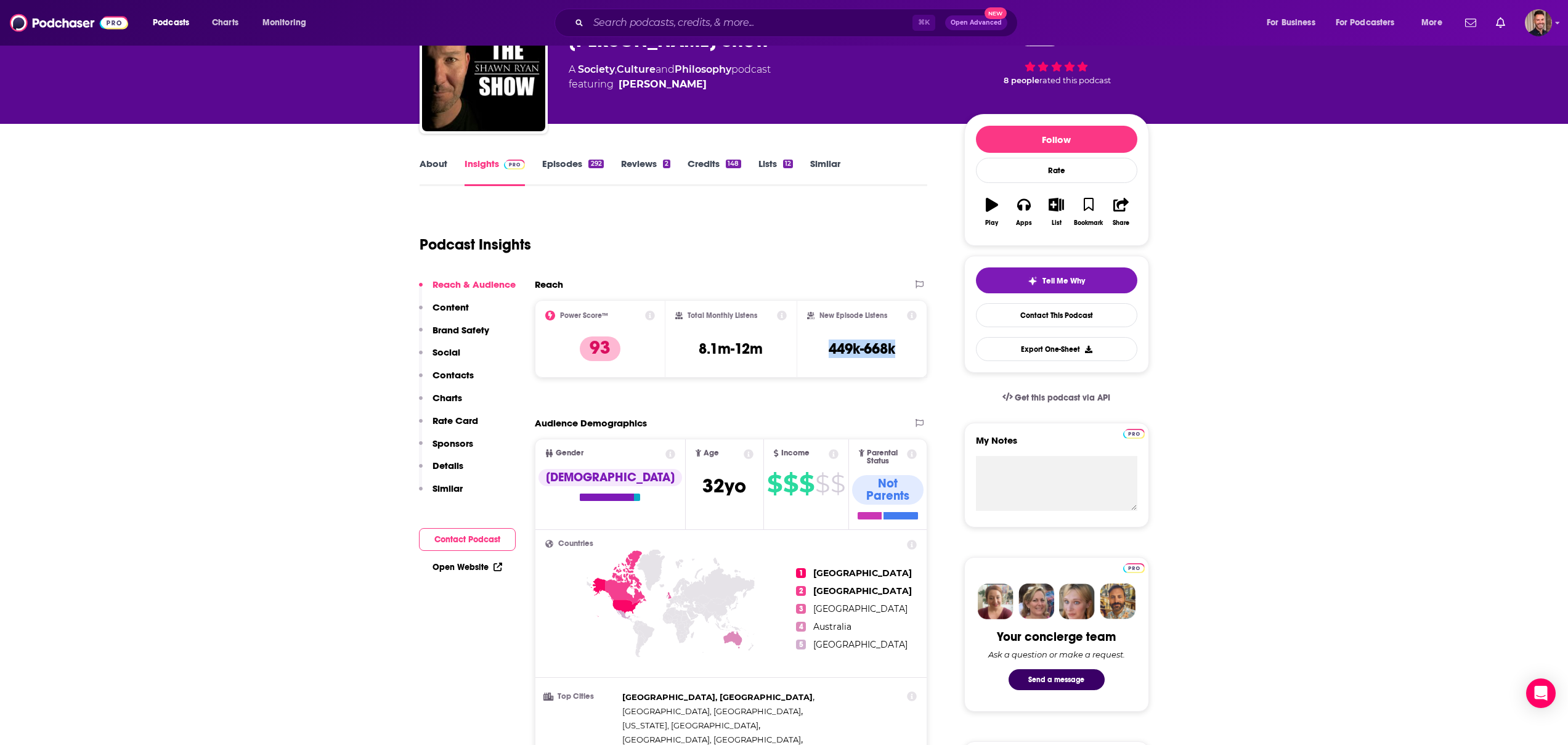
scroll to position [0, 0]
